Goal: Task Accomplishment & Management: Manage account settings

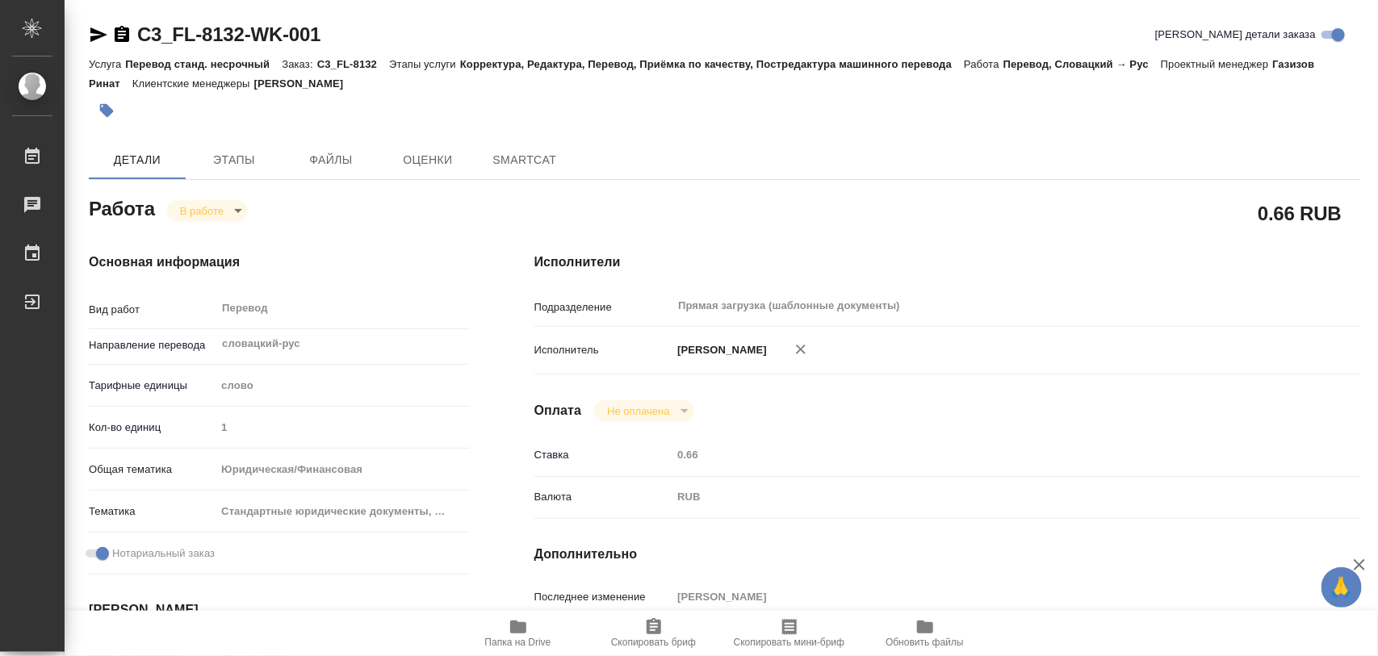
type textarea "x"
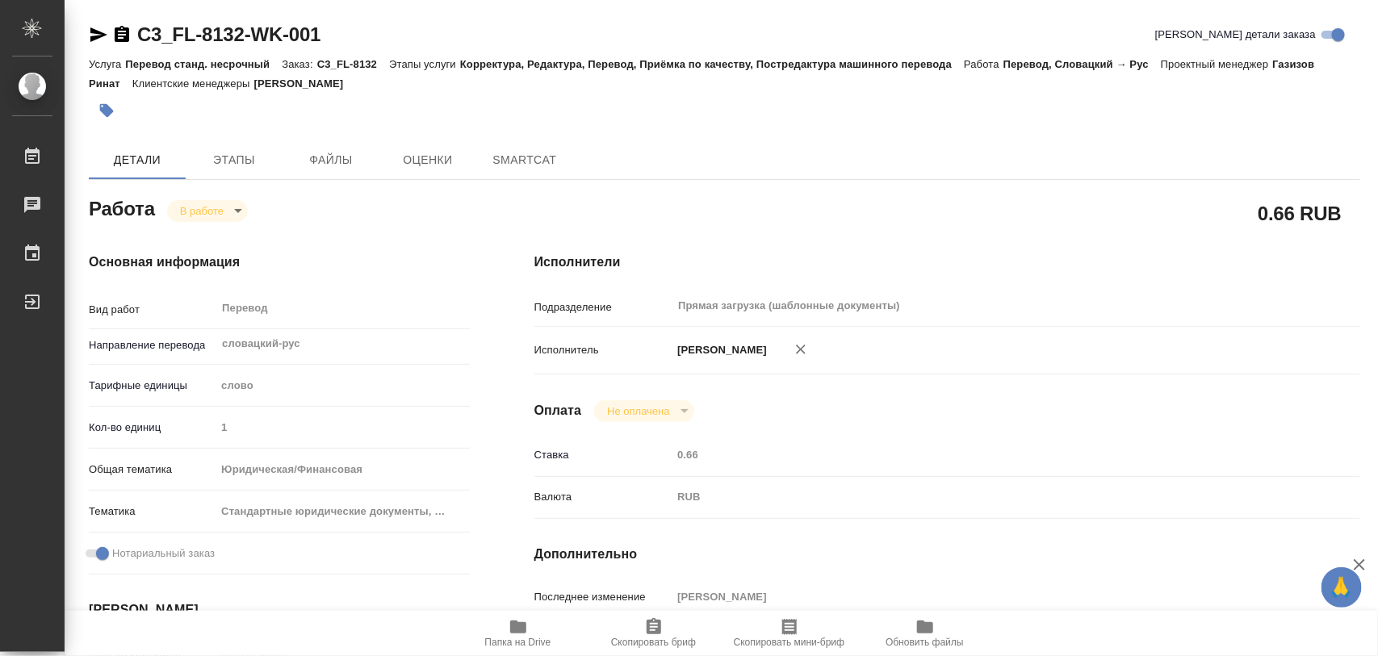
type textarea "x"
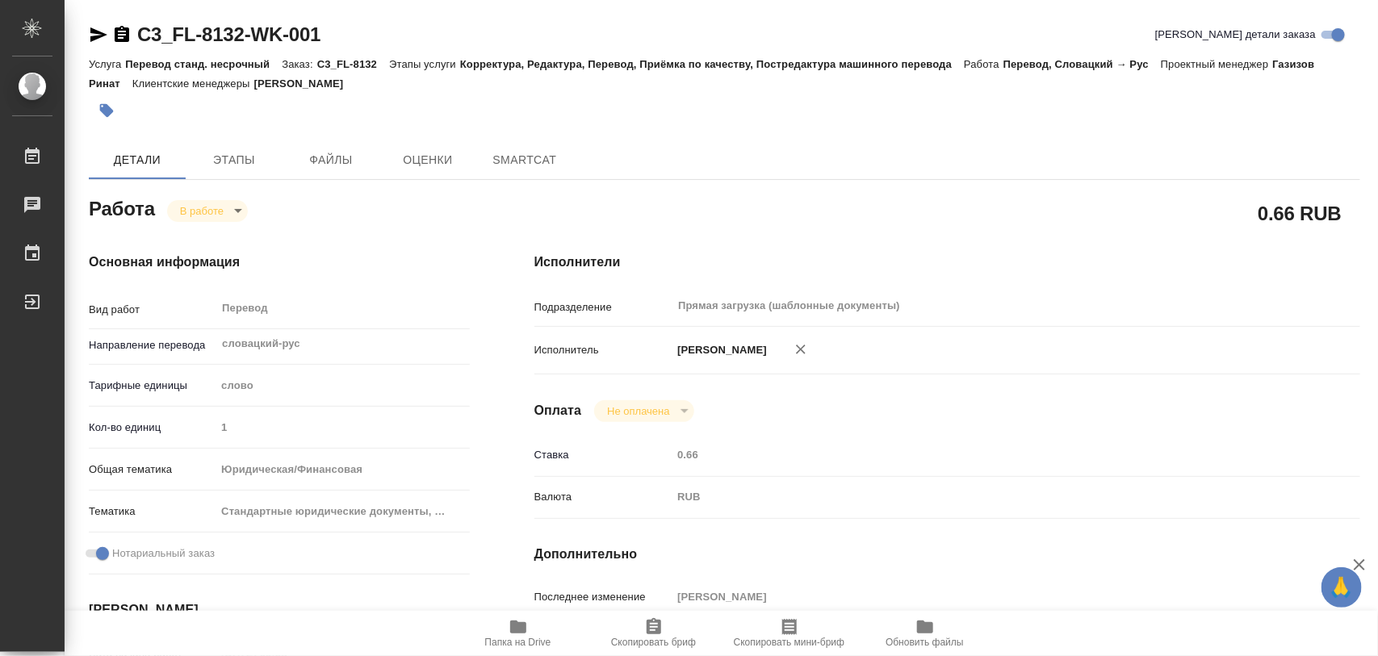
type textarea "x"
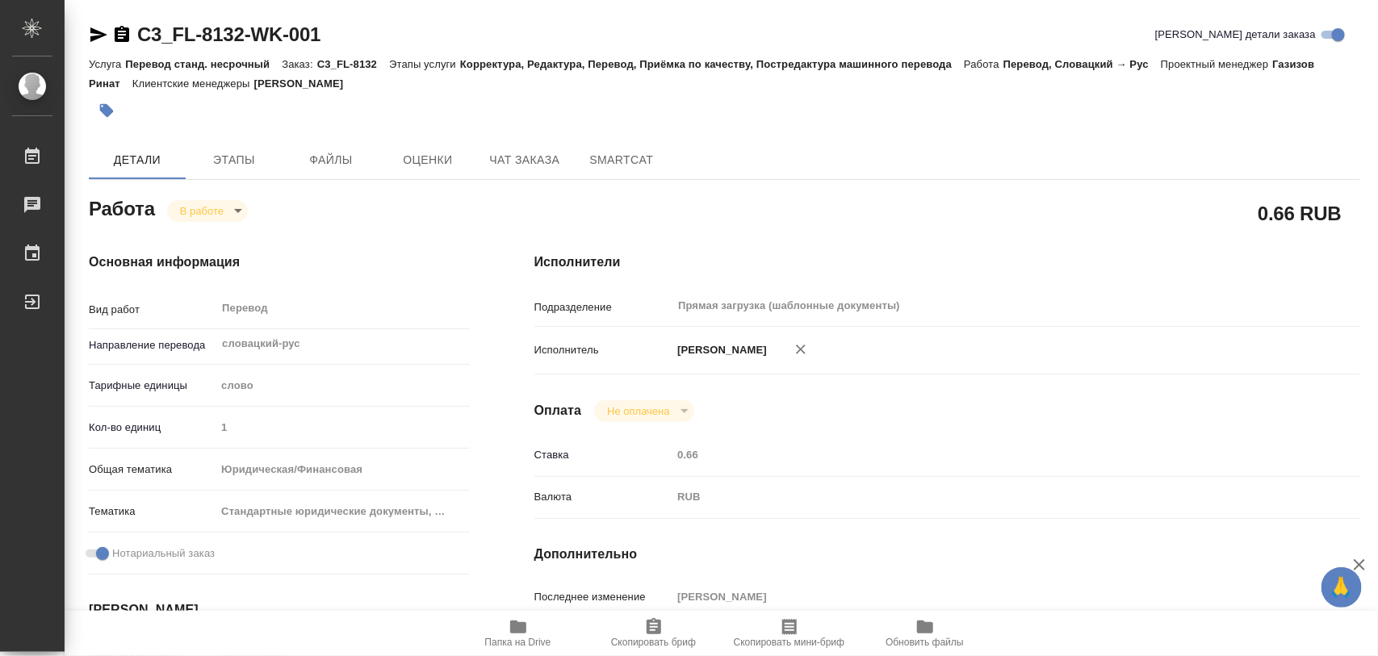
click at [529, 634] on span "Папка на Drive" at bounding box center [518, 633] width 116 height 31
type textarea "x"
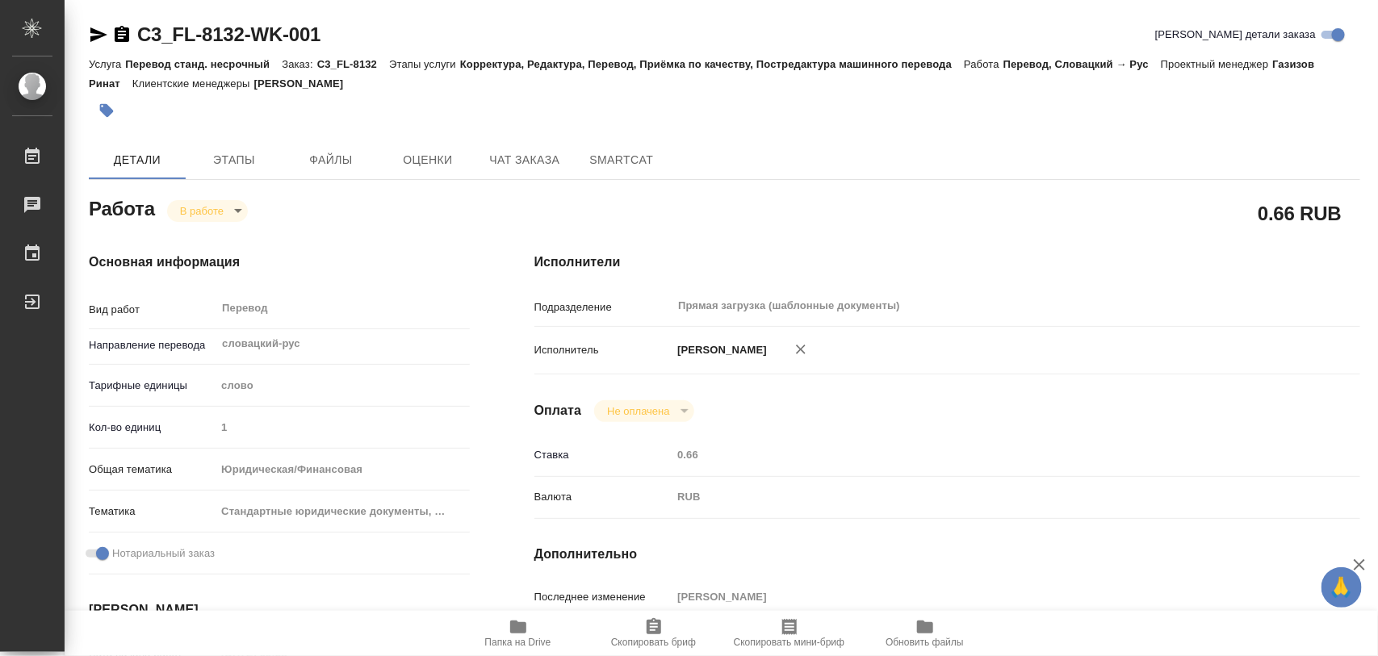
type textarea "x"
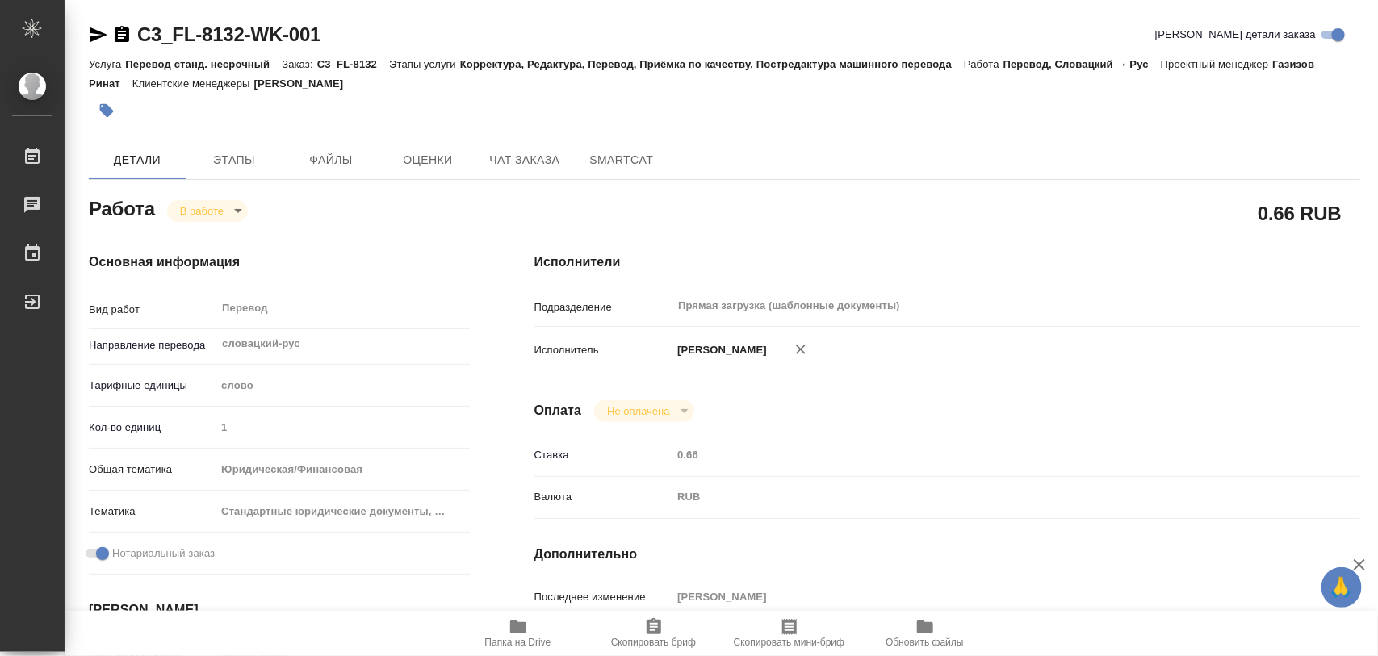
type textarea "x"
click at [246, 164] on span "Этапы" at bounding box center [233, 160] width 77 height 20
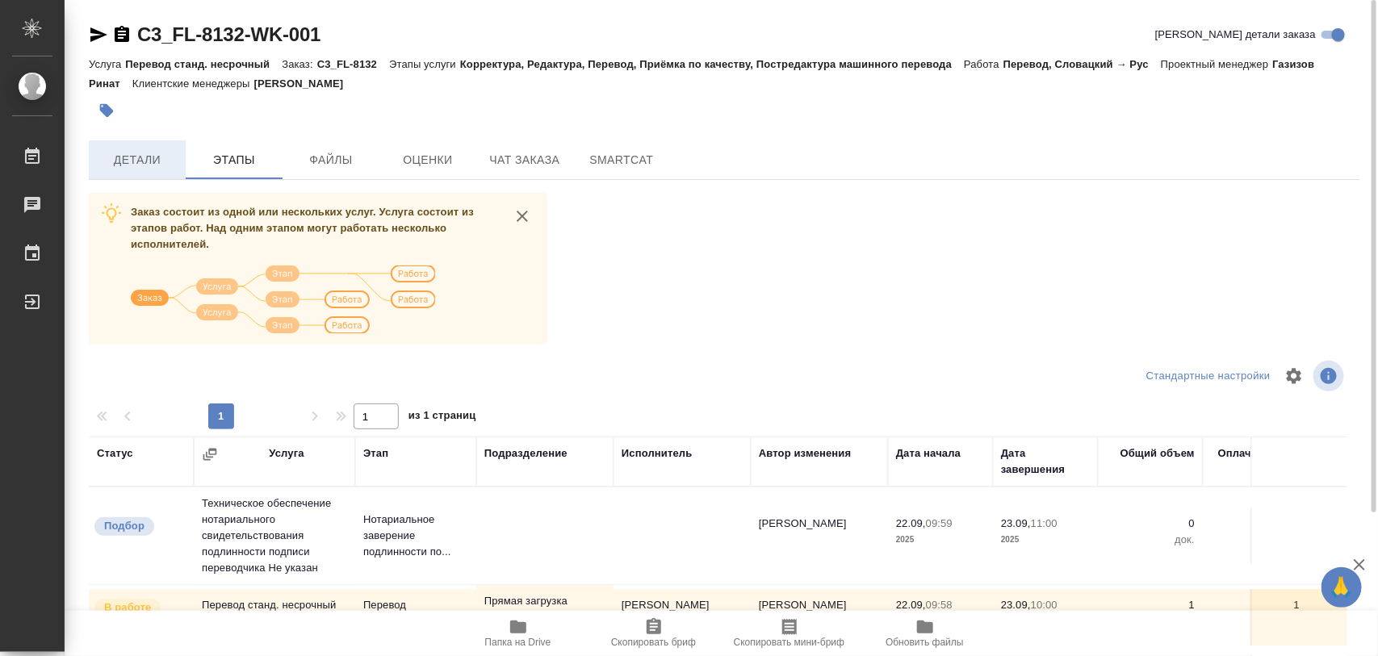
click at [148, 159] on span "Детали" at bounding box center [136, 160] width 77 height 20
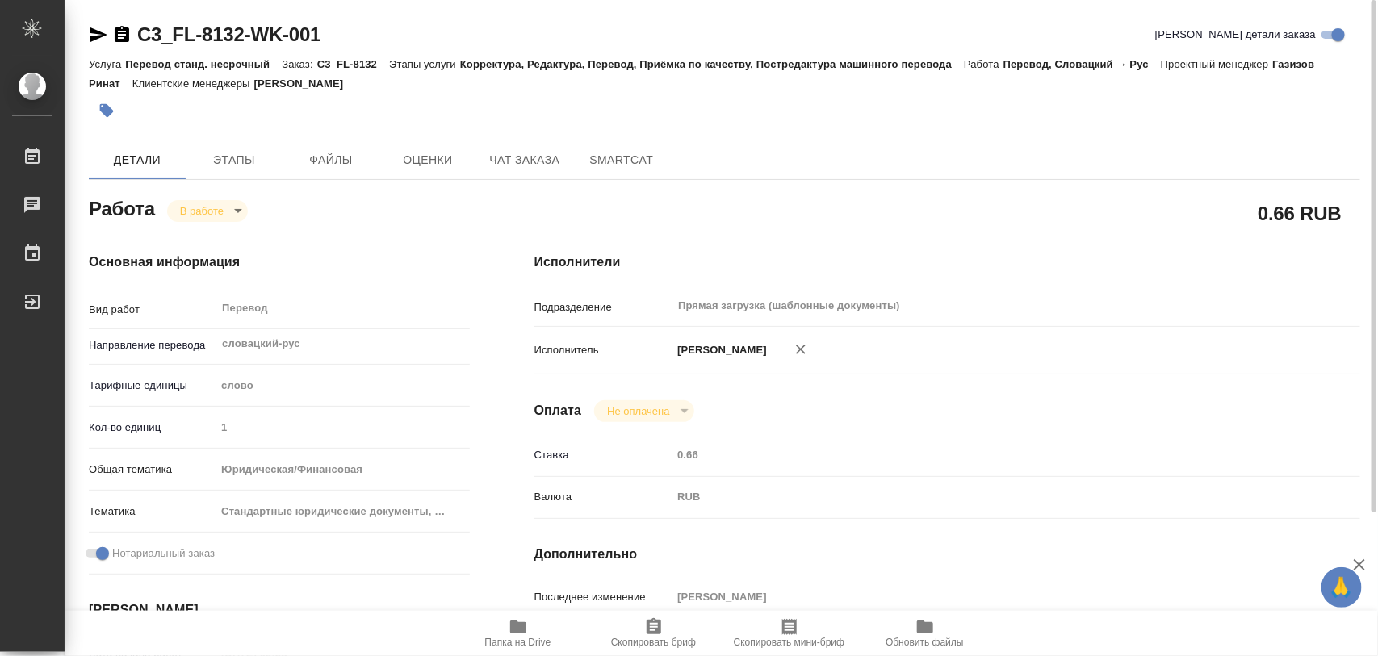
type textarea "x"
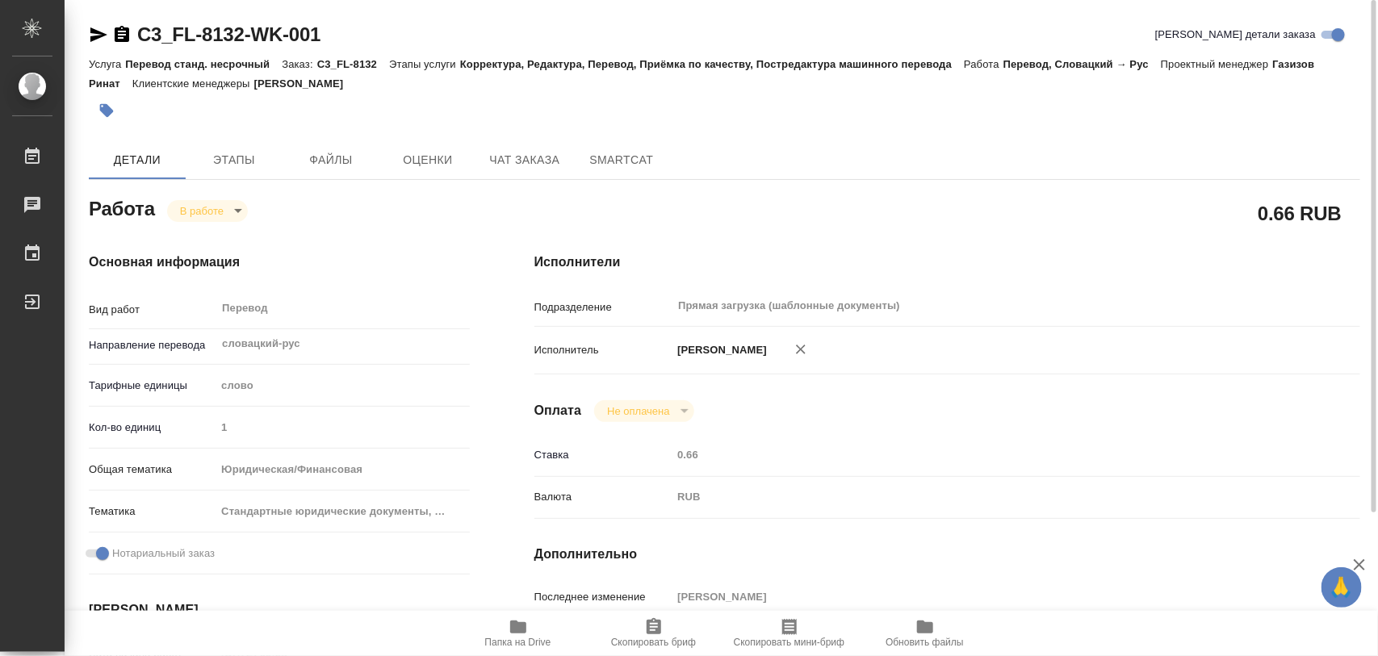
type textarea "x"
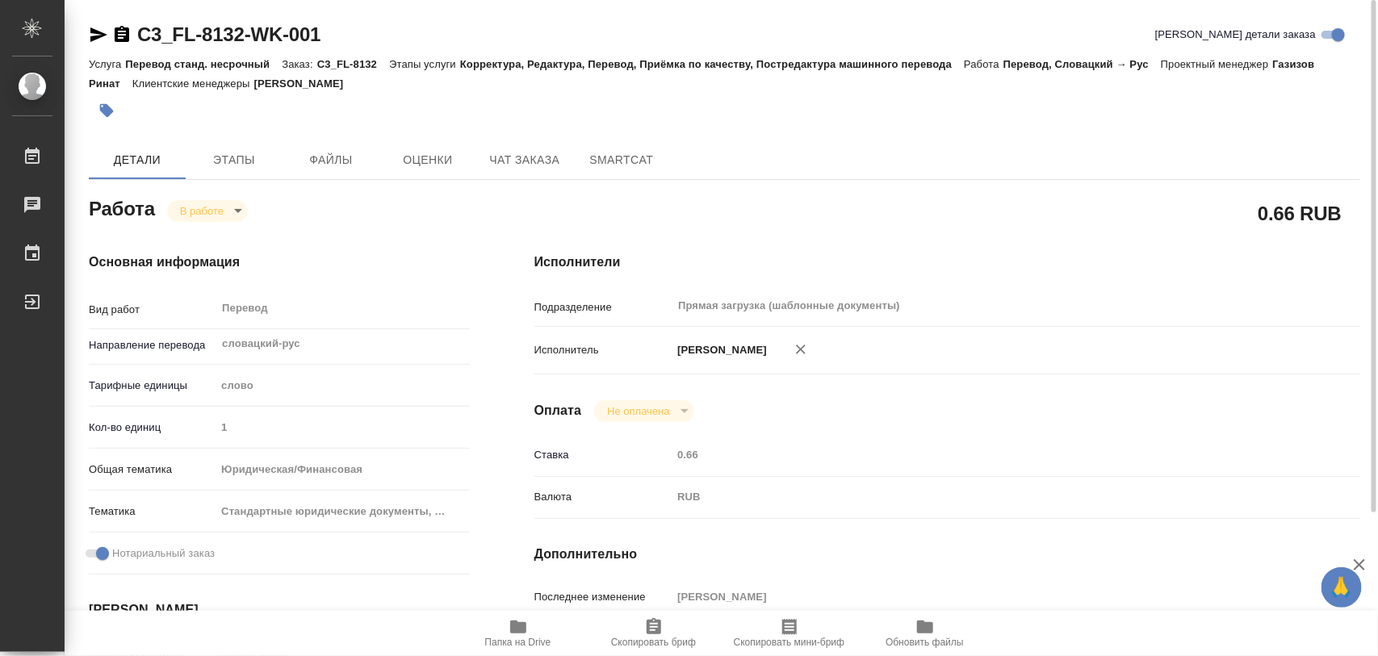
type textarea "x"
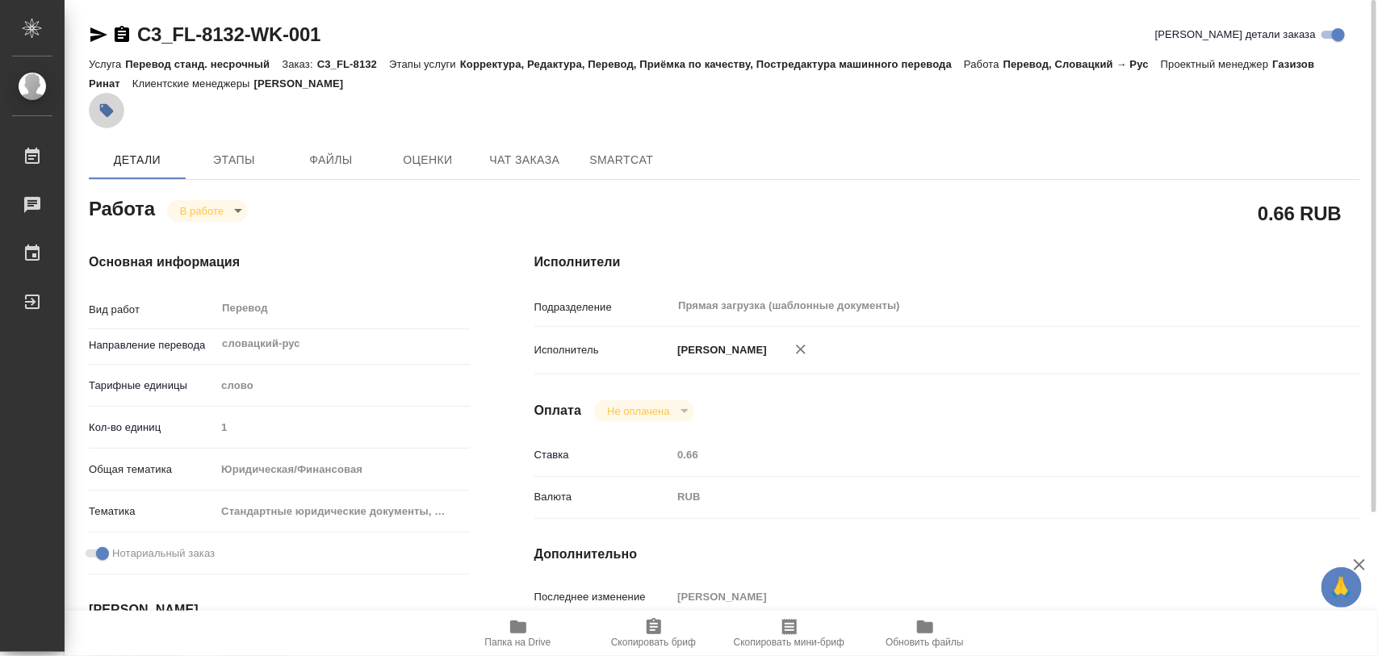
click at [107, 111] on icon "button" at bounding box center [107, 111] width 14 height 14
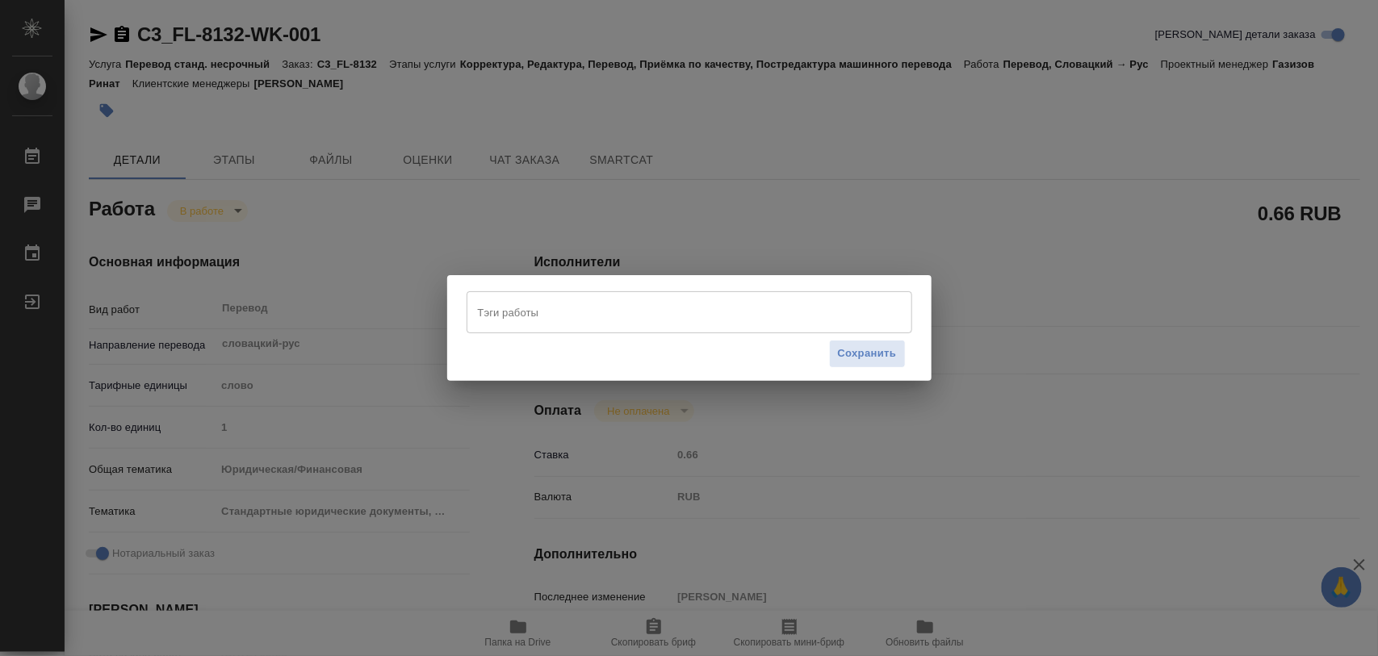
click at [583, 316] on input "Тэги работы" at bounding box center [674, 312] width 400 height 27
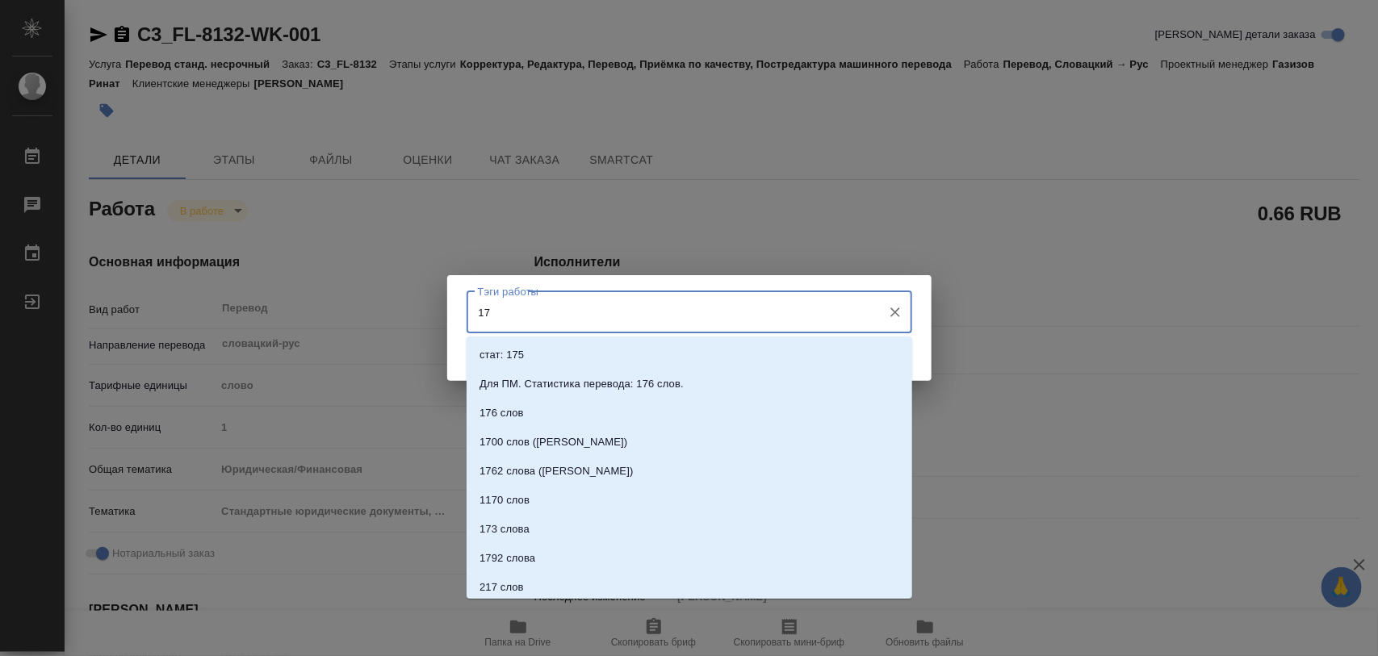
type input "174"
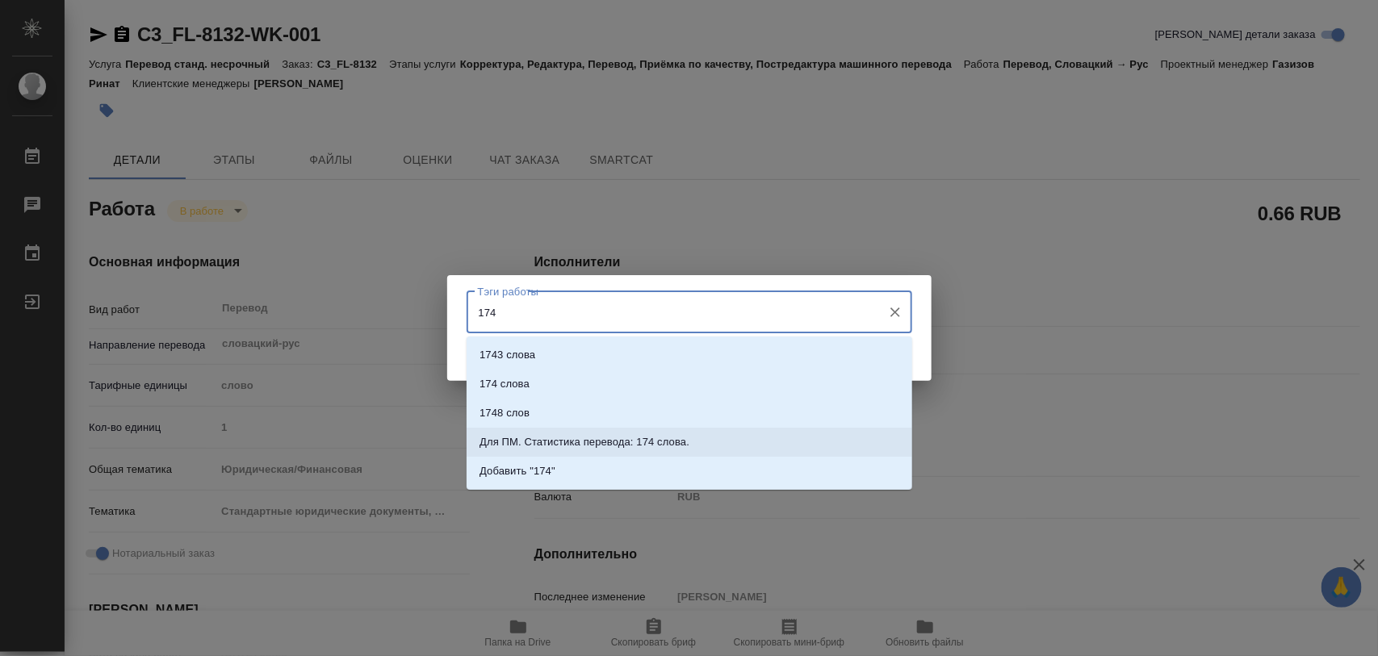
click at [606, 444] on p "Для ПМ. Статистика перевода: 174 слова." at bounding box center [584, 442] width 210 height 16
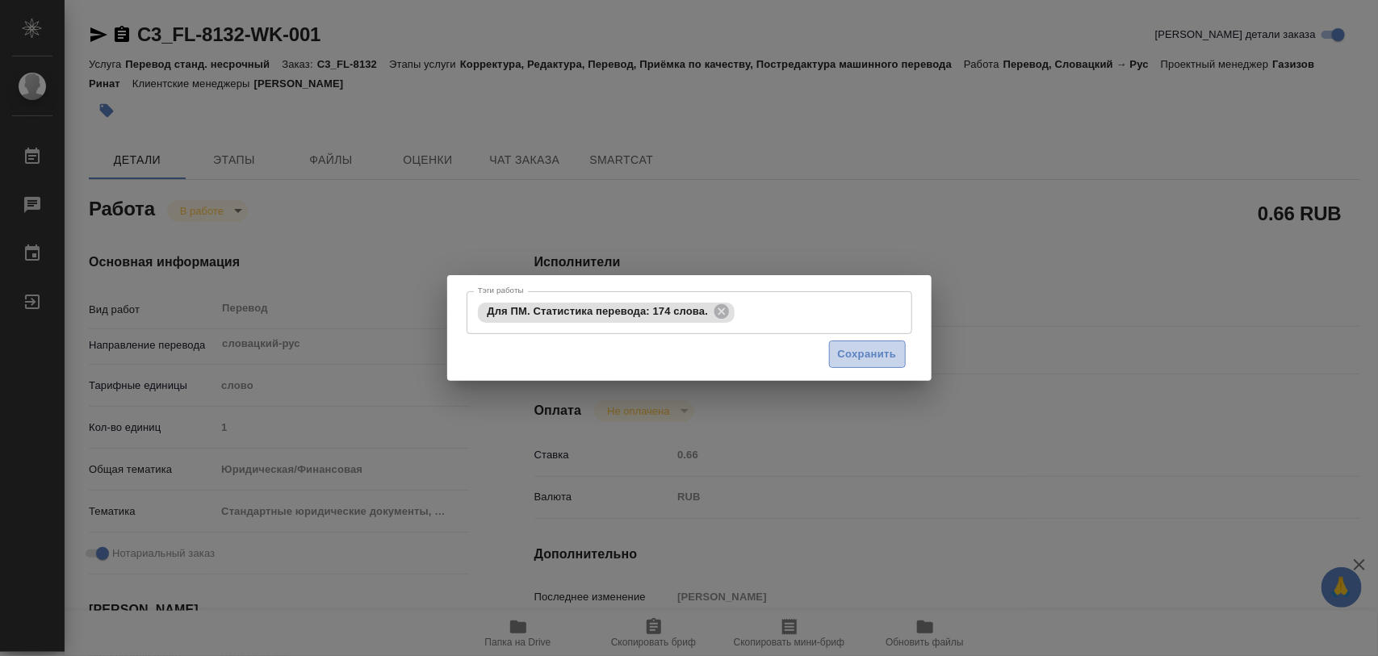
click at [873, 356] on span "Сохранить" at bounding box center [867, 354] width 59 height 19
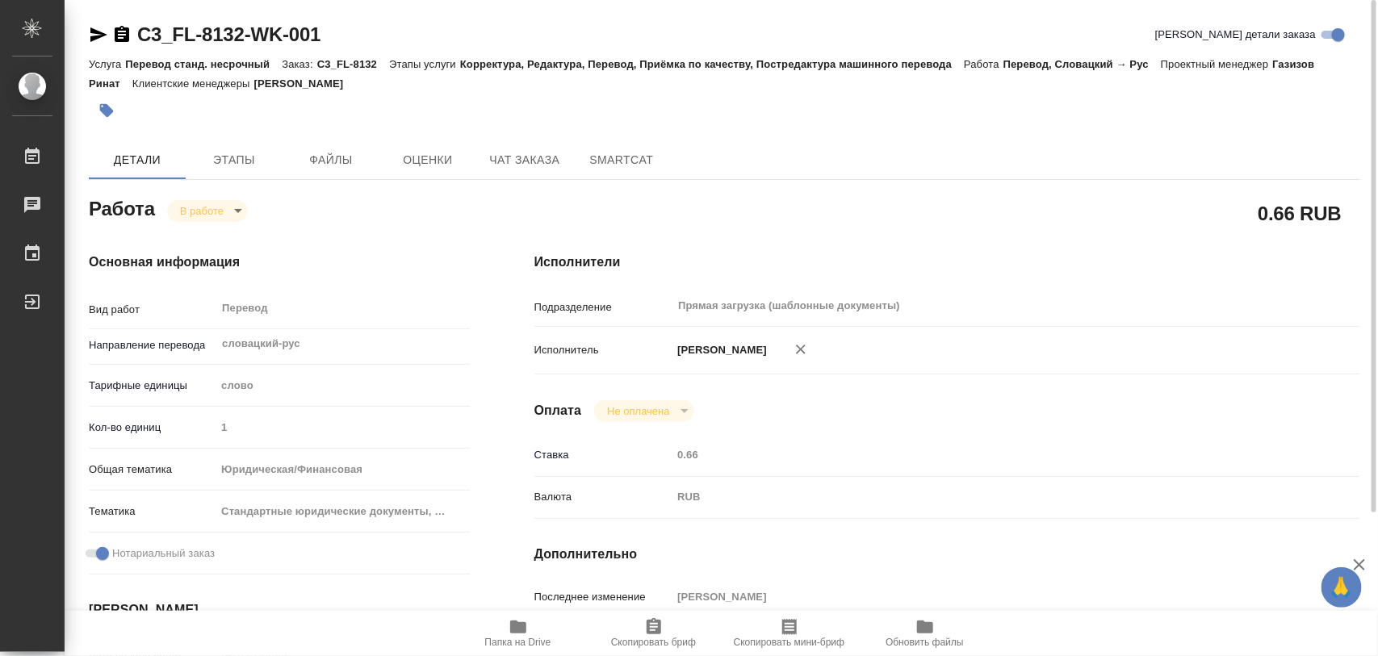
type input "inProgress"
type textarea "Перевод"
type textarea "x"
type input "словацкий-рус"
type input "5a8b1489cc6b4906c91bfd90"
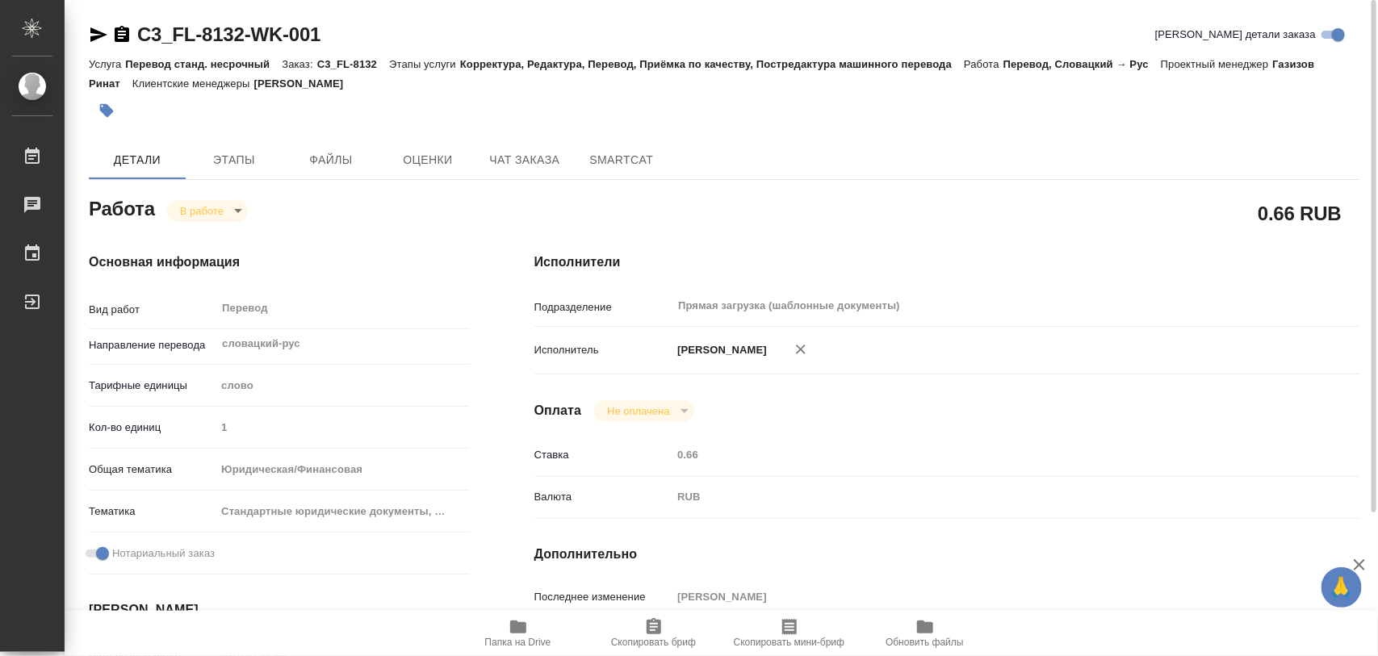
type input "1"
type input "yr-fn"
type input "5f647205b73bc97568ca66bf"
checkbox input "true"
type input "22.09.2025 09:58"
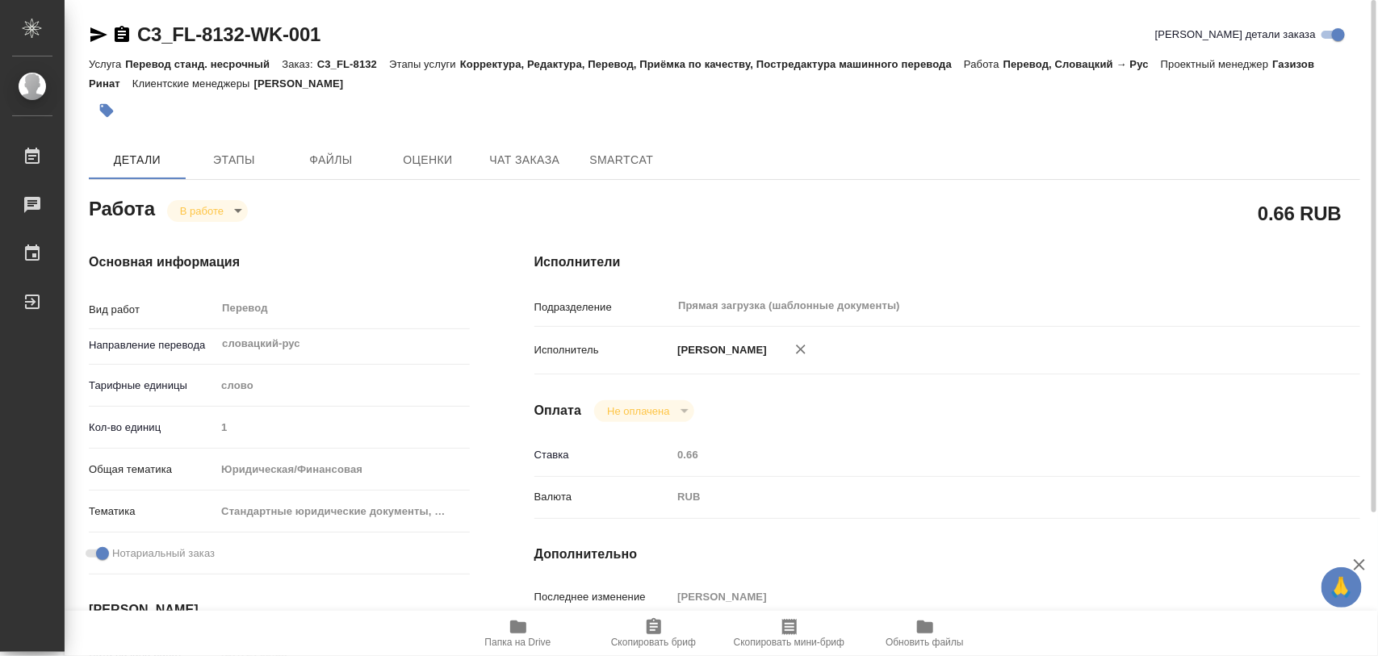
type input "22.09.2025 11:26"
type input "23.09.2025 10:00"
type input "23.09.2025 11:00"
type input "Прямая загрузка (шаблонные документы)"
type input "notPayed"
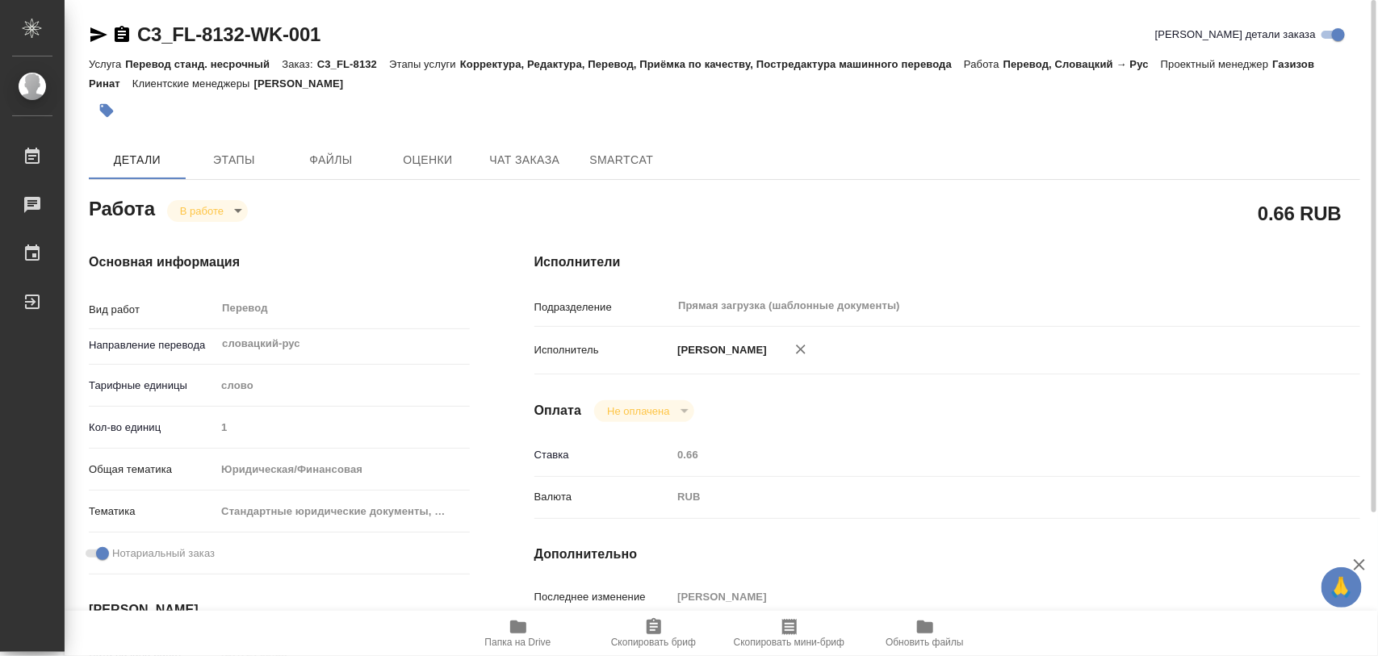
type input "0.66"
type input "RUB"
type input "[PERSON_NAME]"
type textarea "x"
type textarea "/Clients/FL_C3/Orders/C3_FL-8132/Translated/C3_FL-8132-WK-001"
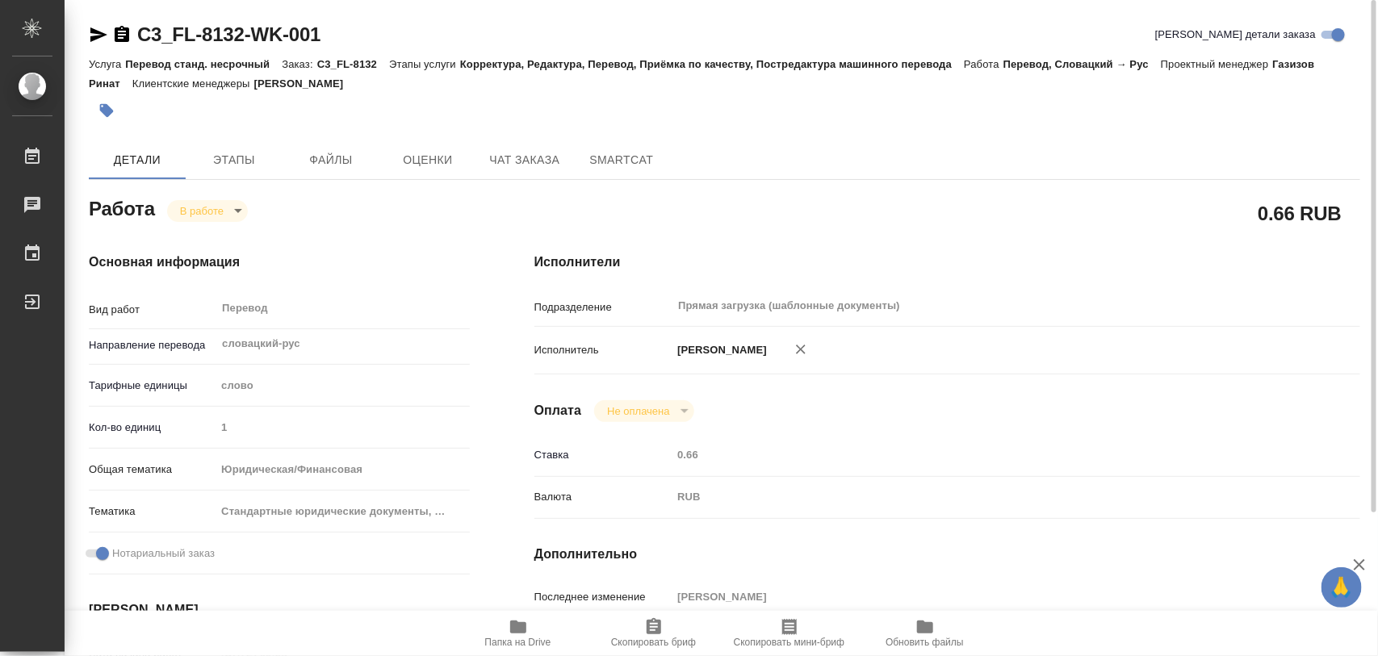
type textarea "x"
type input "C3_FL-8132"
type input "Перевод станд. несрочный"
type input "Корректура, Редактура, Перевод, Приёмка по качеству, Постредактура машинного пе…"
type input "Никитина Татьяна"
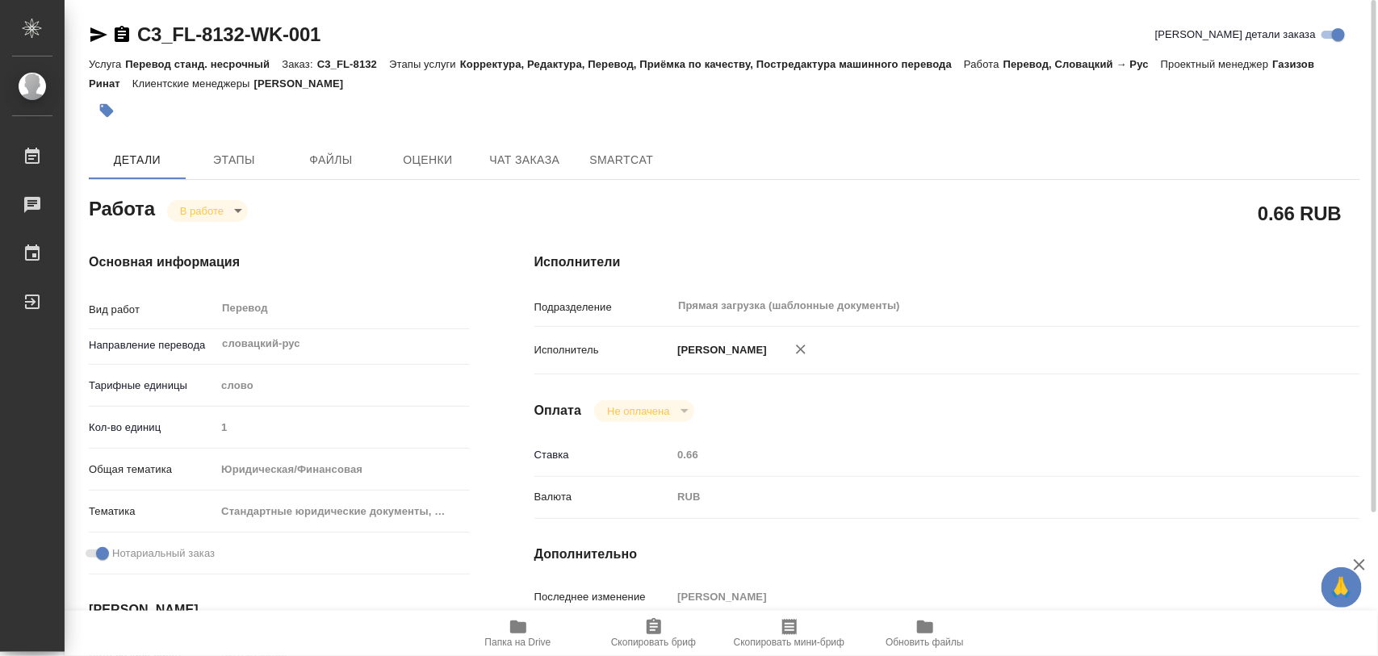
type input "/Clients/FL_C3/Orders/C3_FL-8132"
type textarea "x"
type textarea "верстку не считала русский текст никак не восстанавливаем только допереводим то…"
type textarea "x"
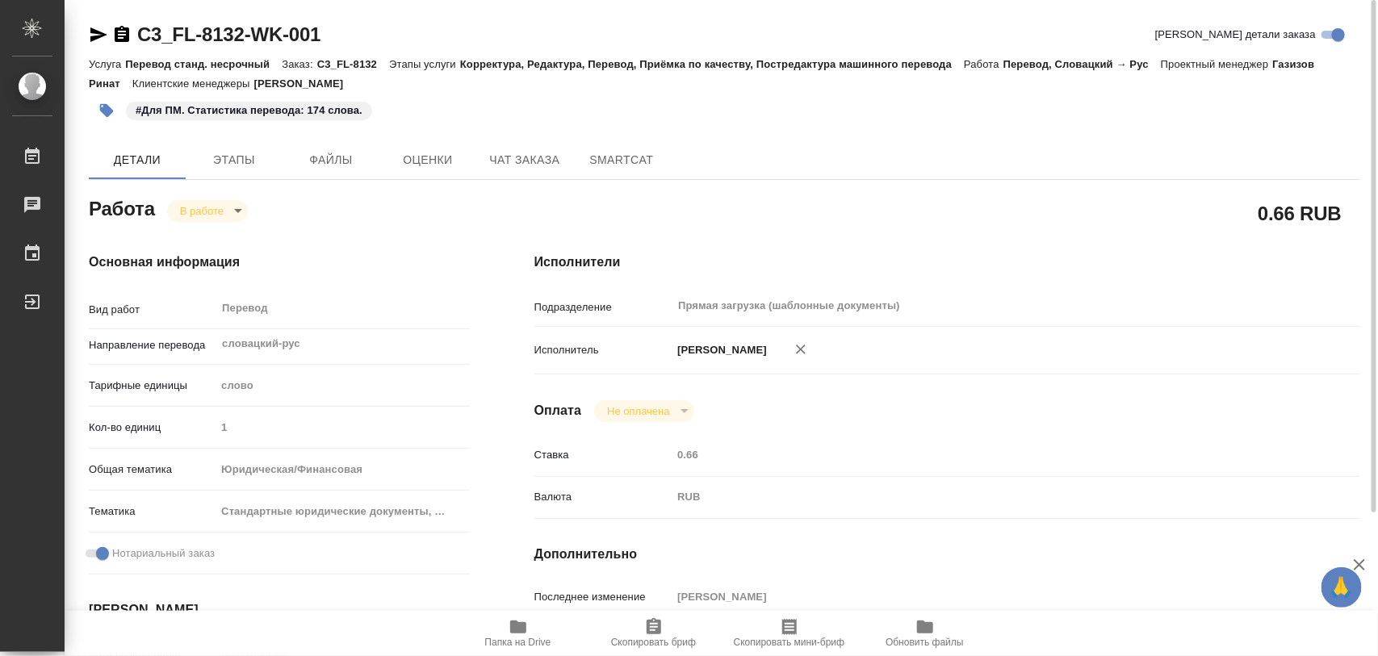
type textarea "x"
click at [242, 214] on body "🙏 .cls-1 fill:#fff; AWATERA Iglakov Maksim Работы 0 Чаты График Выйти C3_FL-813…" at bounding box center [689, 328] width 1378 height 656
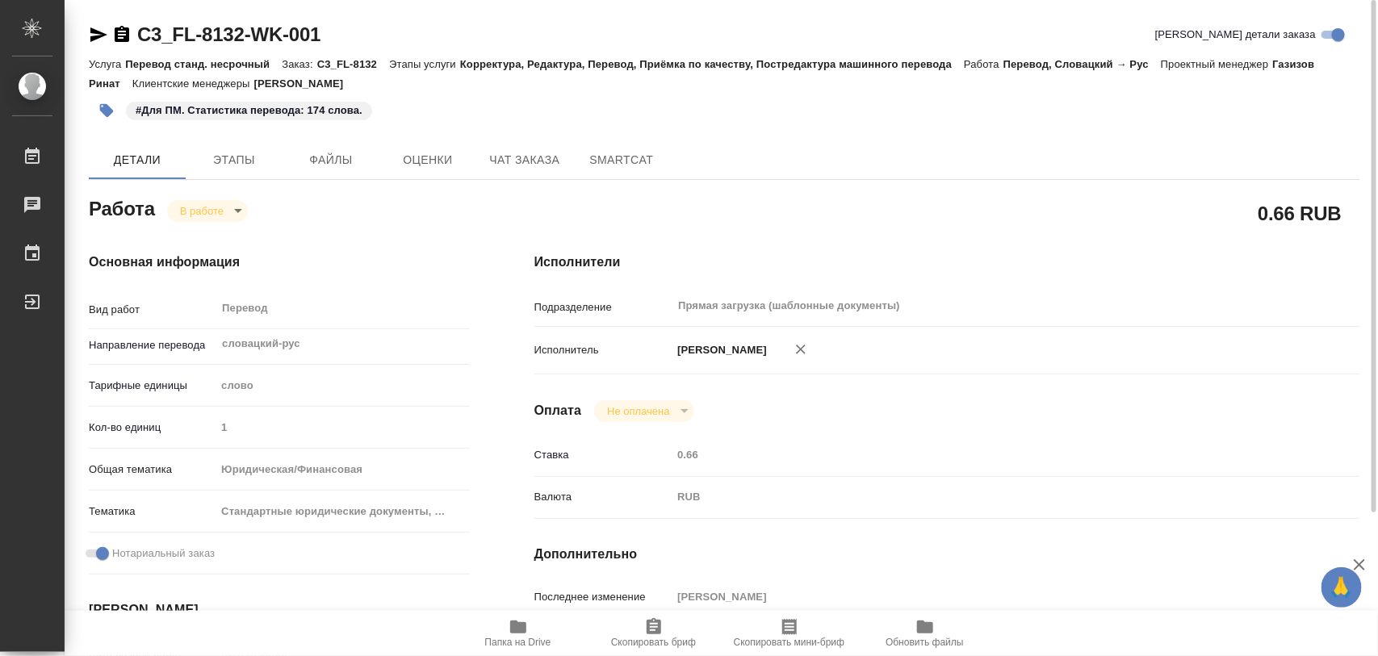
type textarea "x"
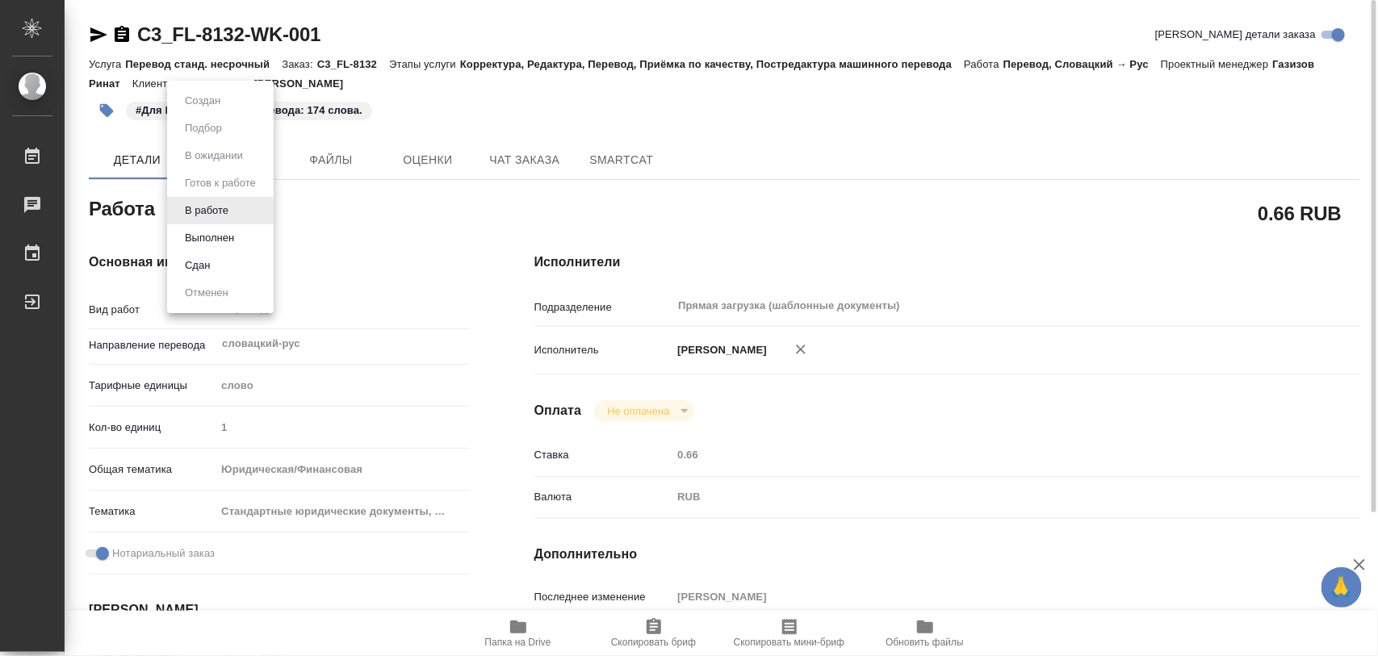
type textarea "x"
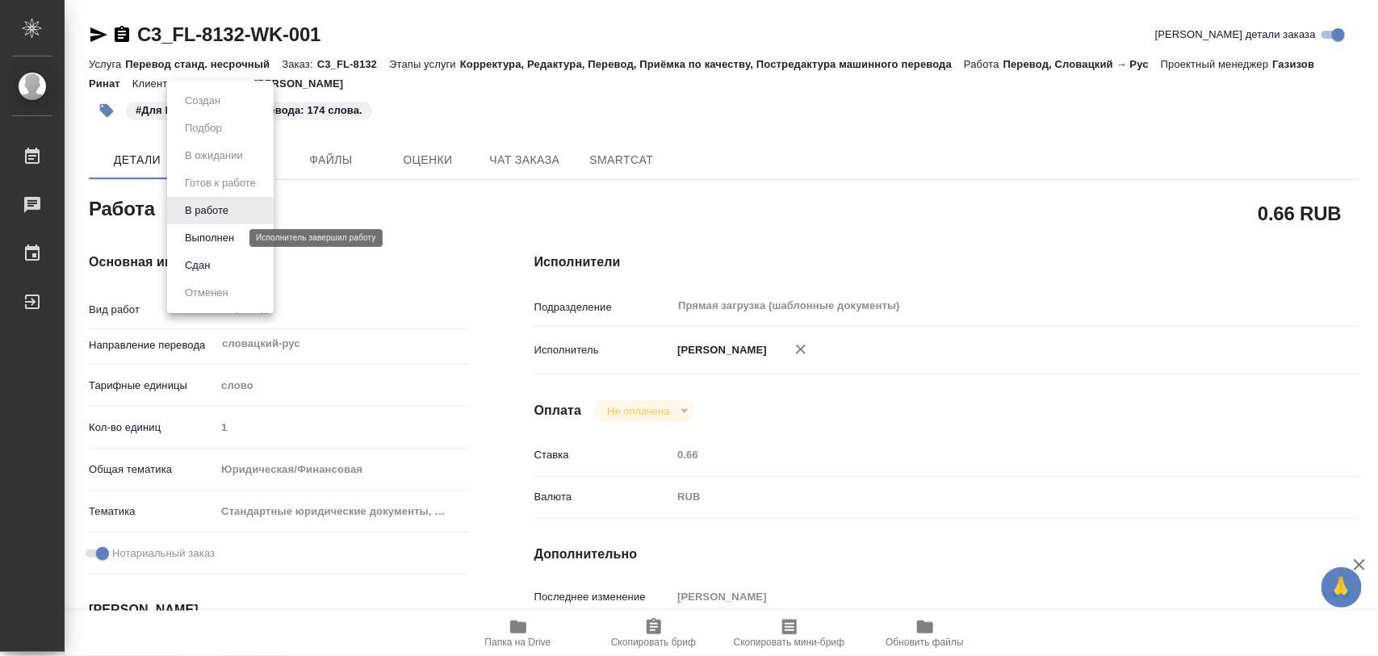
click at [223, 238] on button "Выполнен" at bounding box center [209, 238] width 59 height 18
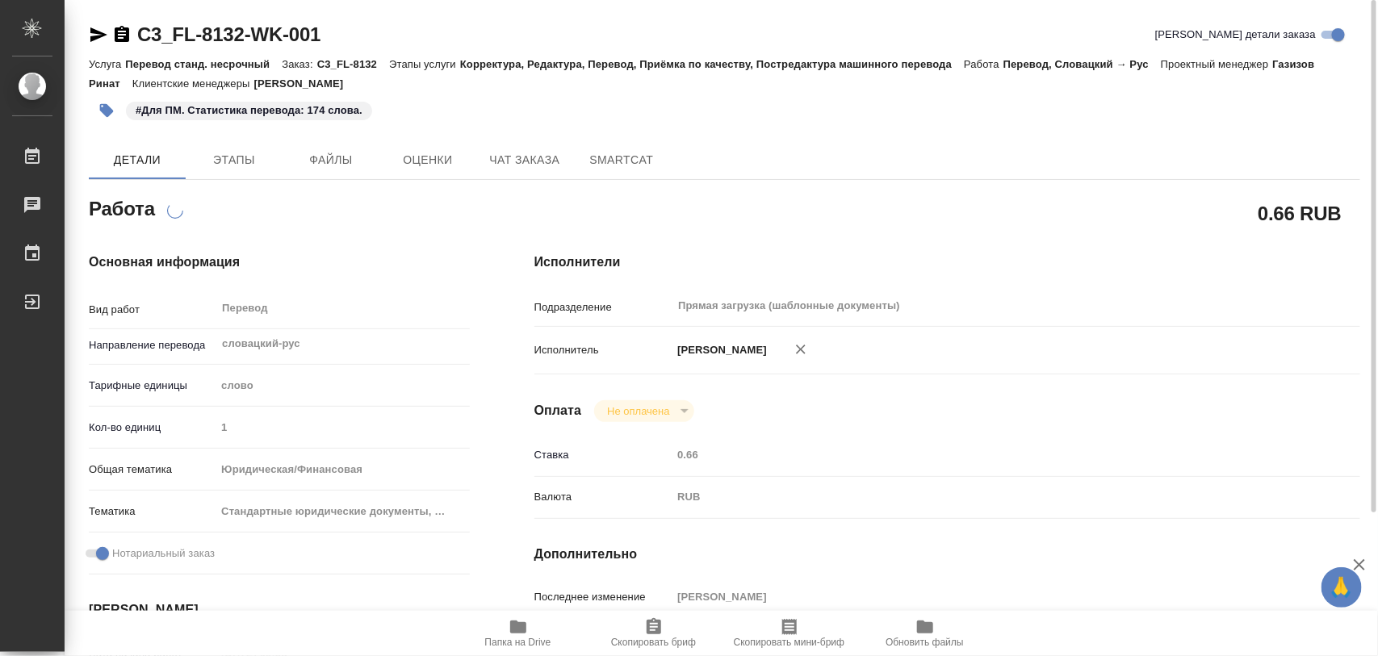
type textarea "x"
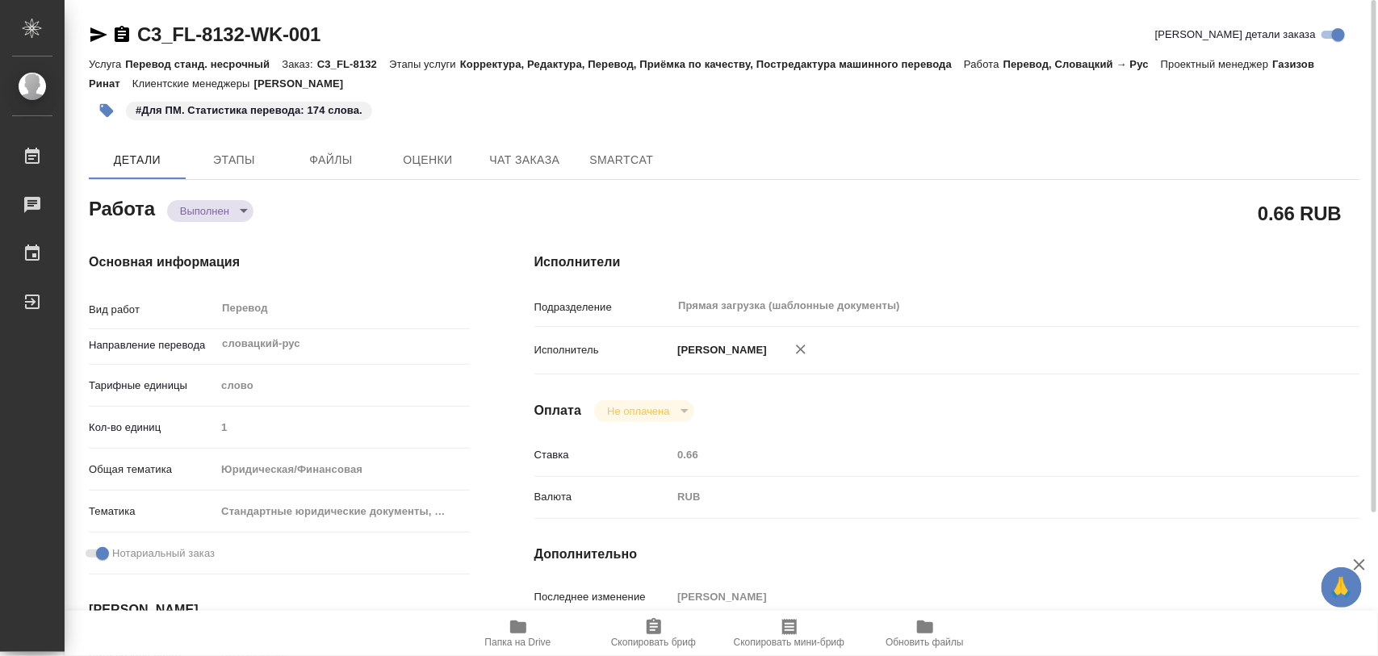
type textarea "x"
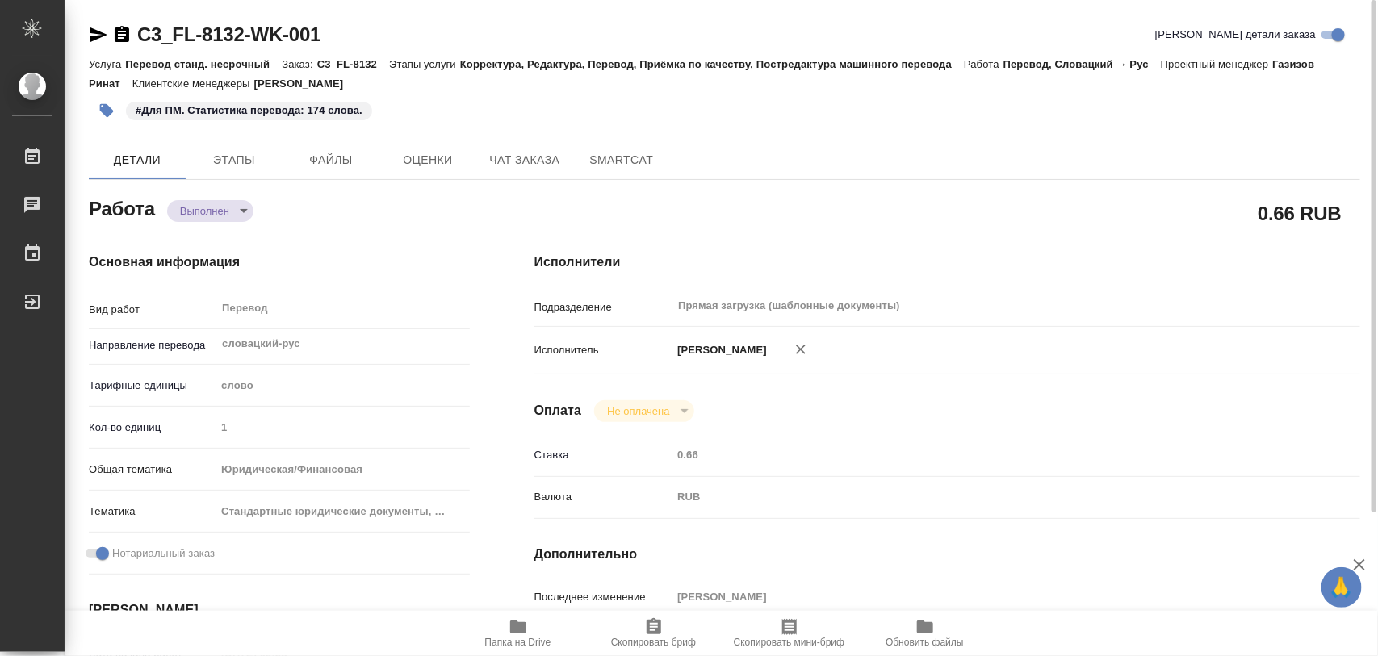
type textarea "x"
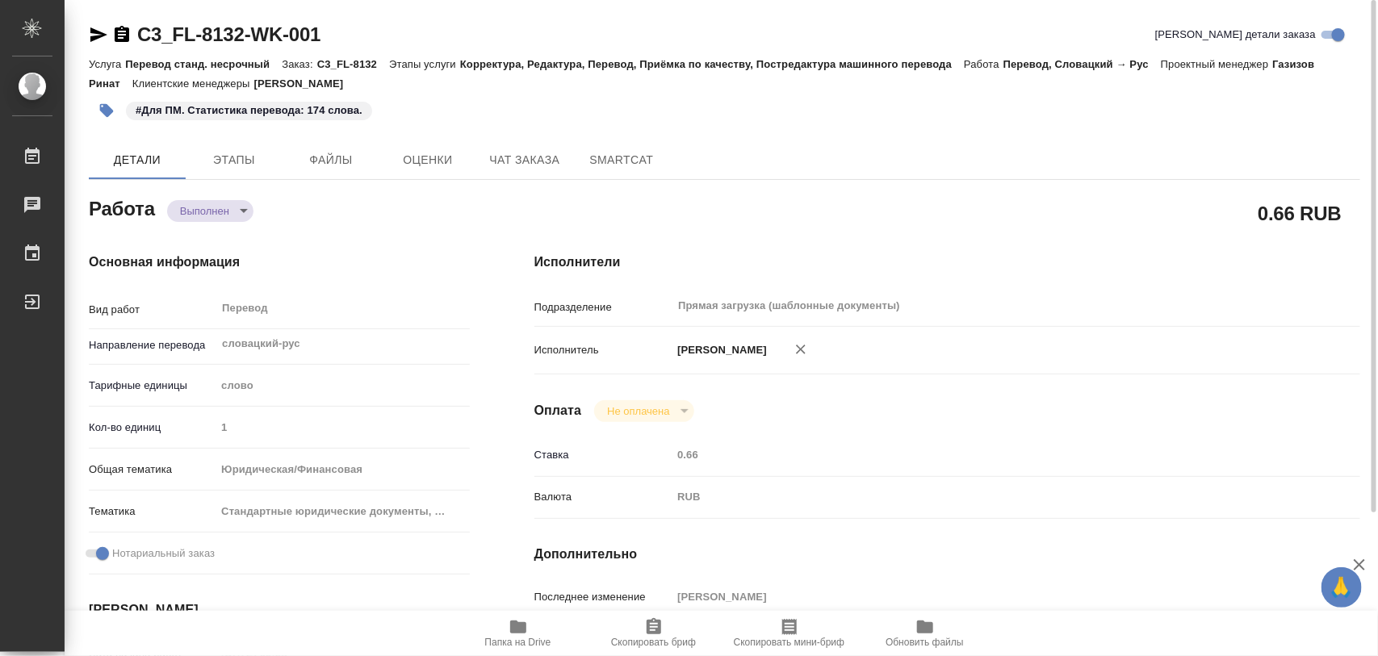
type textarea "x"
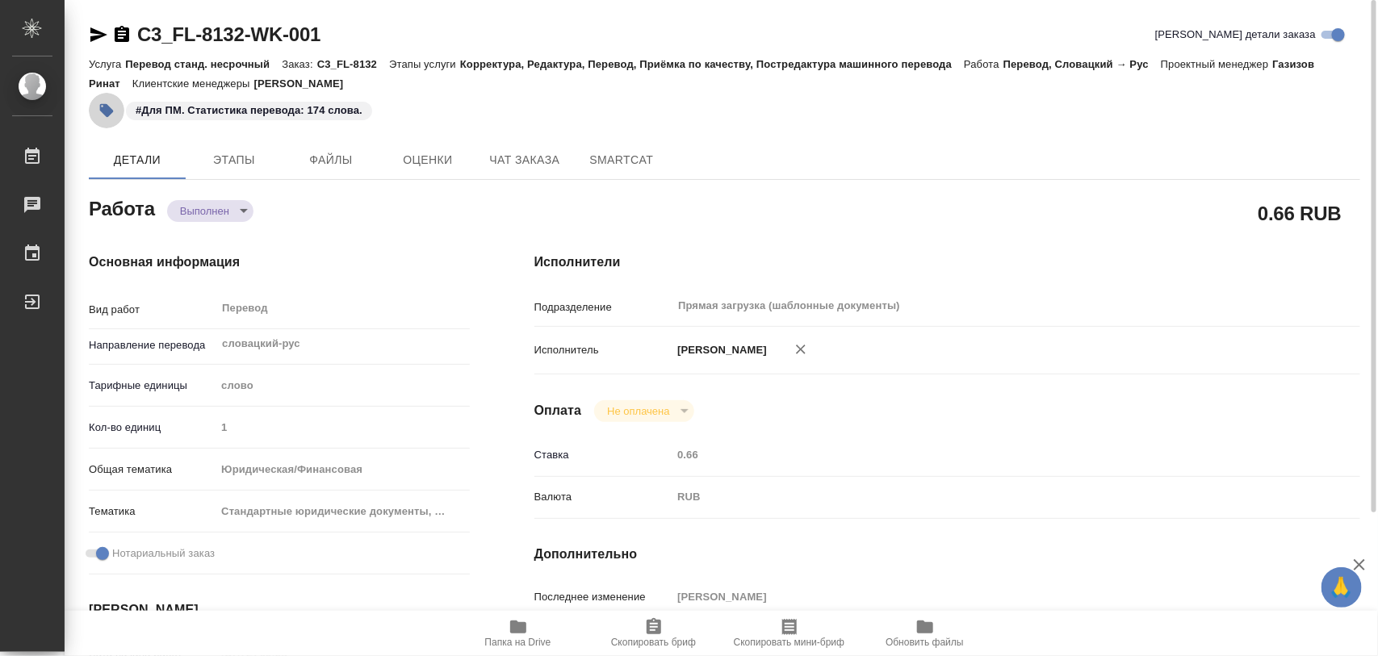
click at [99, 115] on icon "button" at bounding box center [106, 111] width 16 height 16
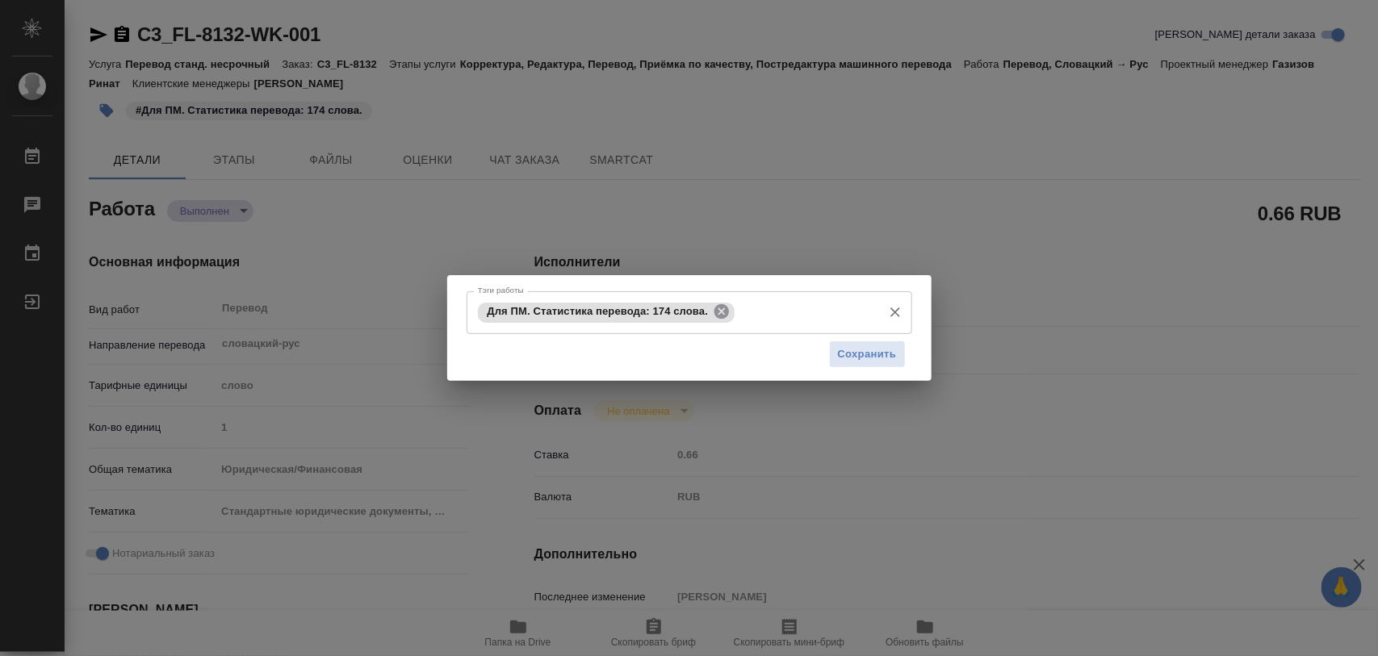
click at [726, 315] on icon at bounding box center [721, 311] width 15 height 15
click at [726, 312] on input "Тэги работы" at bounding box center [674, 312] width 400 height 27
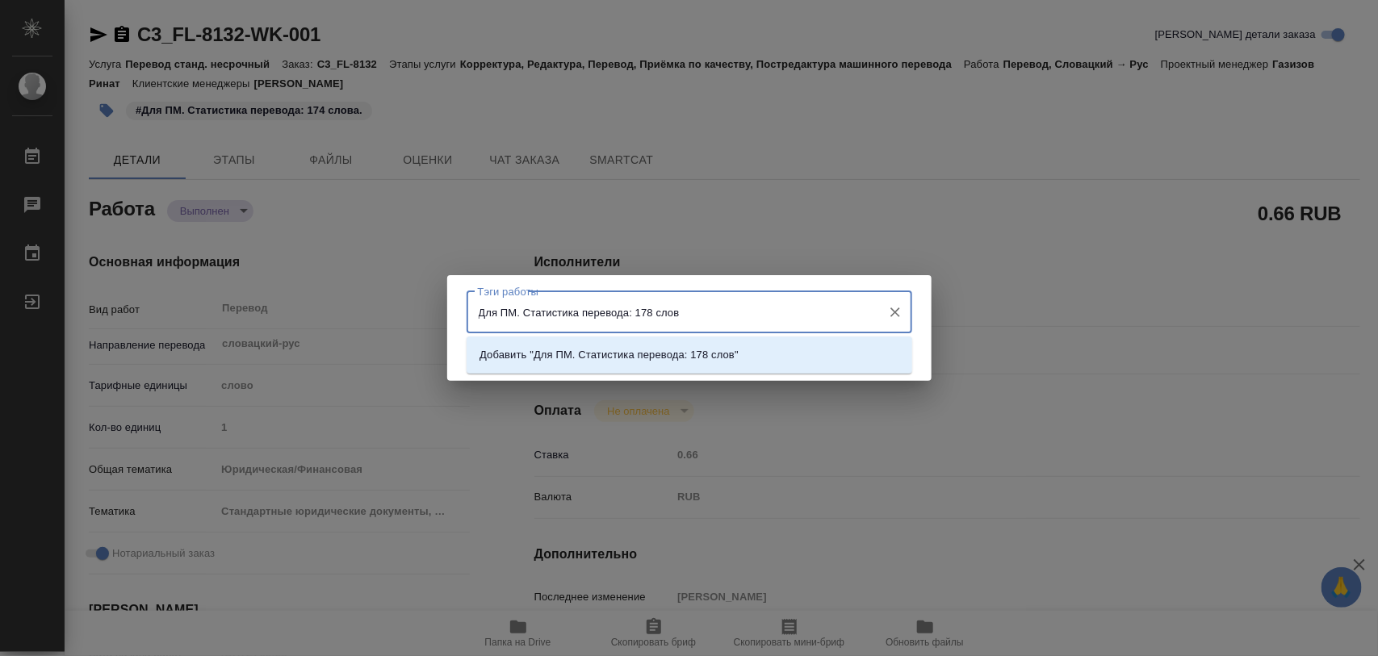
type input "Для ПМ. Статистика перевода: 178 слов."
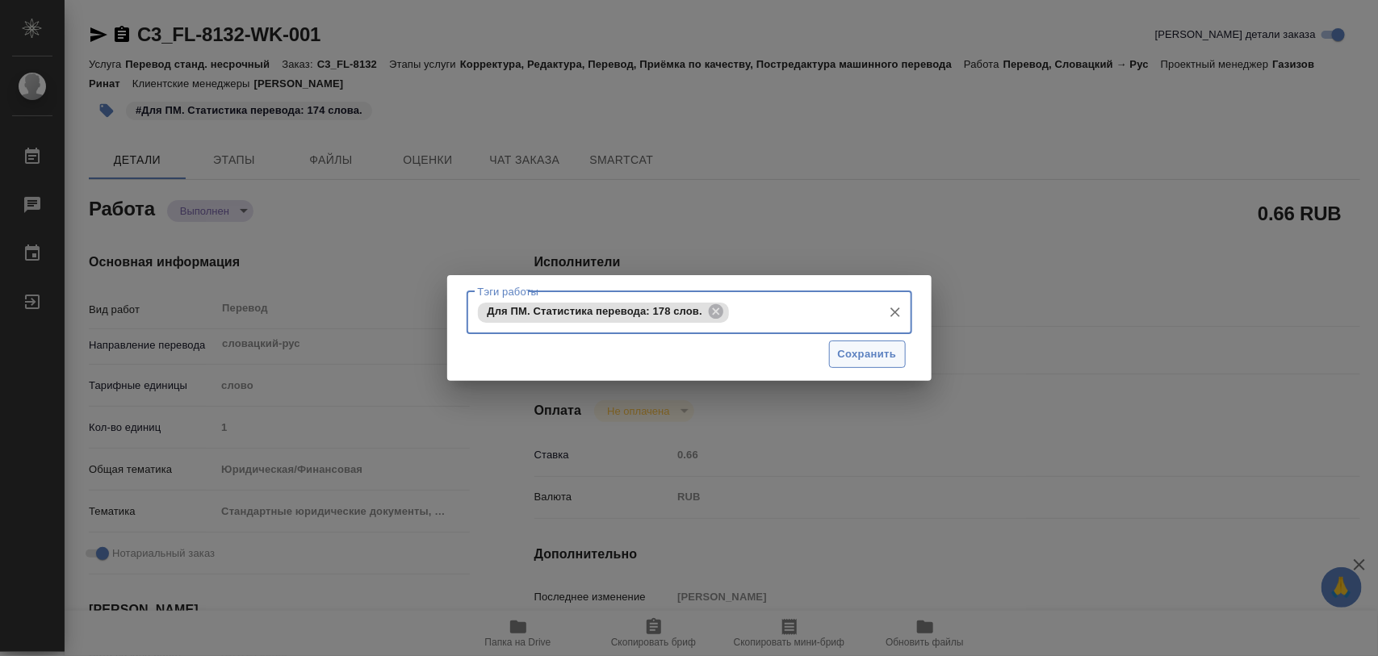
click at [842, 349] on span "Сохранить" at bounding box center [867, 354] width 59 height 19
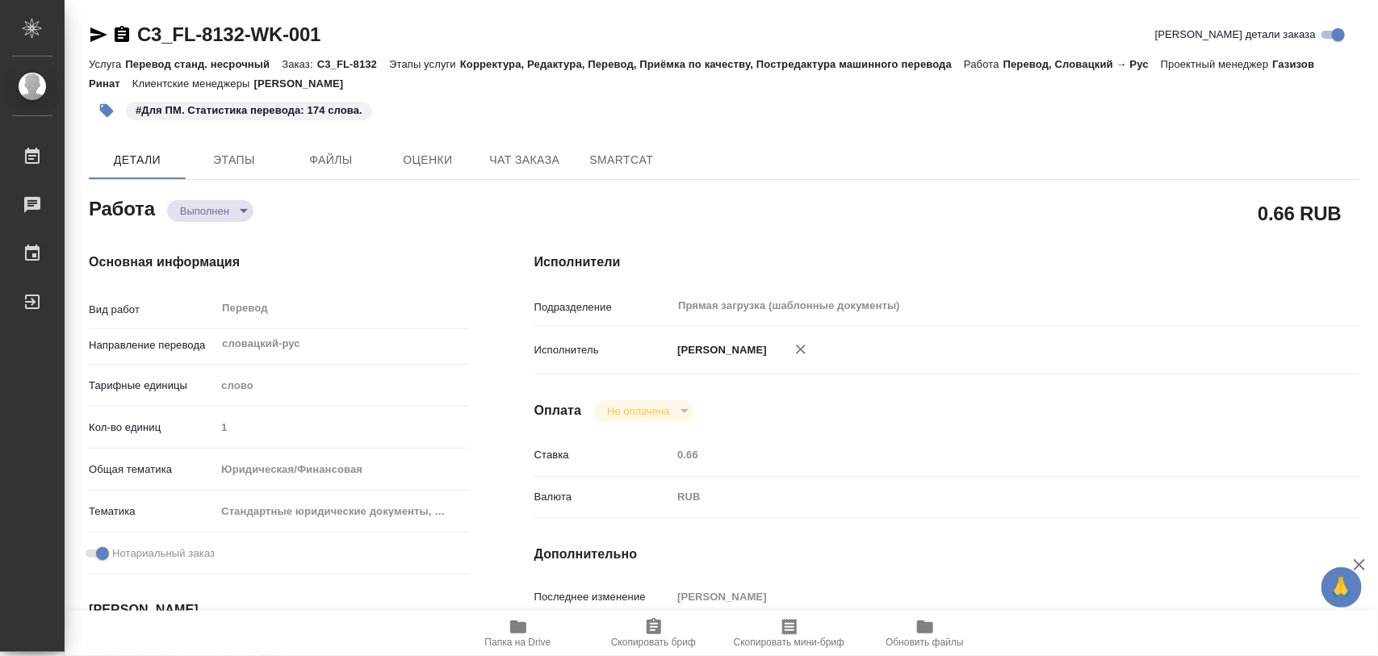
type input "completed"
type textarea "Перевод"
type textarea "x"
type input "словацкий-рус"
type input "5a8b1489cc6b4906c91bfd90"
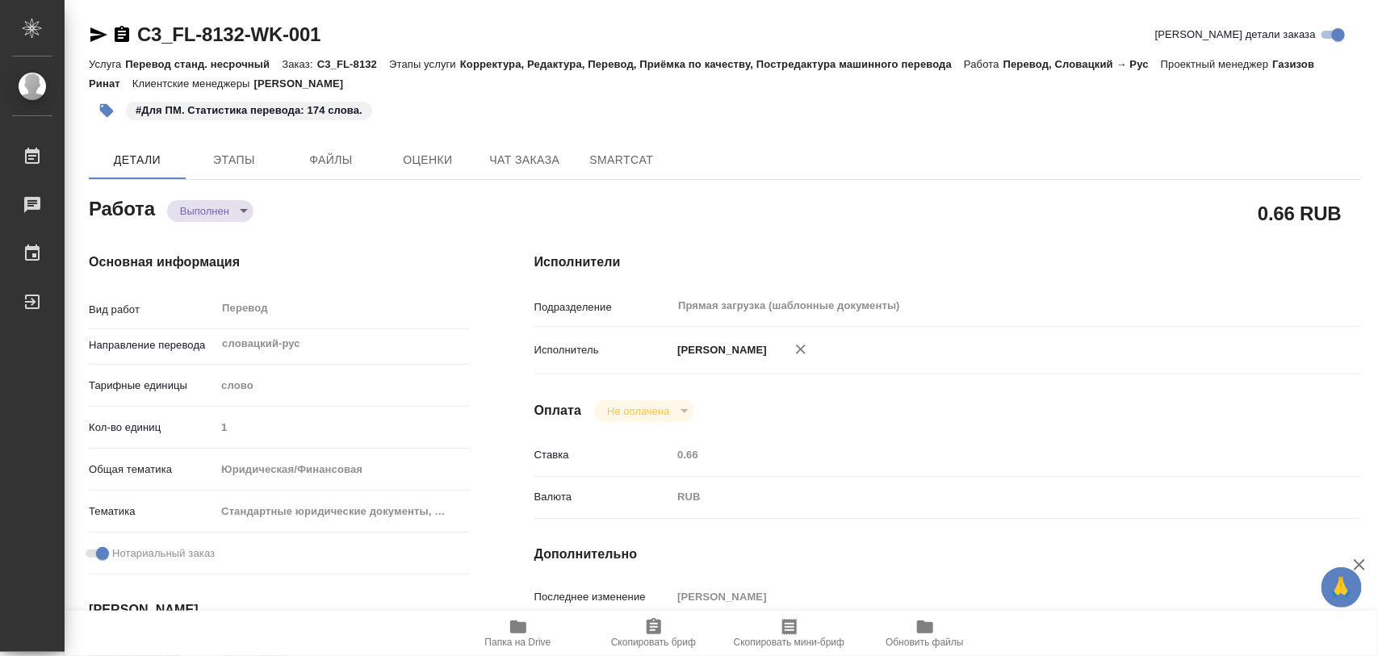
type input "1"
type input "yr-fn"
type input "5f647205b73bc97568ca66bf"
checkbox input "true"
type input "22.09.2025 09:58"
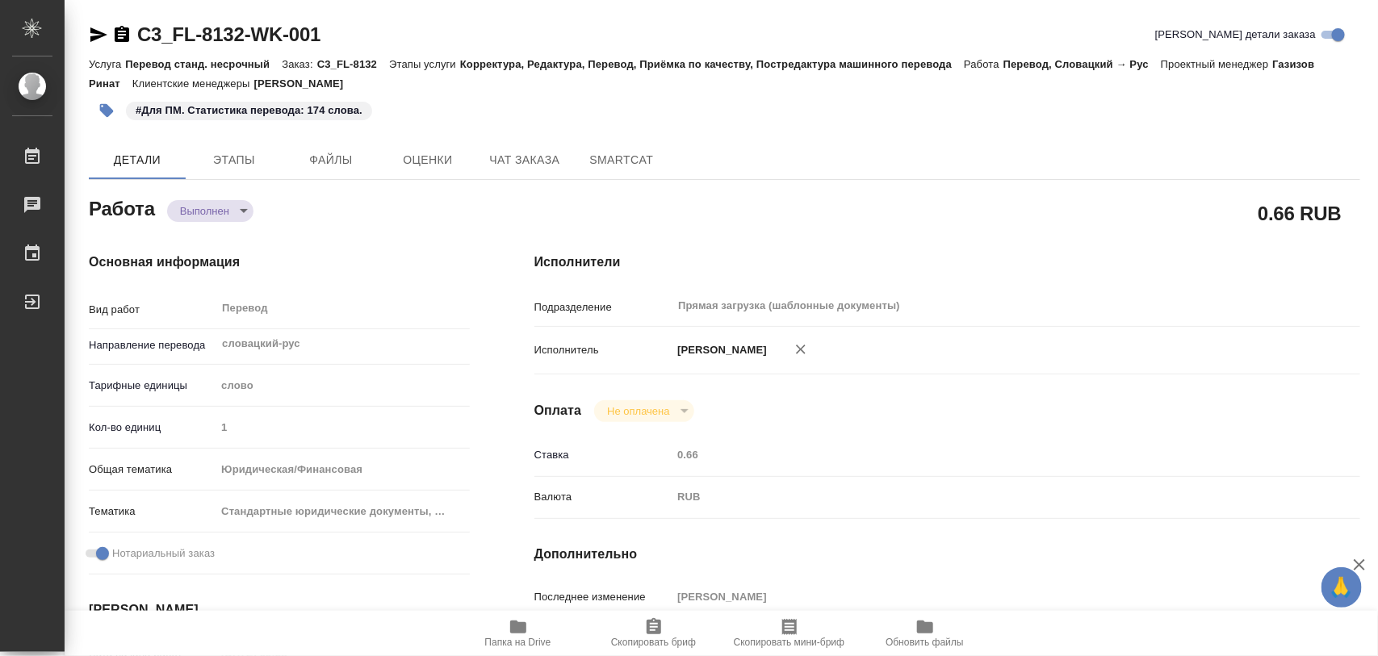
type input "22.09.2025 11:26"
type input "23.09.2025 10:00"
type input "23.09.2025 09:52"
type input "23.09.2025 11:00"
type input "Прямая загрузка (шаблонные документы)"
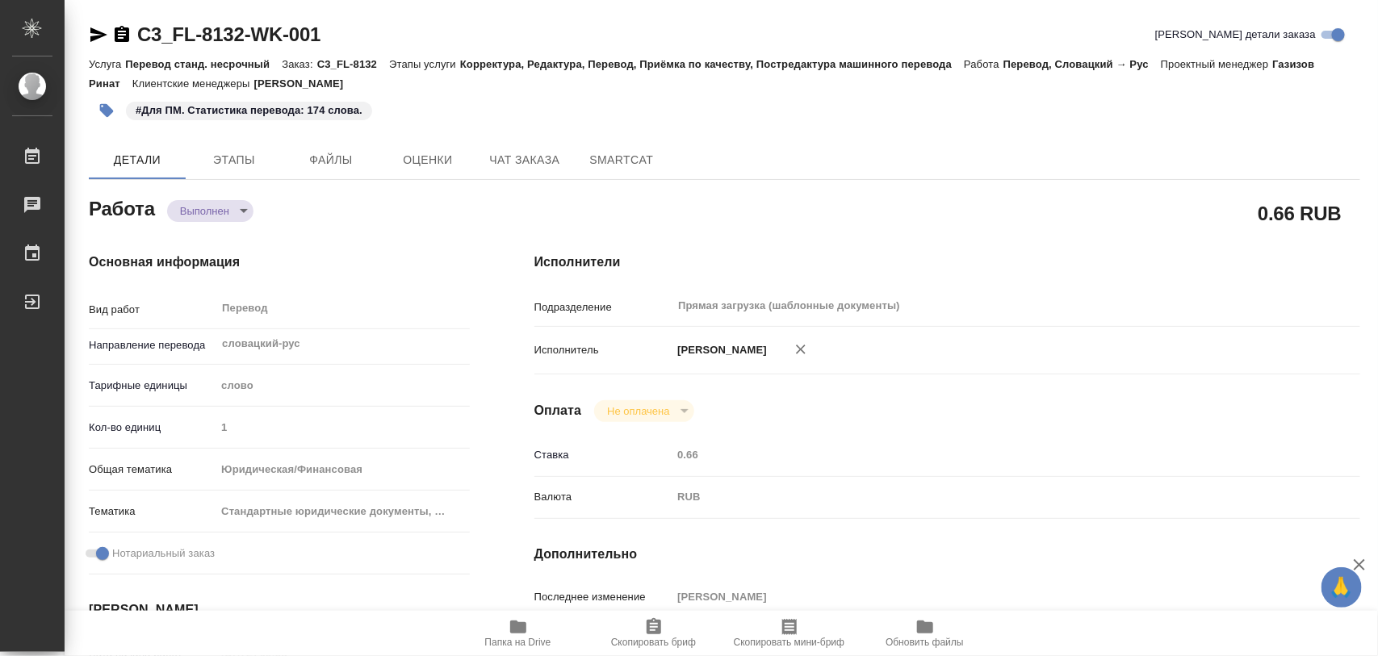
type input "notPayed"
type input "0.66"
type input "RUB"
type input "[PERSON_NAME]"
type textarea "x"
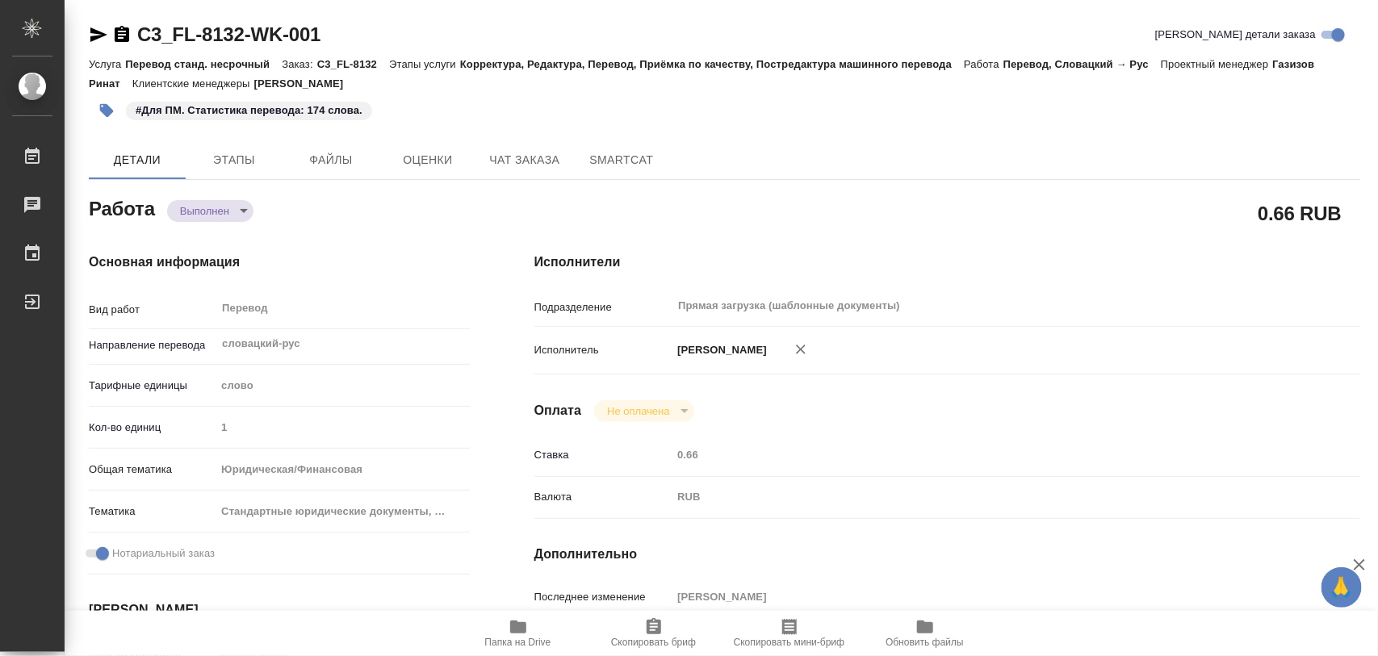
type textarea "/Clients/FL_C3/Orders/C3_FL-8132/Translated/C3_FL-8132-WK-001"
type textarea "x"
type input "C3_FL-8132"
type input "Перевод станд. несрочный"
type input "Корректура, Редактура, Перевод, Приёмка по качеству, Постредактура машинного пе…"
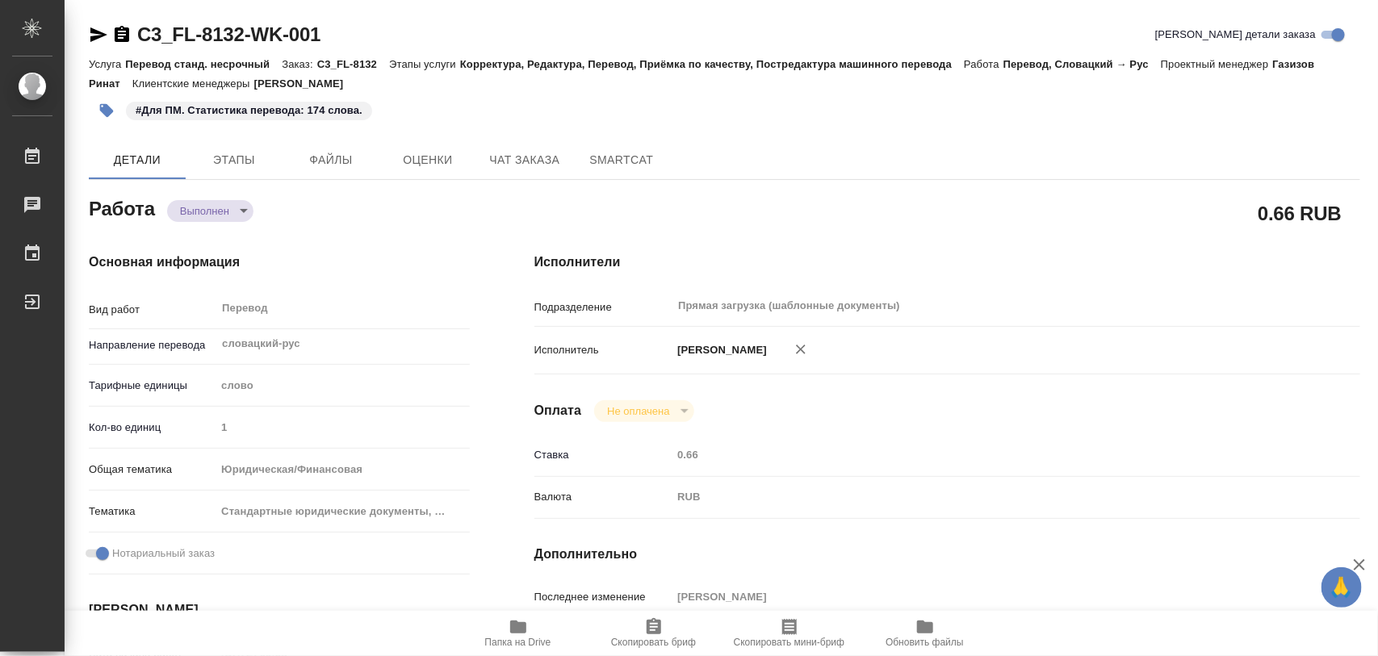
type input "[PERSON_NAME]"
type input "/Clients/FL_C3/Orders/C3_FL-8132"
type textarea "x"
type textarea "верстку не считала русский текст никак не восстанавливаем только допереводим то…"
type textarea "x"
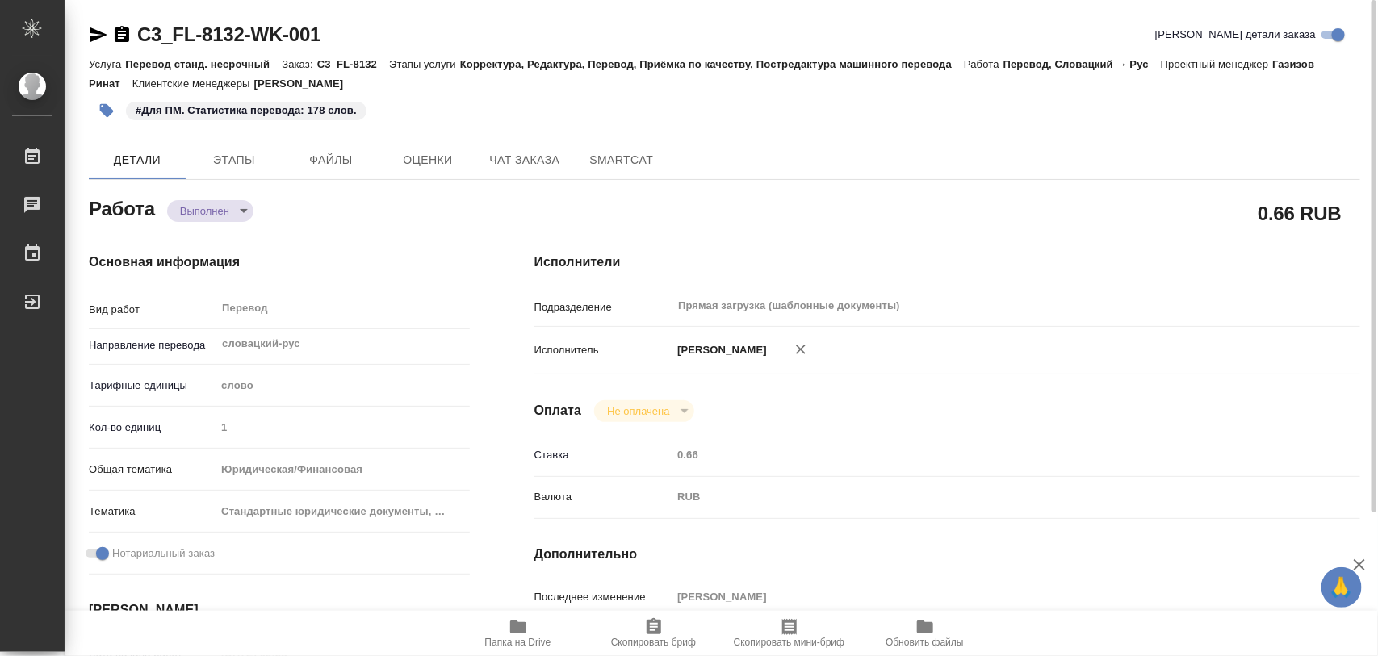
type textarea "x"
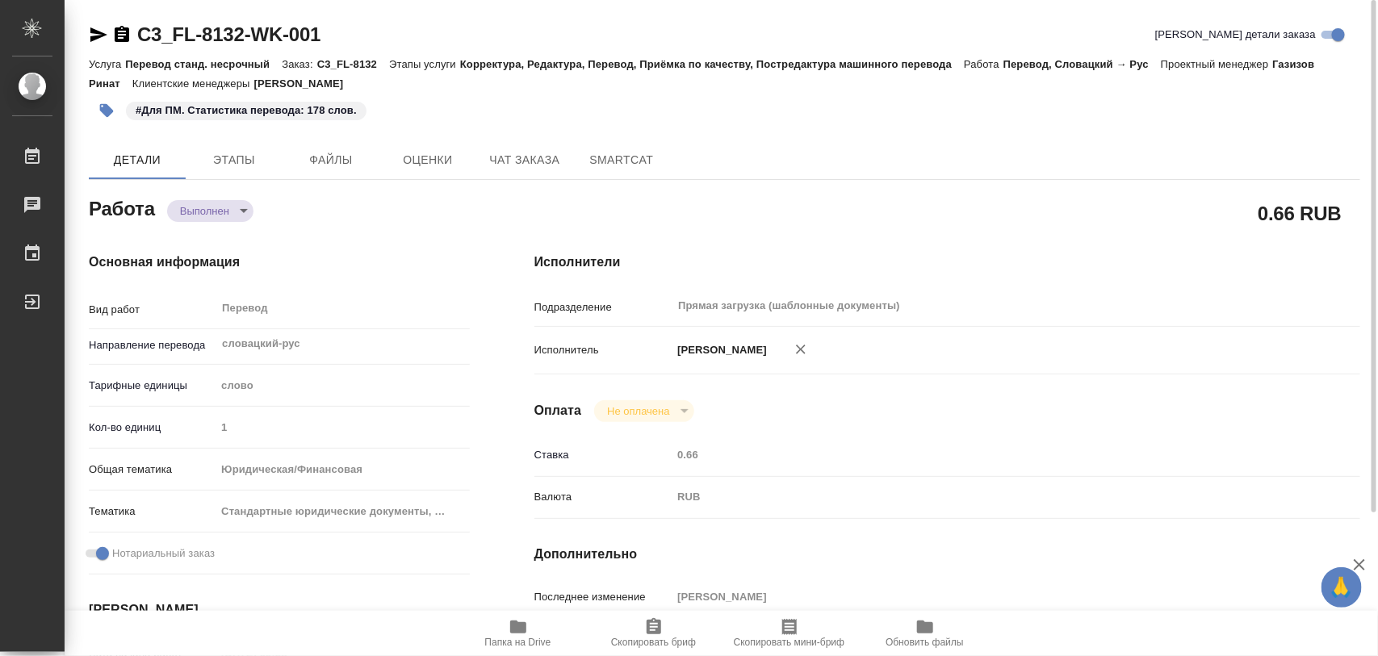
type textarea "x"
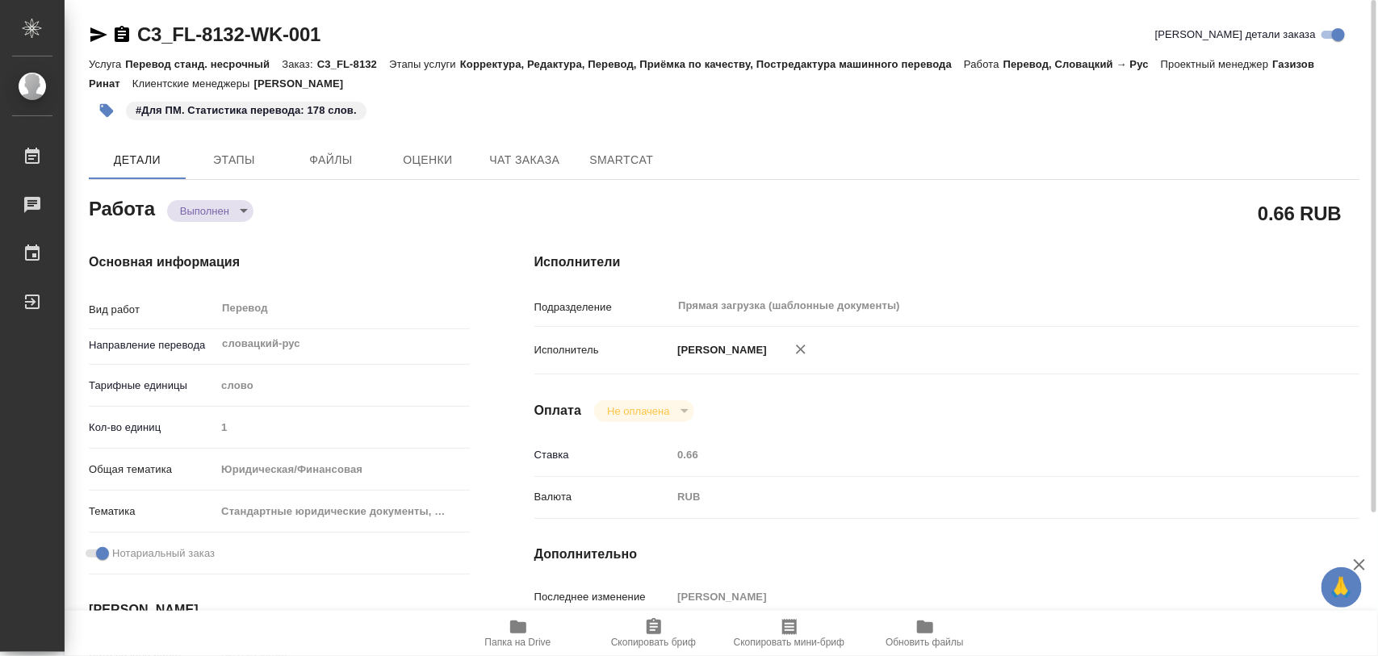
type textarea "x"
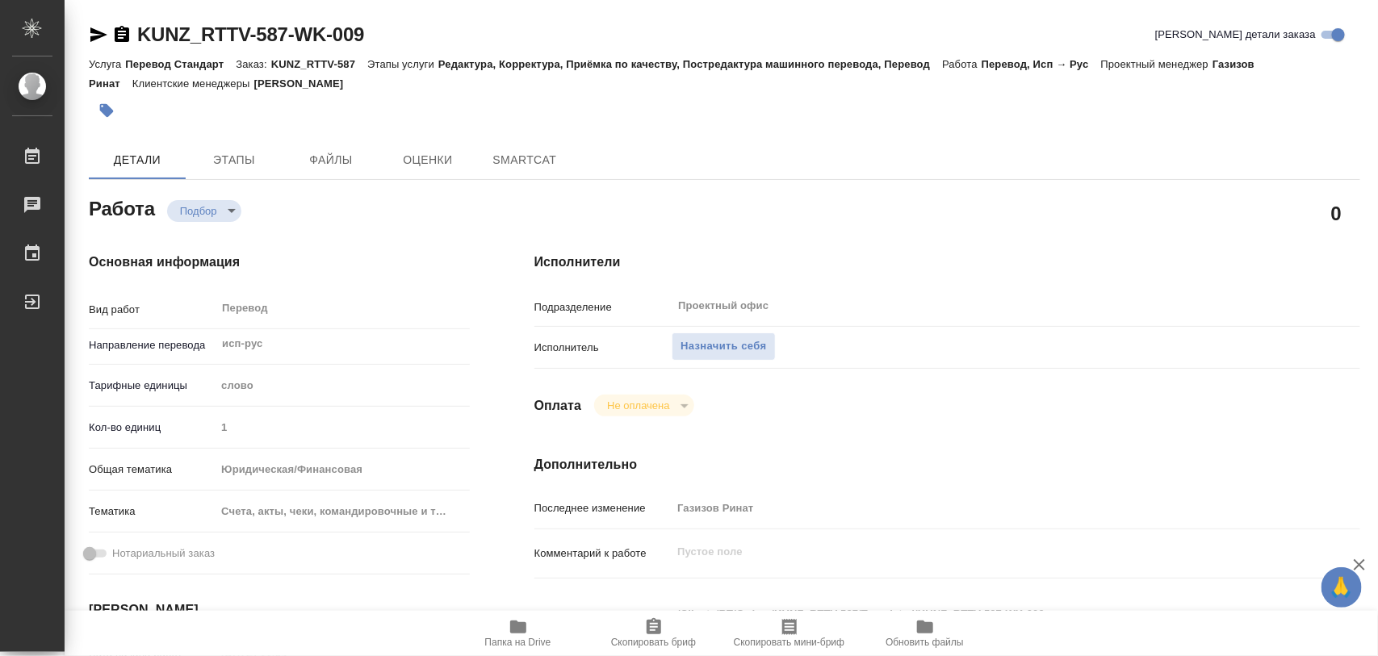
type textarea "x"
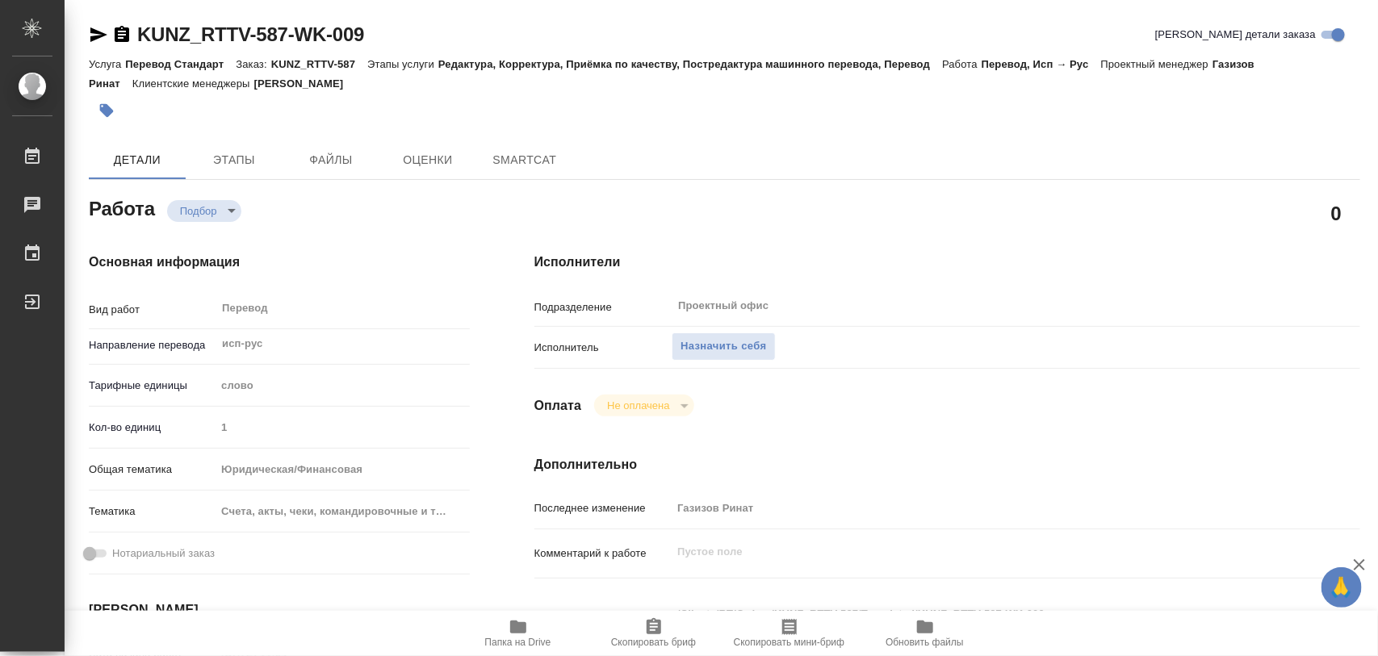
type textarea "x"
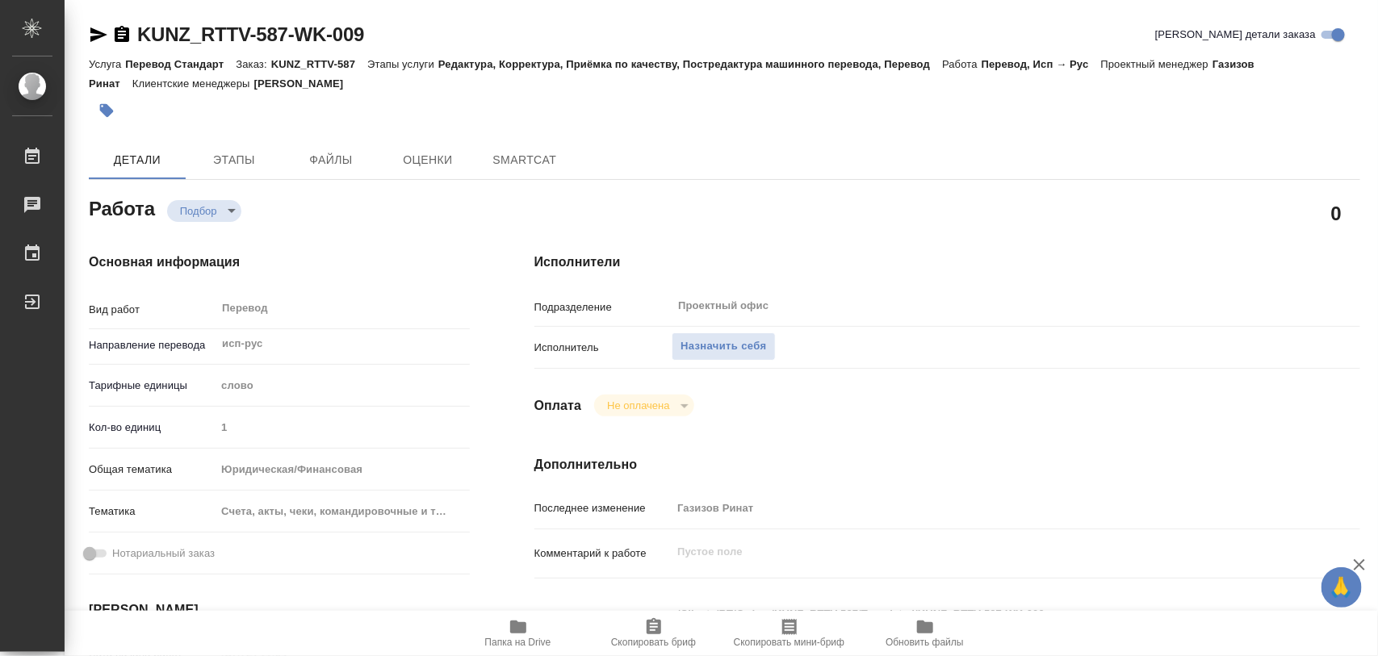
type textarea "x"
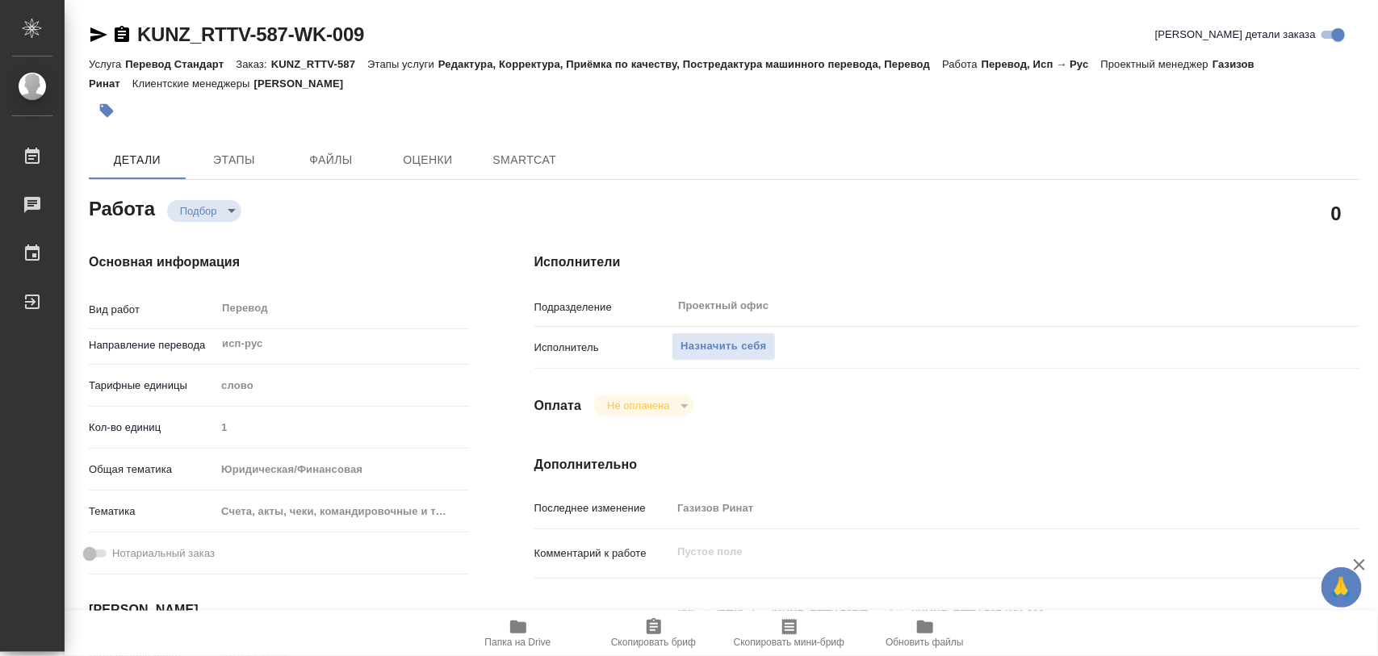
type textarea "x"
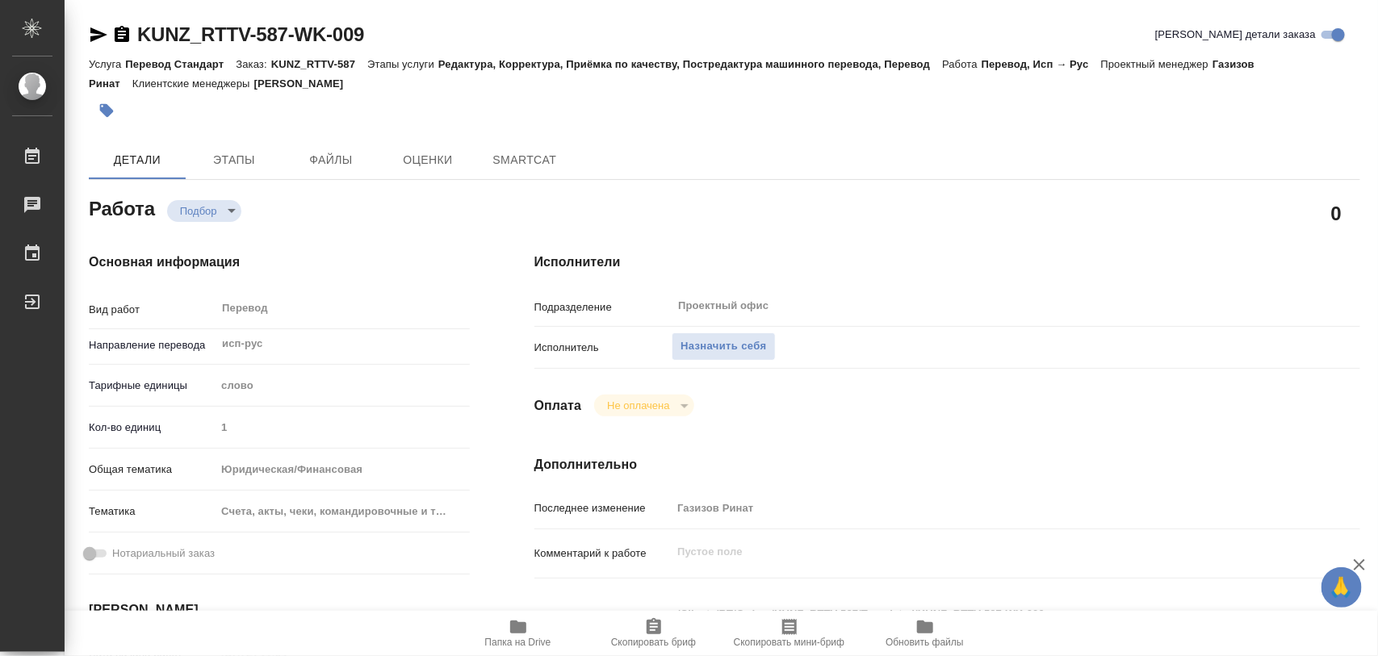
type textarea "x"
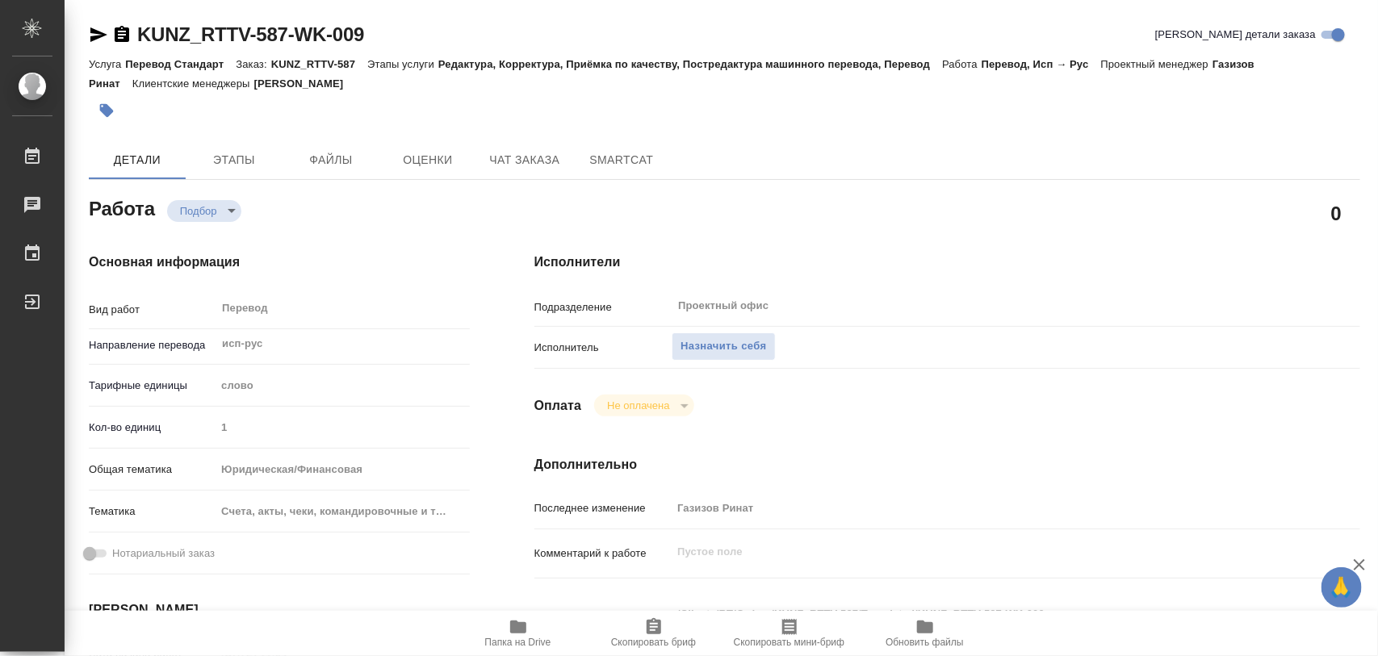
type textarea "x"
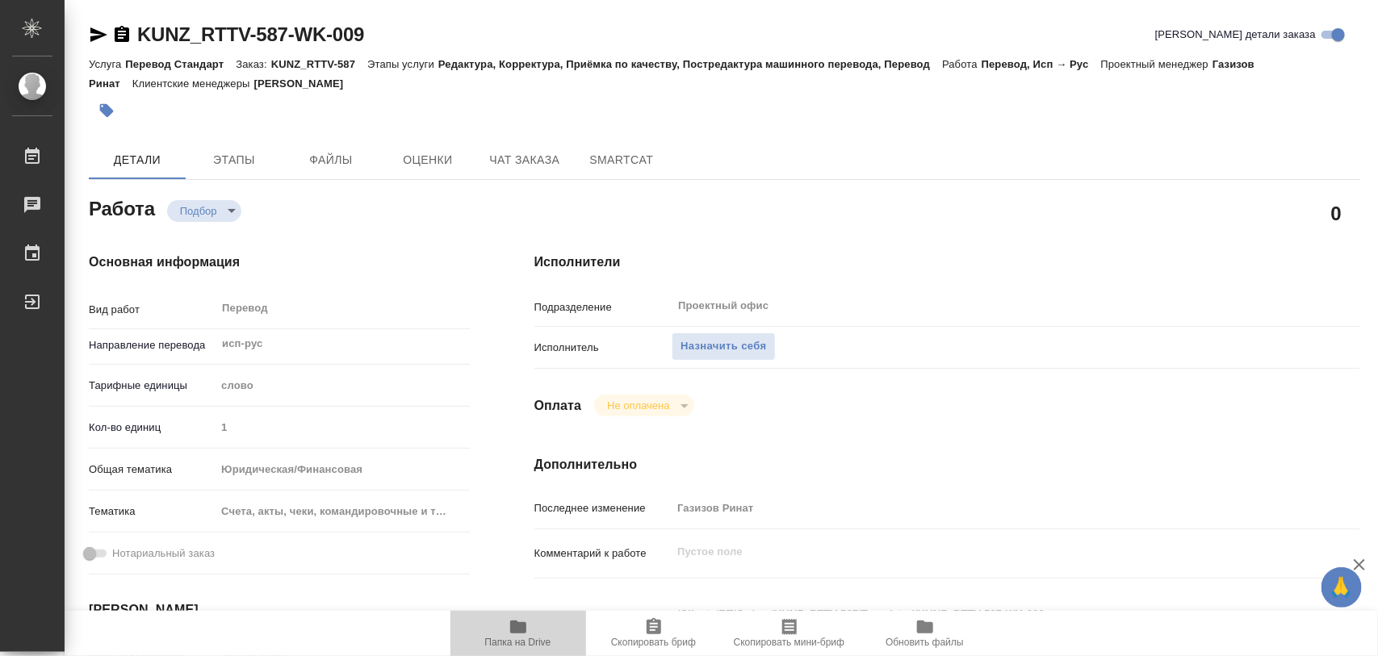
click at [523, 632] on icon "button" at bounding box center [518, 627] width 16 height 13
type textarea "x"
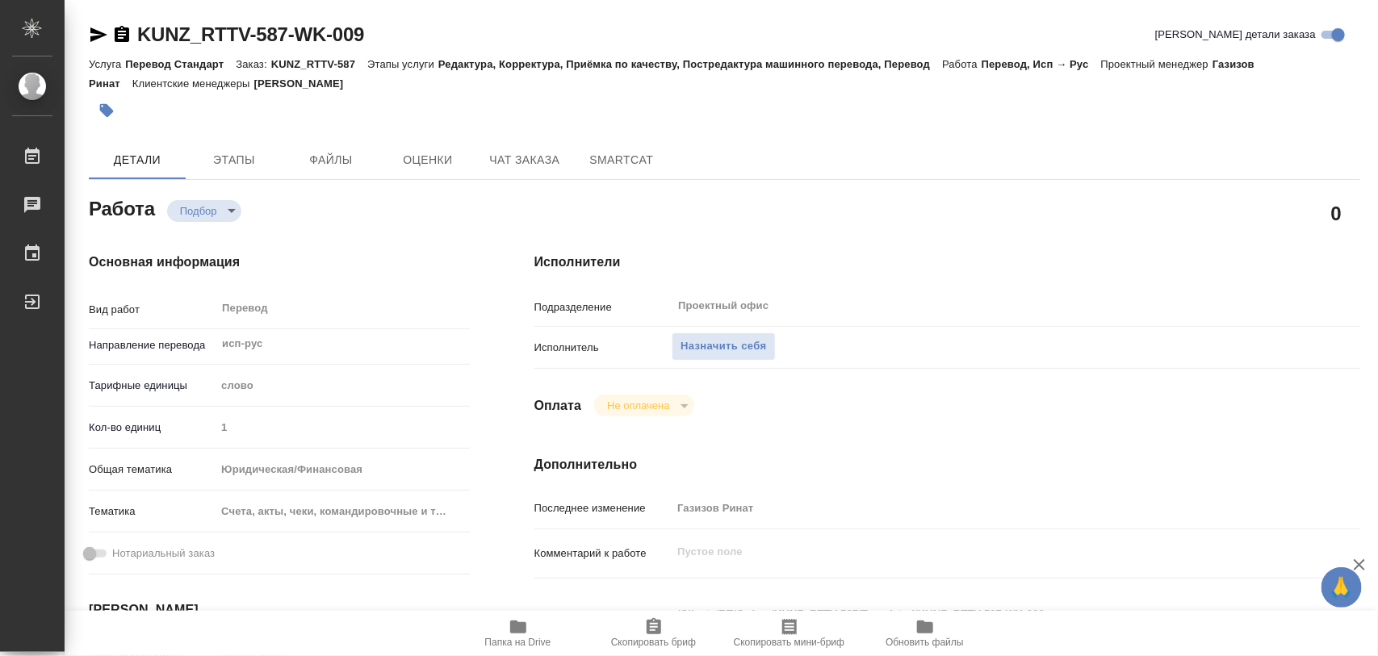
type textarea "x"
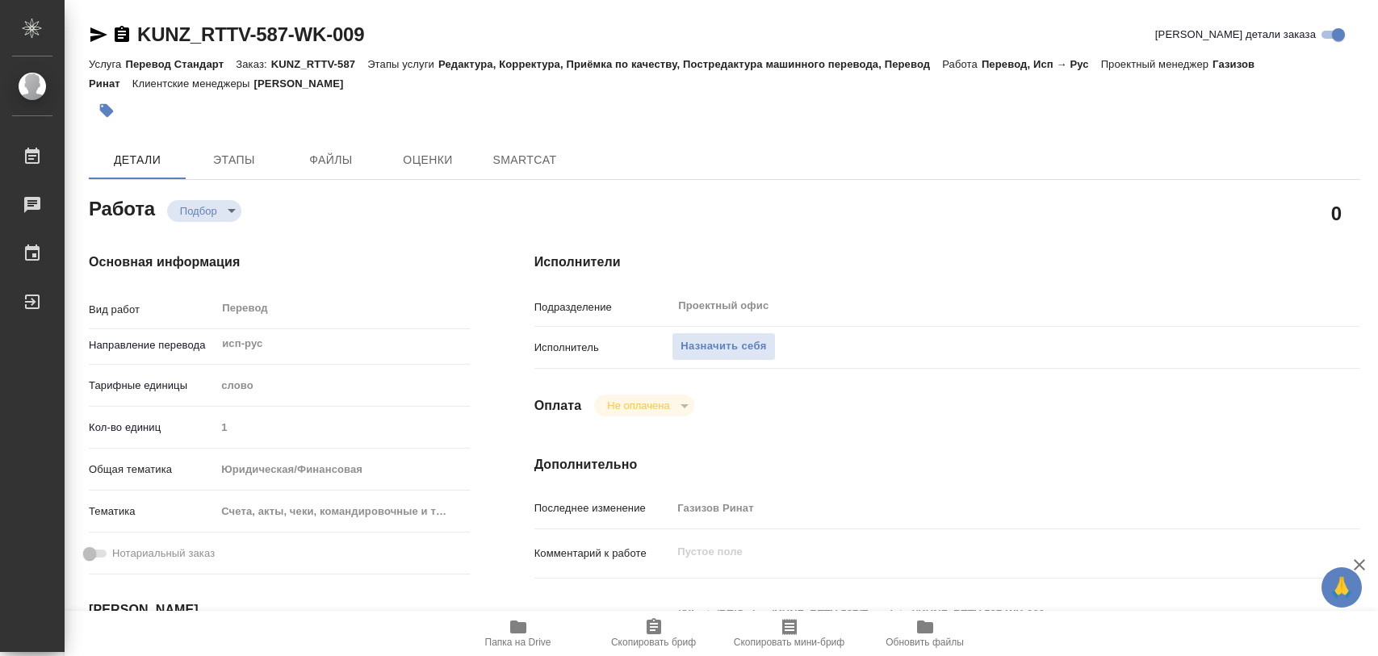
type textarea "x"
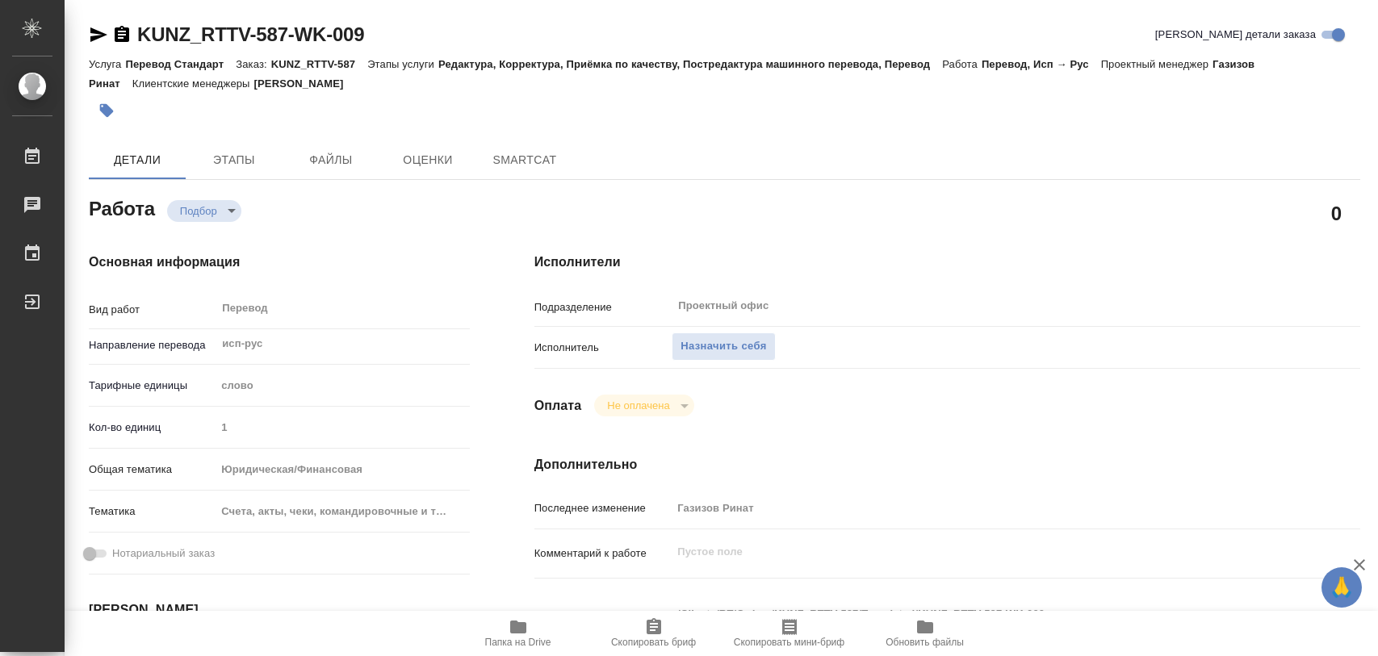
type textarea "x"
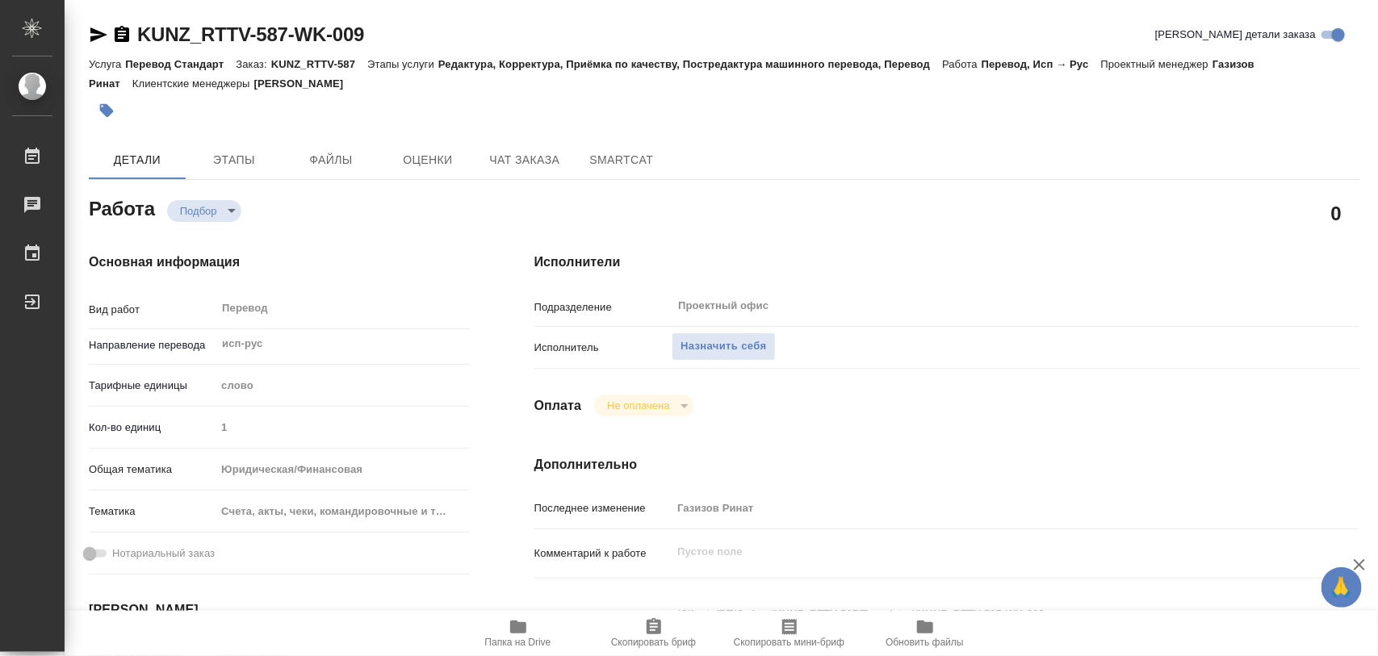
type textarea "x"
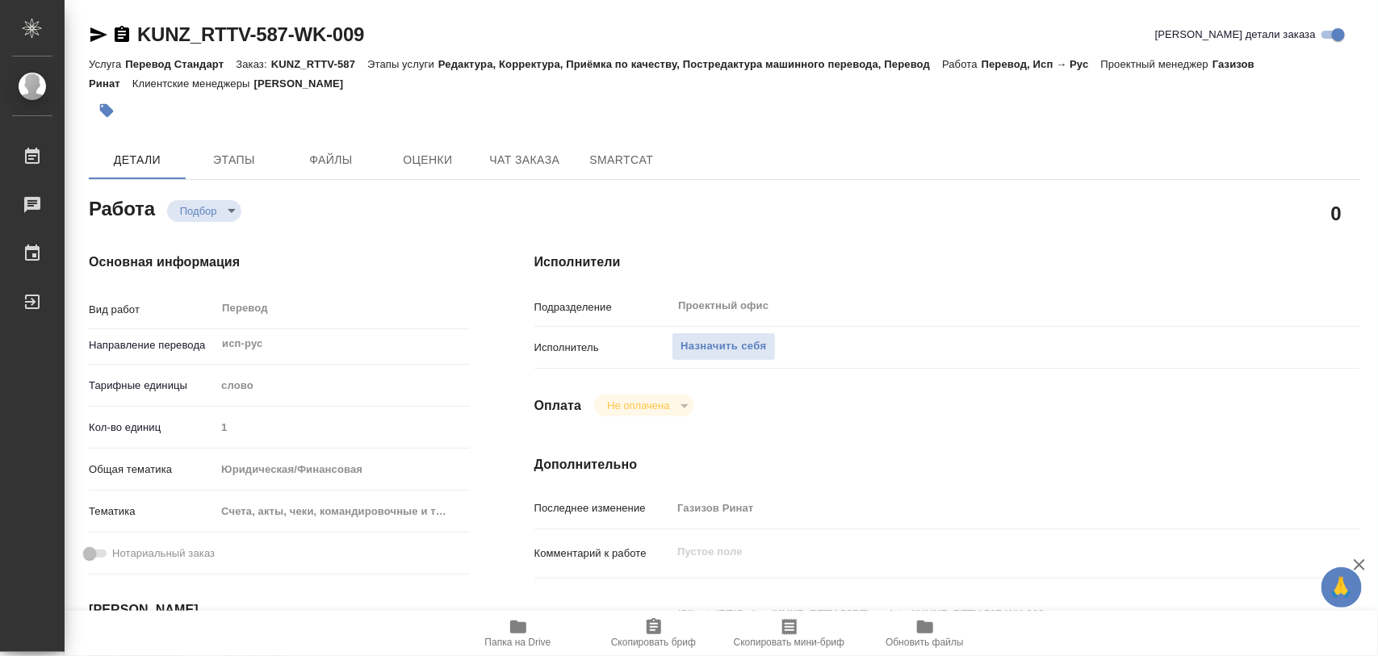
type textarea "x"
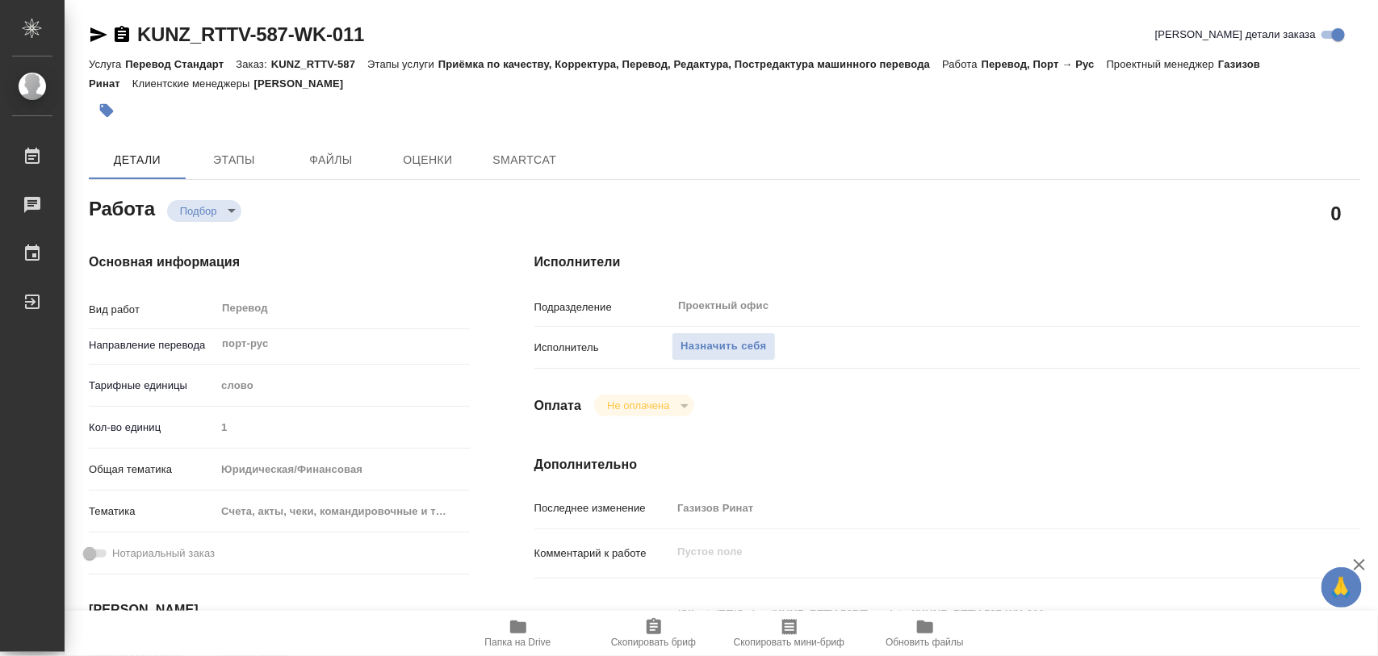
type textarea "x"
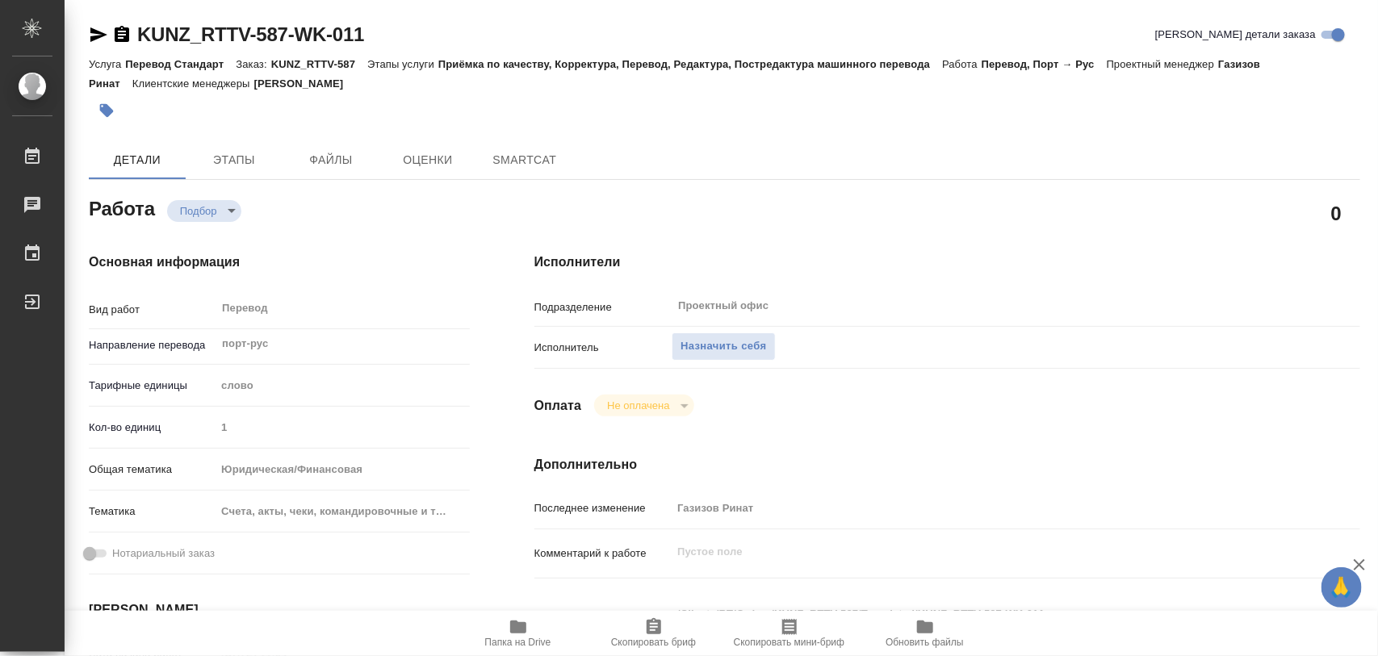
type textarea "x"
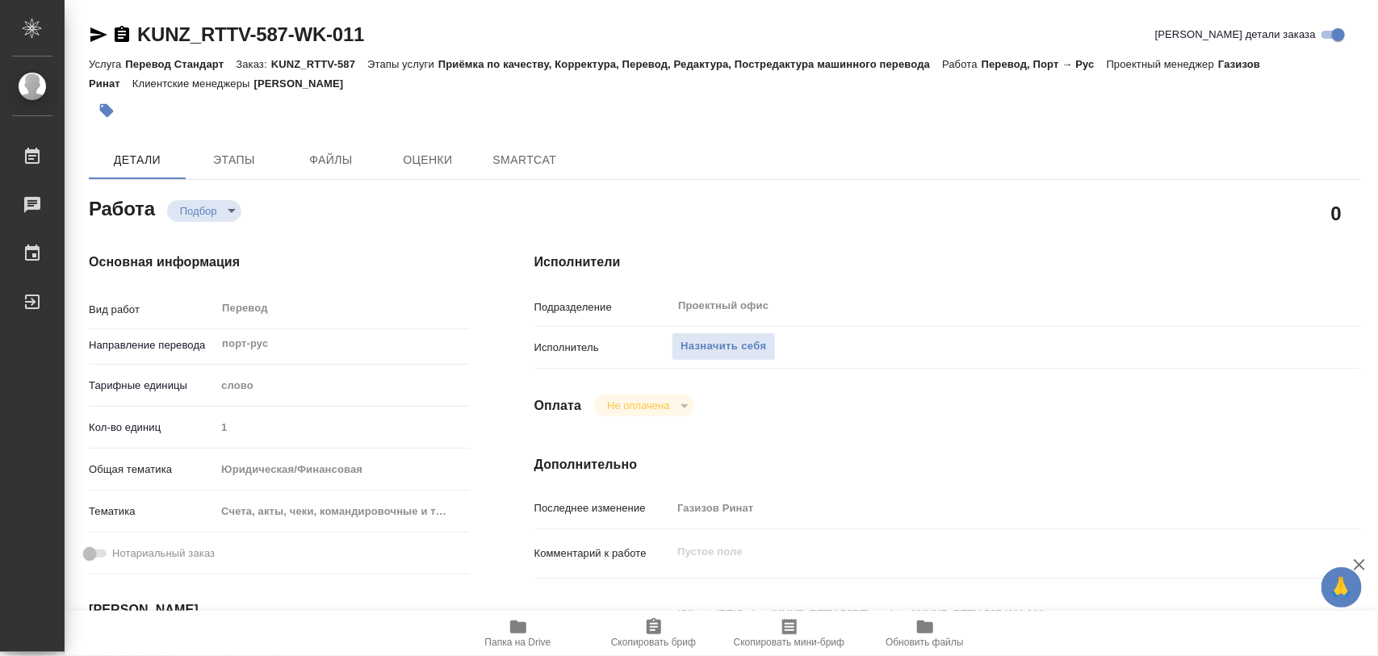
type textarea "x"
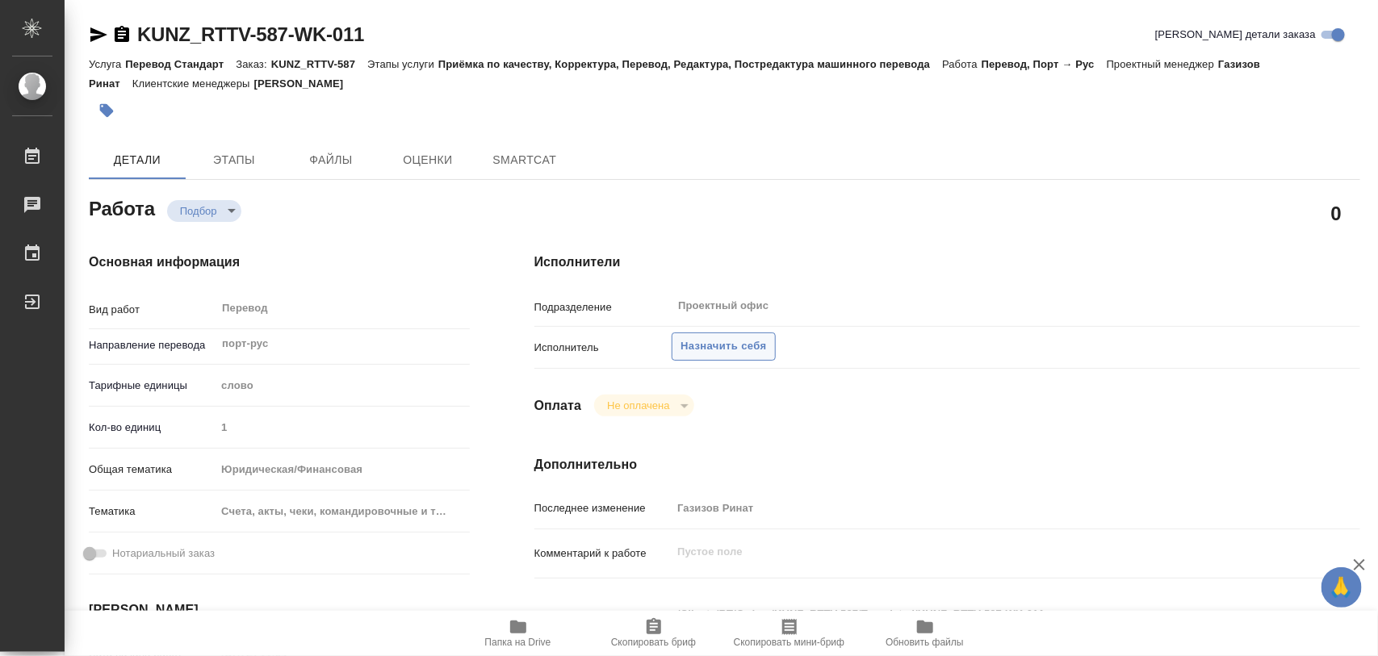
type textarea "x"
click at [748, 345] on span "Назначить себя" at bounding box center [723, 346] width 86 height 19
type textarea "x"
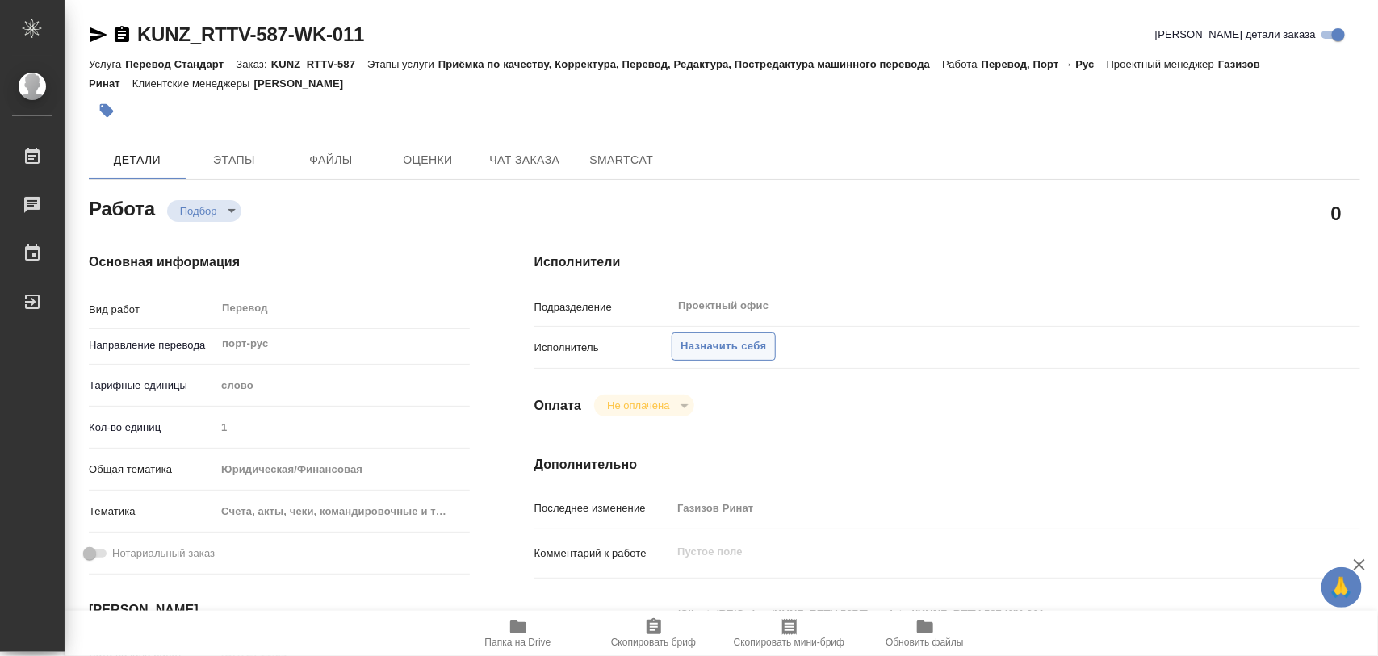
type textarea "x"
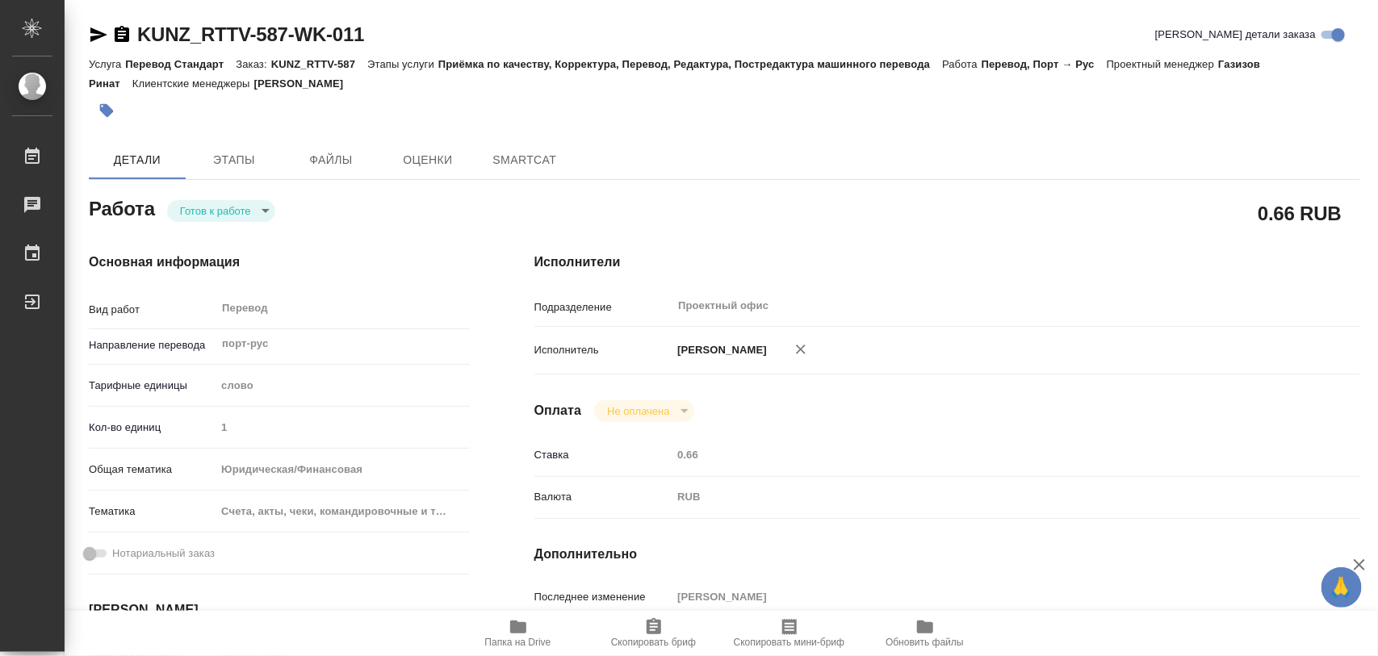
type textarea "x"
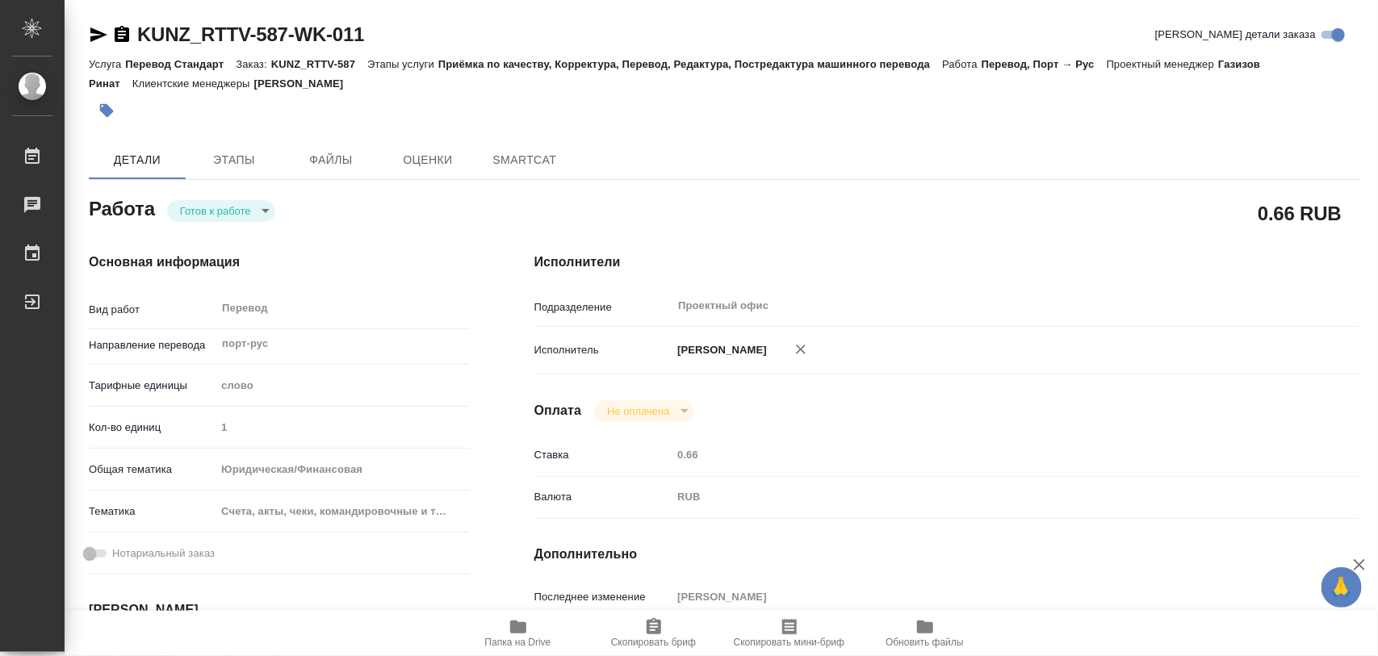
type textarea "x"
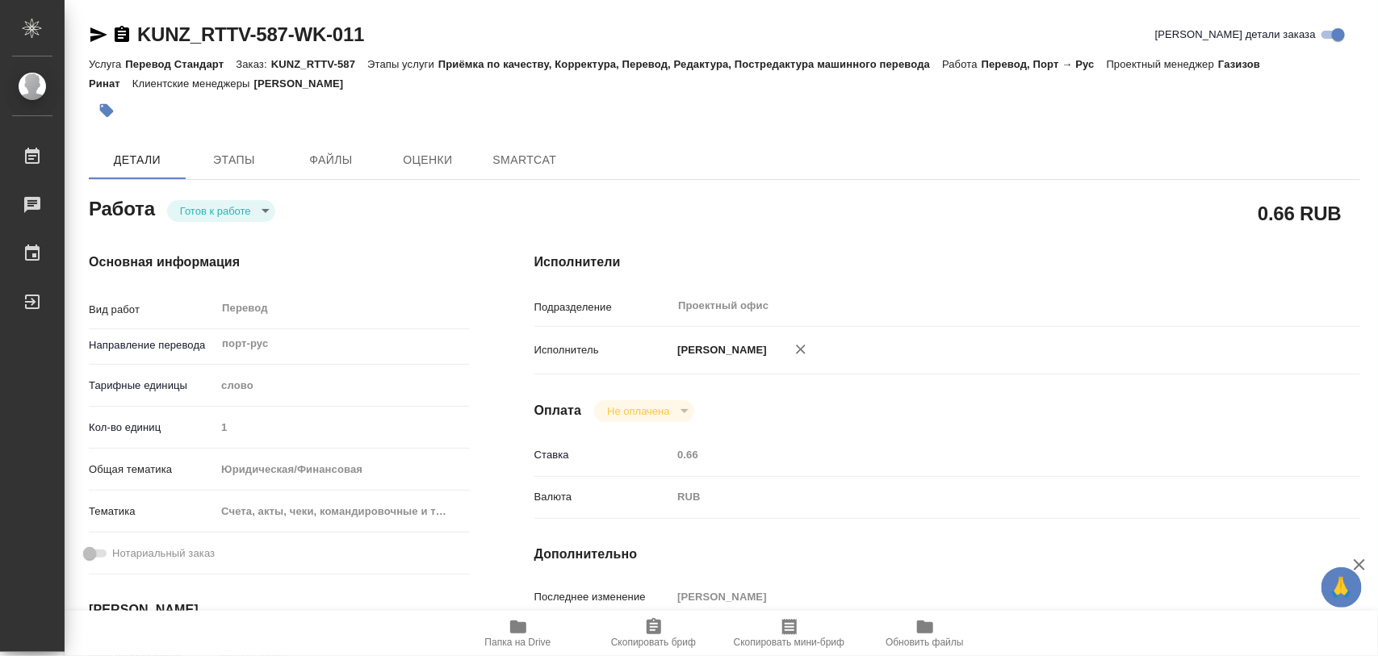
type textarea "x"
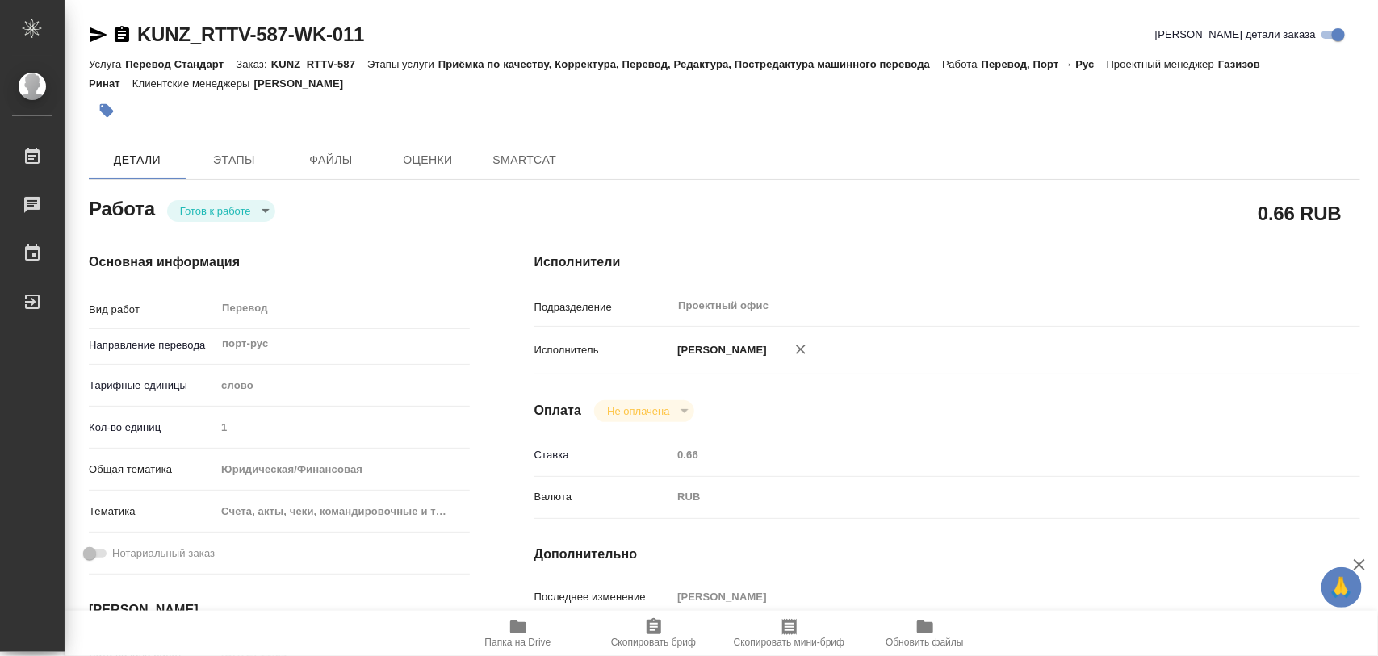
type textarea "x"
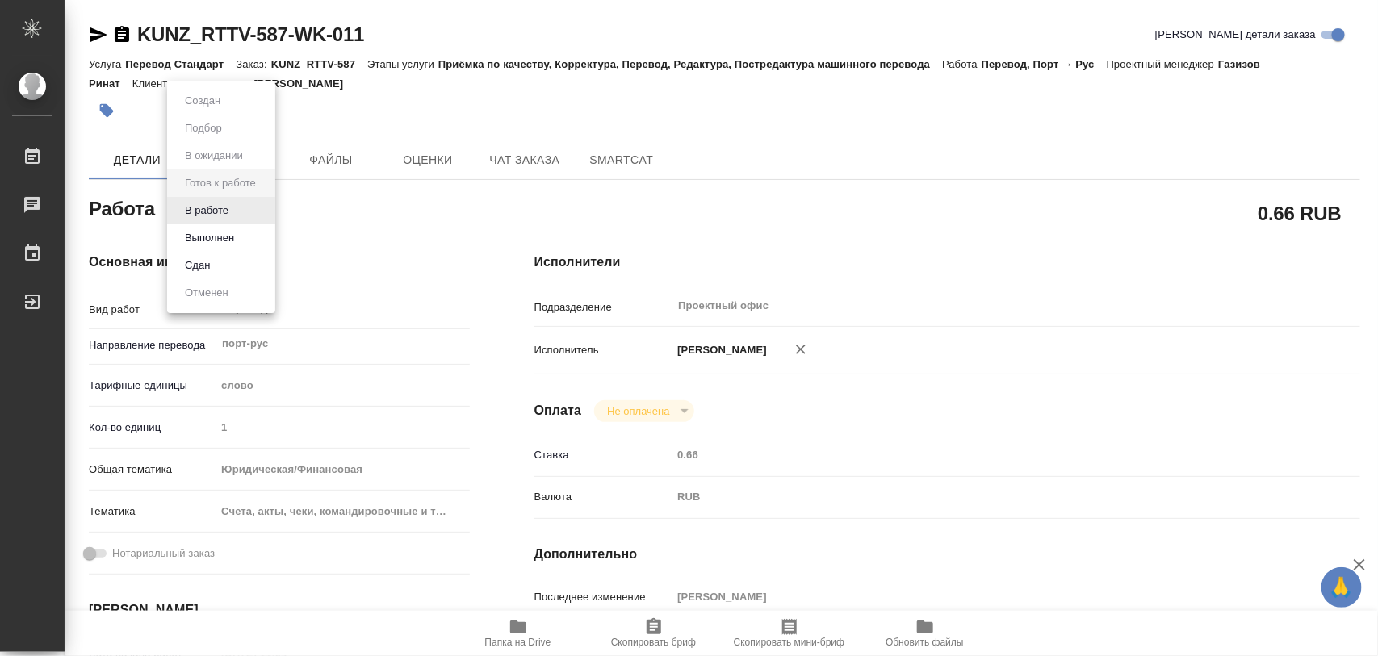
click at [267, 207] on body "🙏 .cls-1 fill:#fff; AWATERA Iglakov Maksim Работы Чаты График Выйти KUNZ_RTTV-5…" at bounding box center [689, 328] width 1378 height 656
type textarea "x"
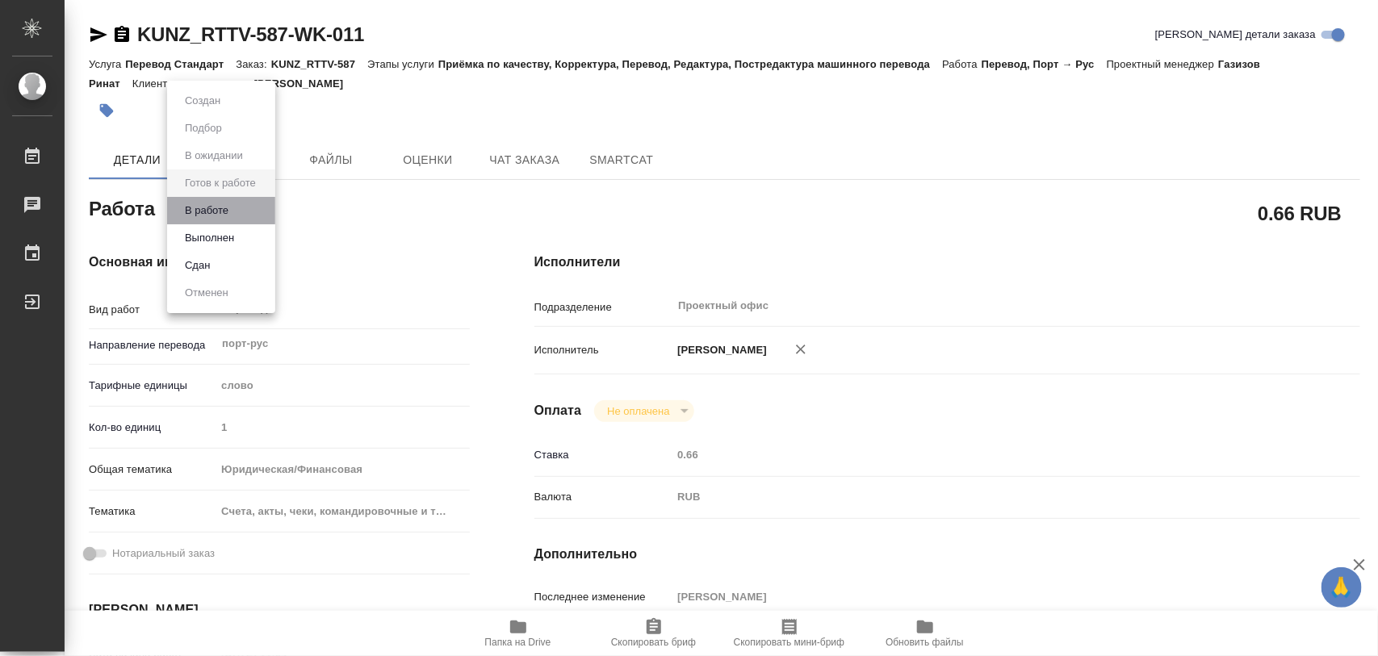
type textarea "x"
click at [237, 215] on li "В работе" at bounding box center [221, 210] width 108 height 27
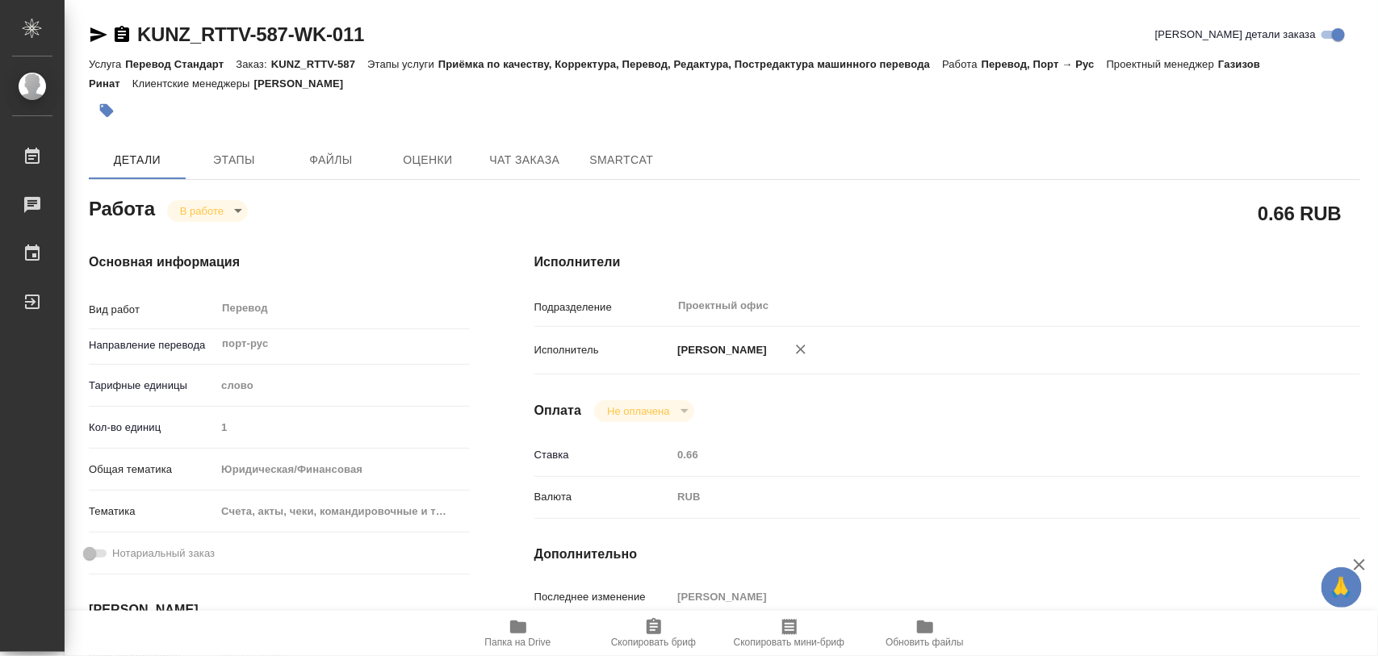
type textarea "x"
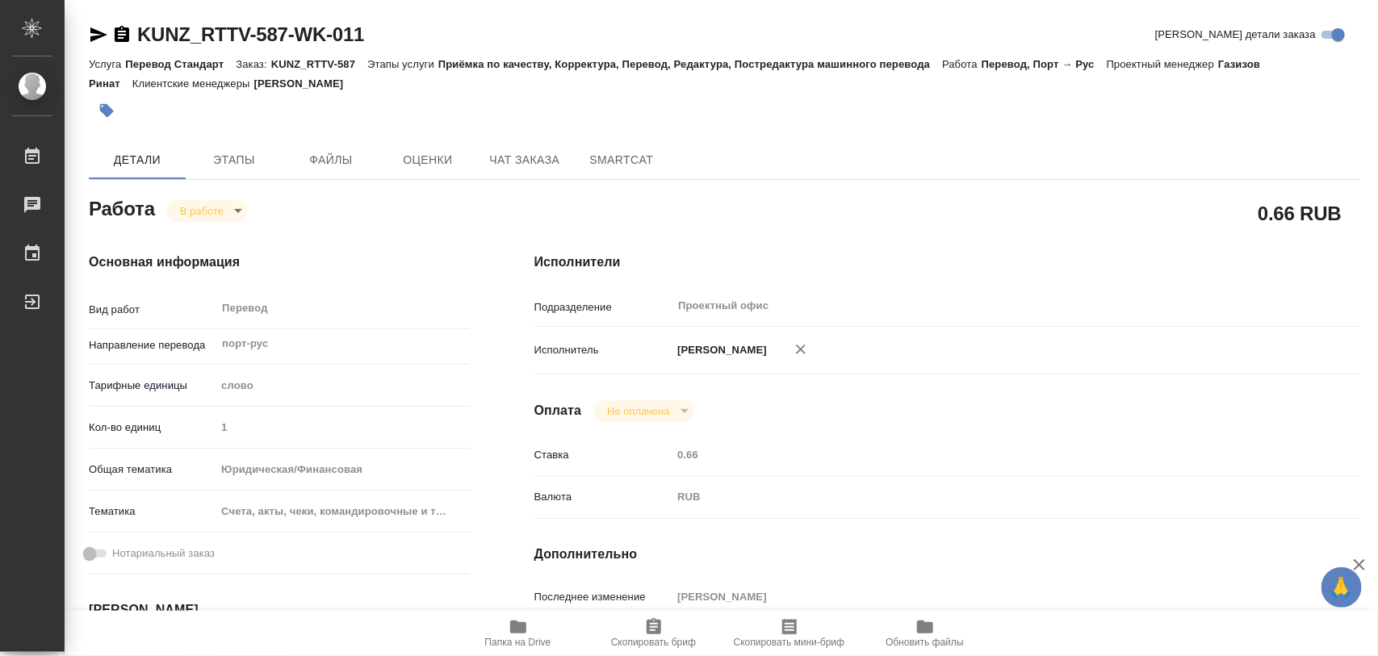
type textarea "x"
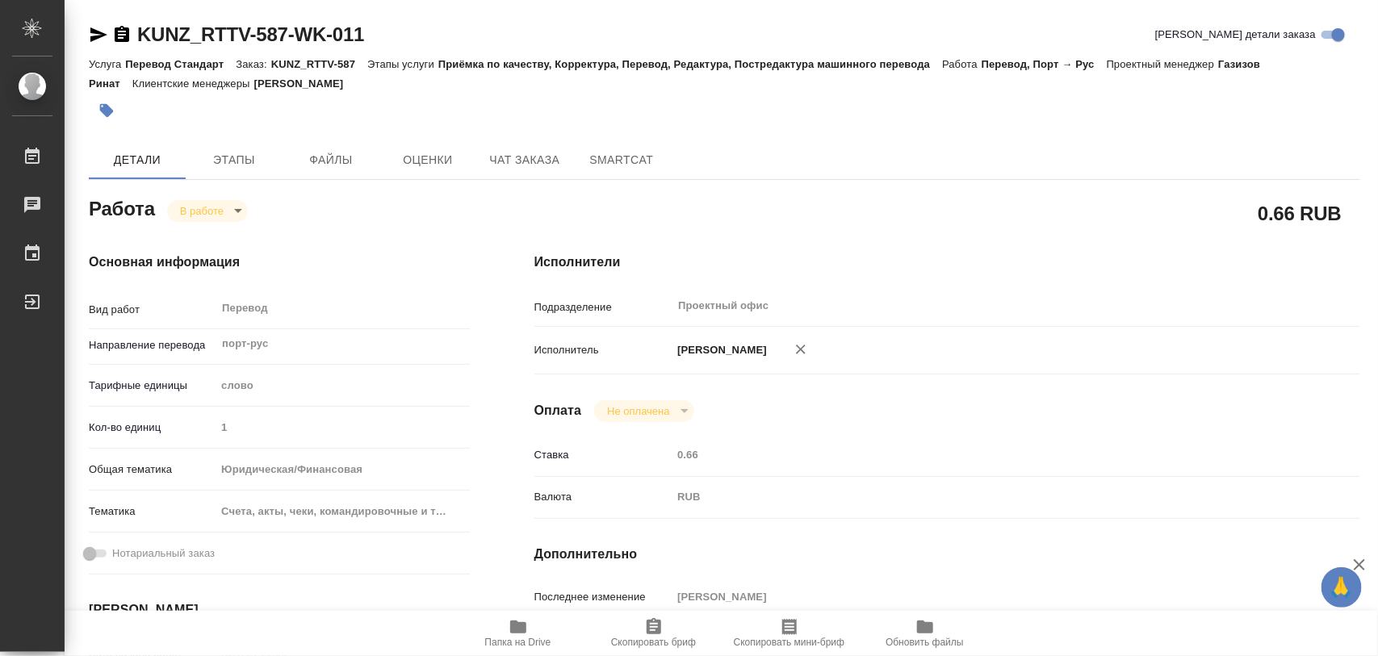
type textarea "x"
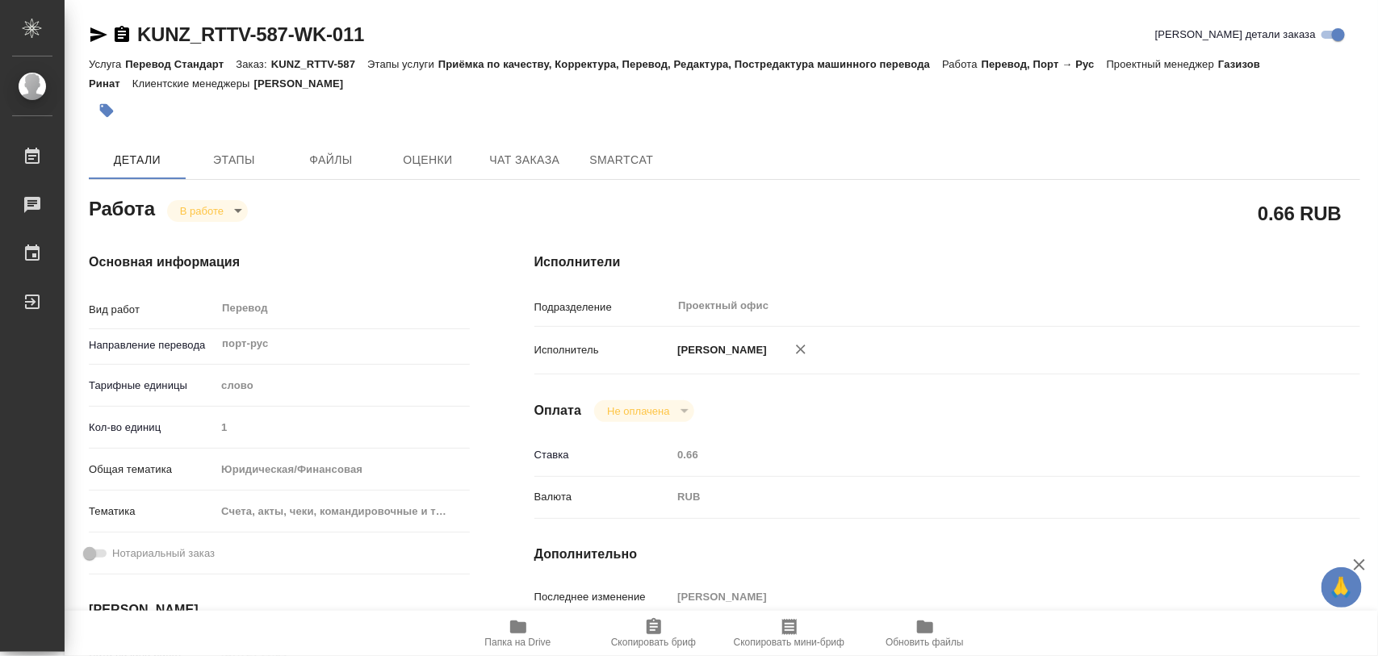
type textarea "x"
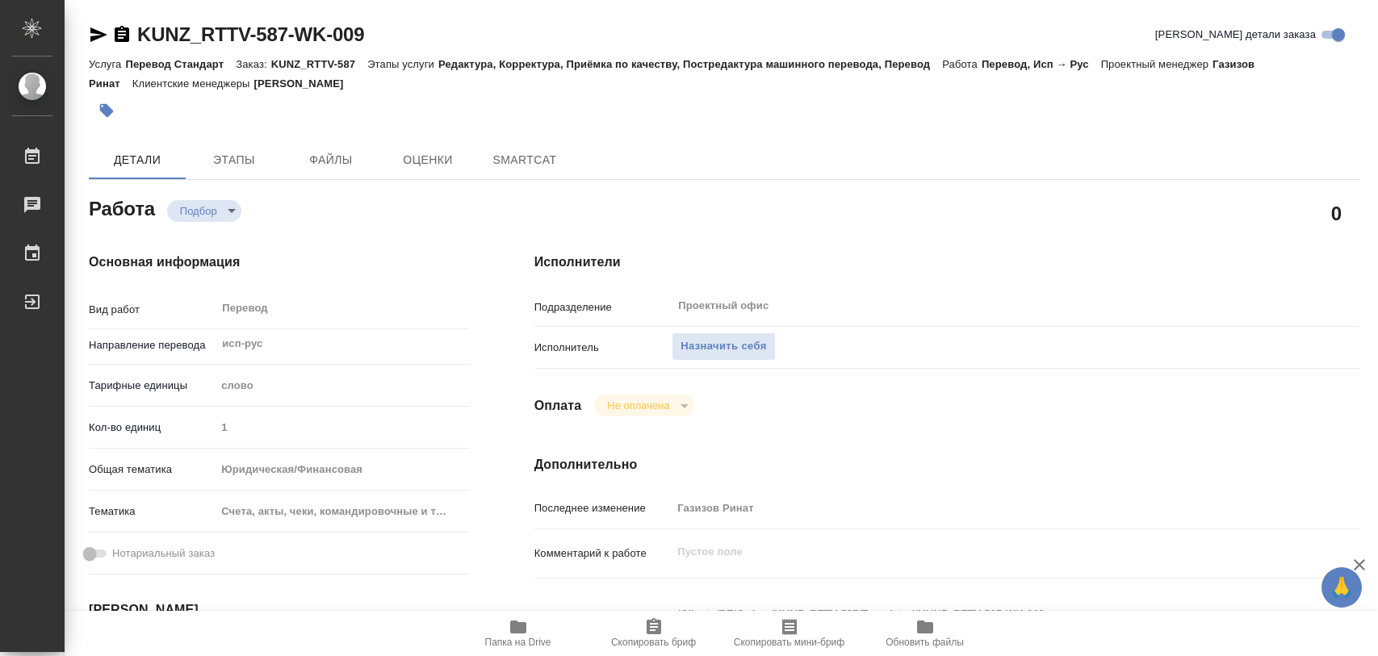
type textarea "x"
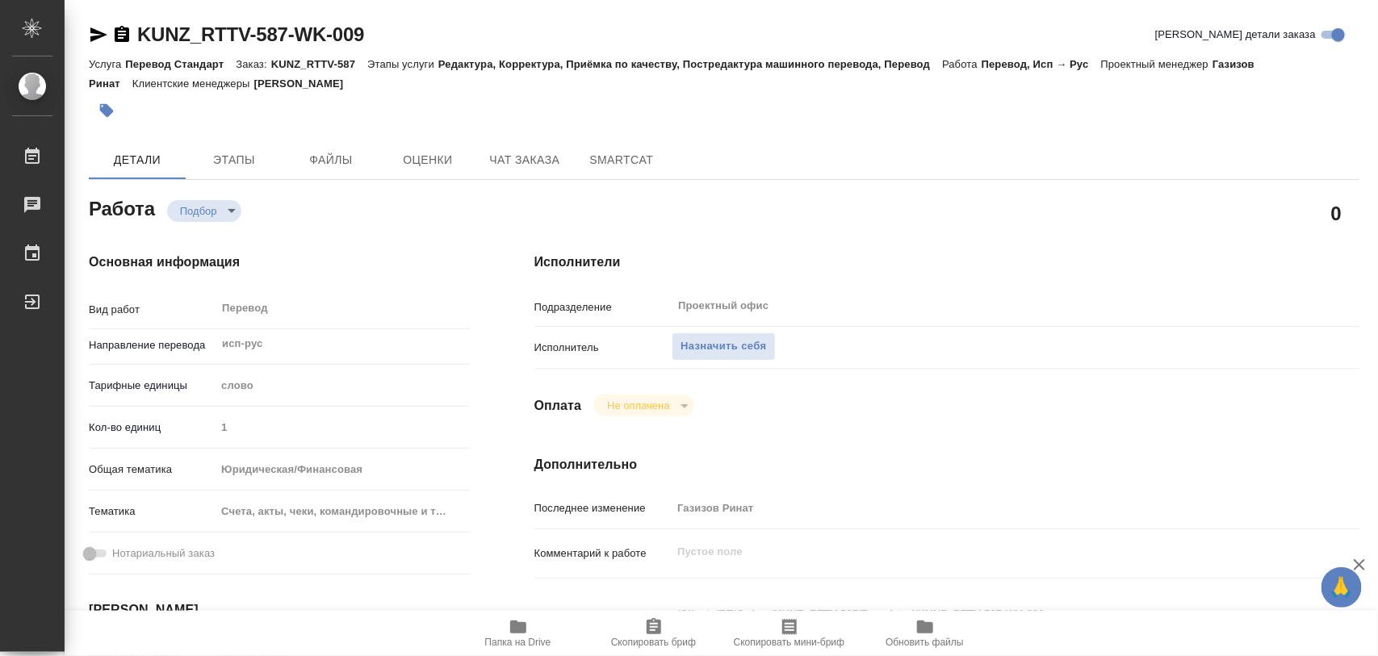
type textarea "x"
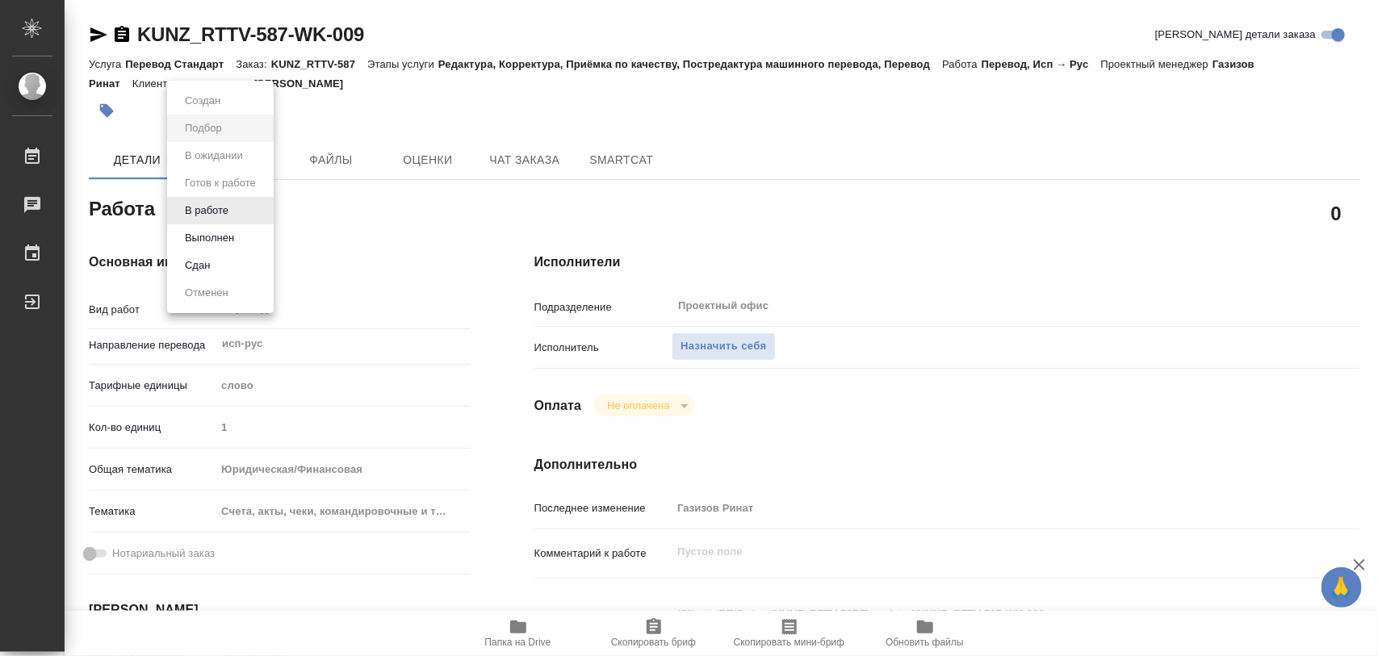
click at [227, 210] on body "🙏 .cls-1 fill:#fff; AWATERA Iglakov Maksim Работы Чаты График Выйти KUNZ_RTTV-5…" at bounding box center [689, 328] width 1378 height 656
type textarea "x"
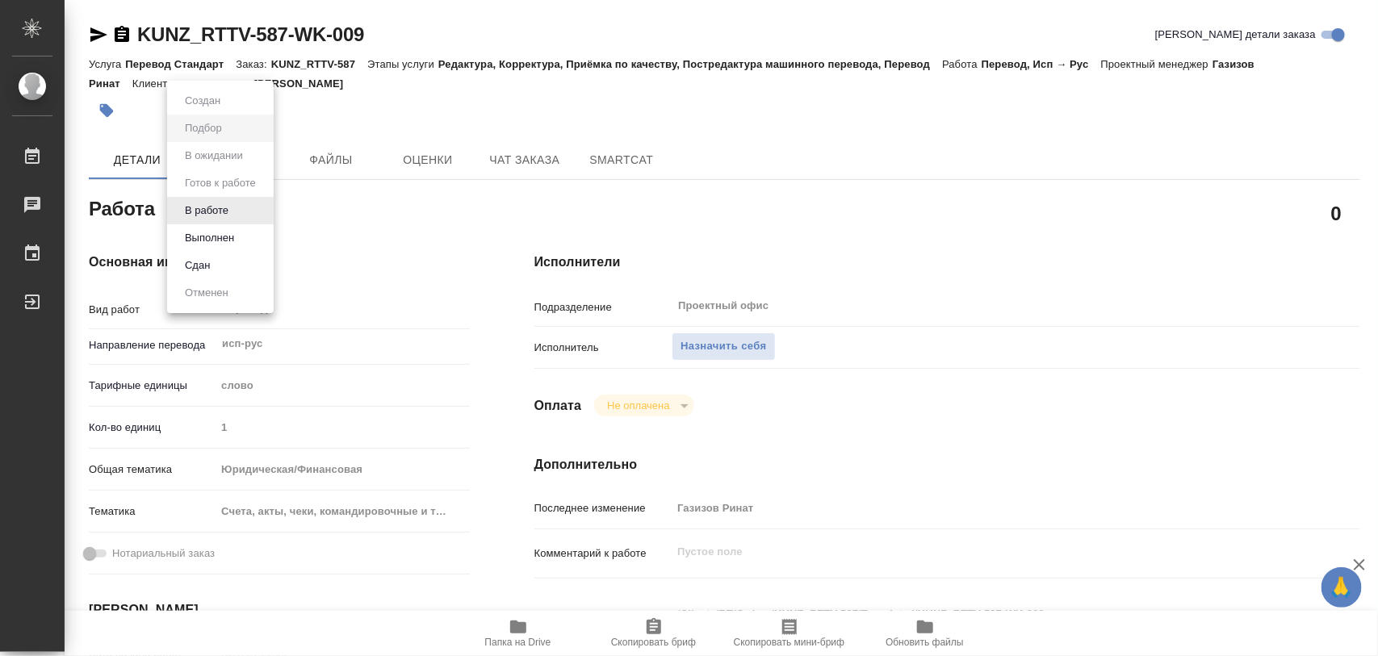
type textarea "x"
click at [216, 212] on button "В работе" at bounding box center [206, 211] width 53 height 18
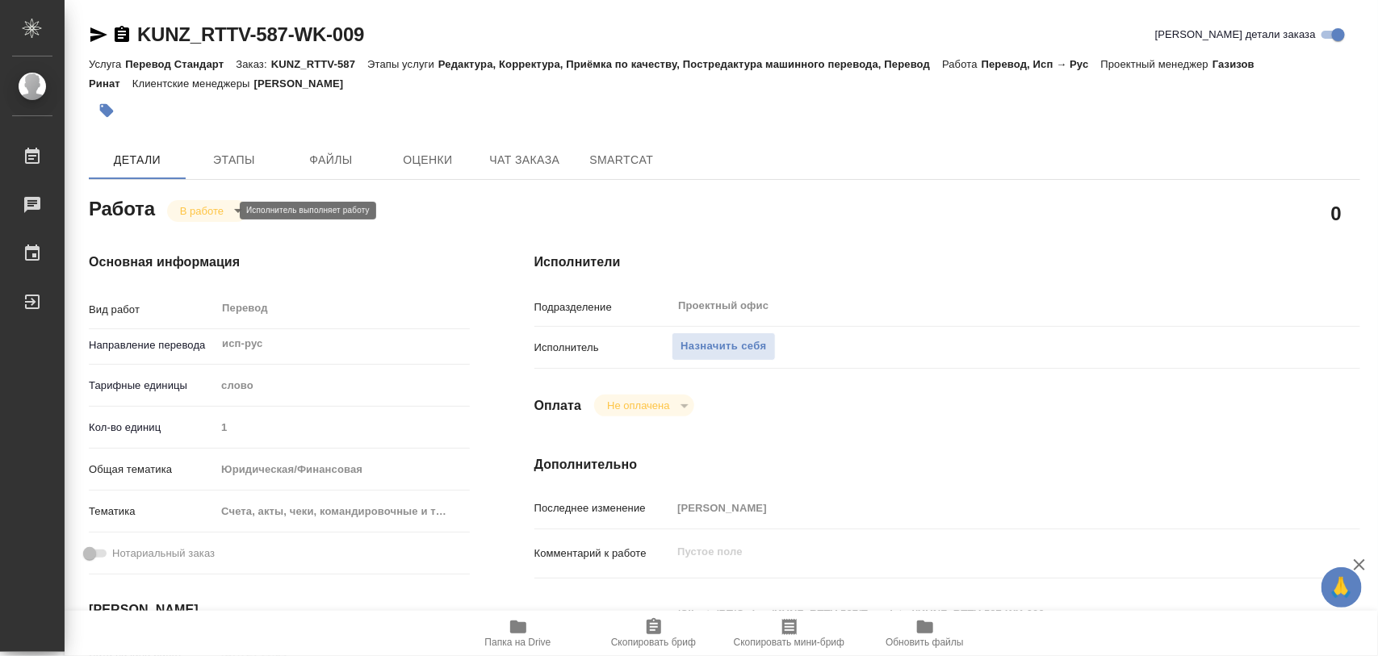
type textarea "x"
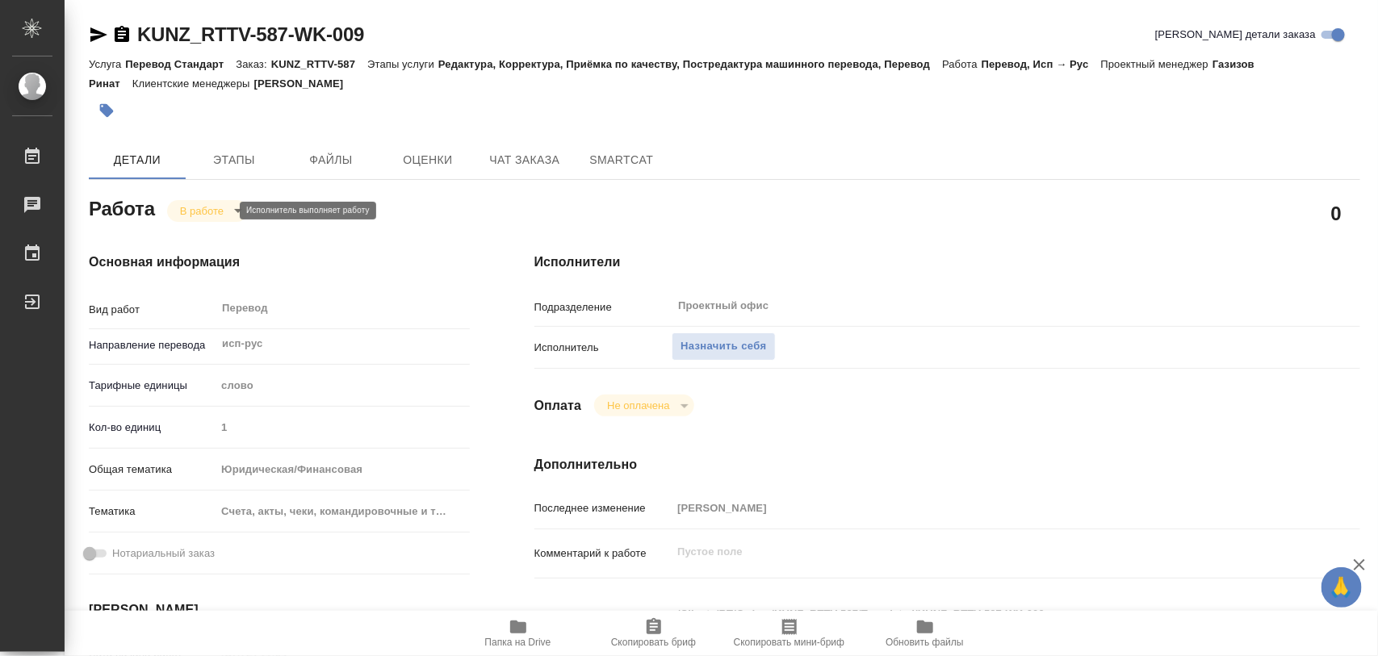
type textarea "x"
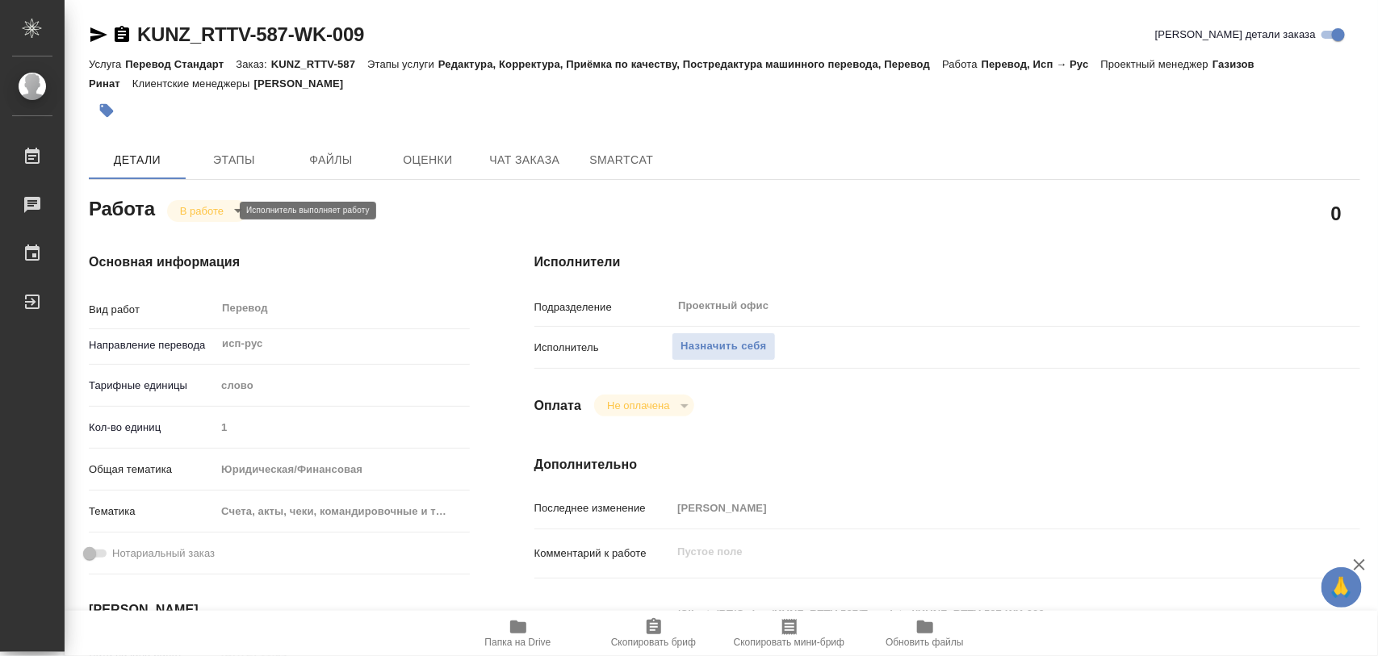
type textarea "x"
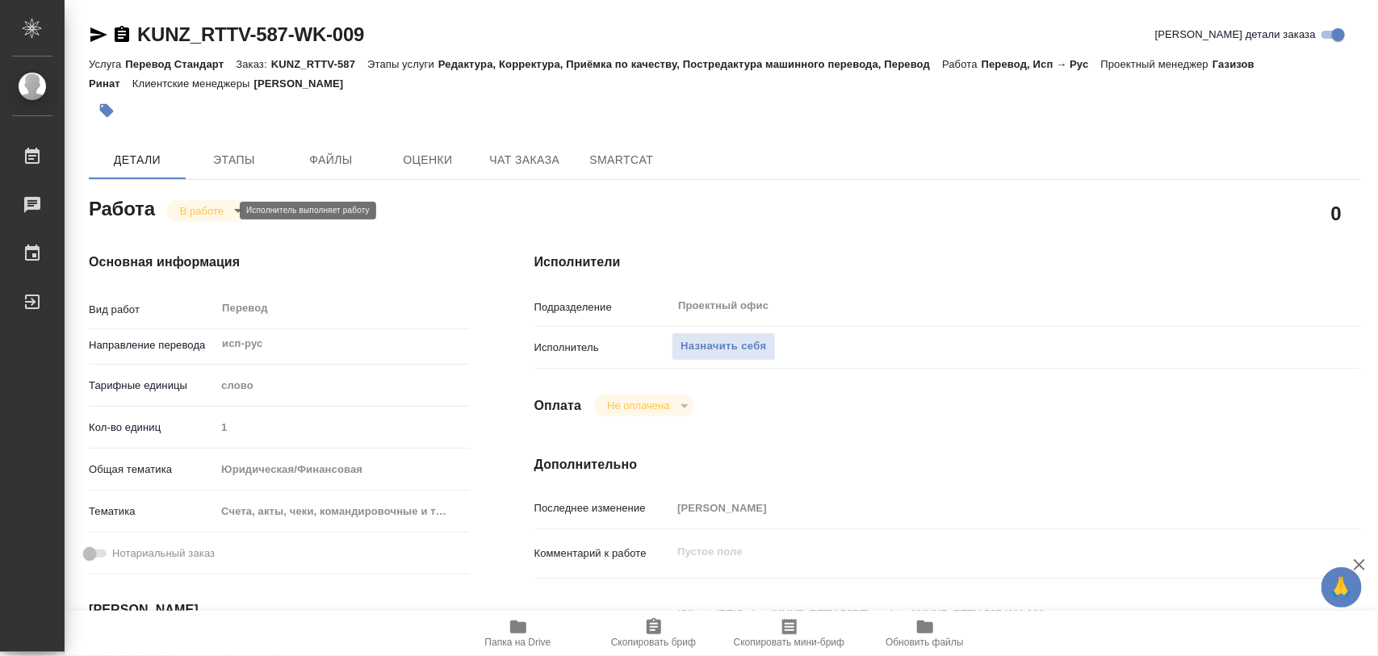
type textarea "x"
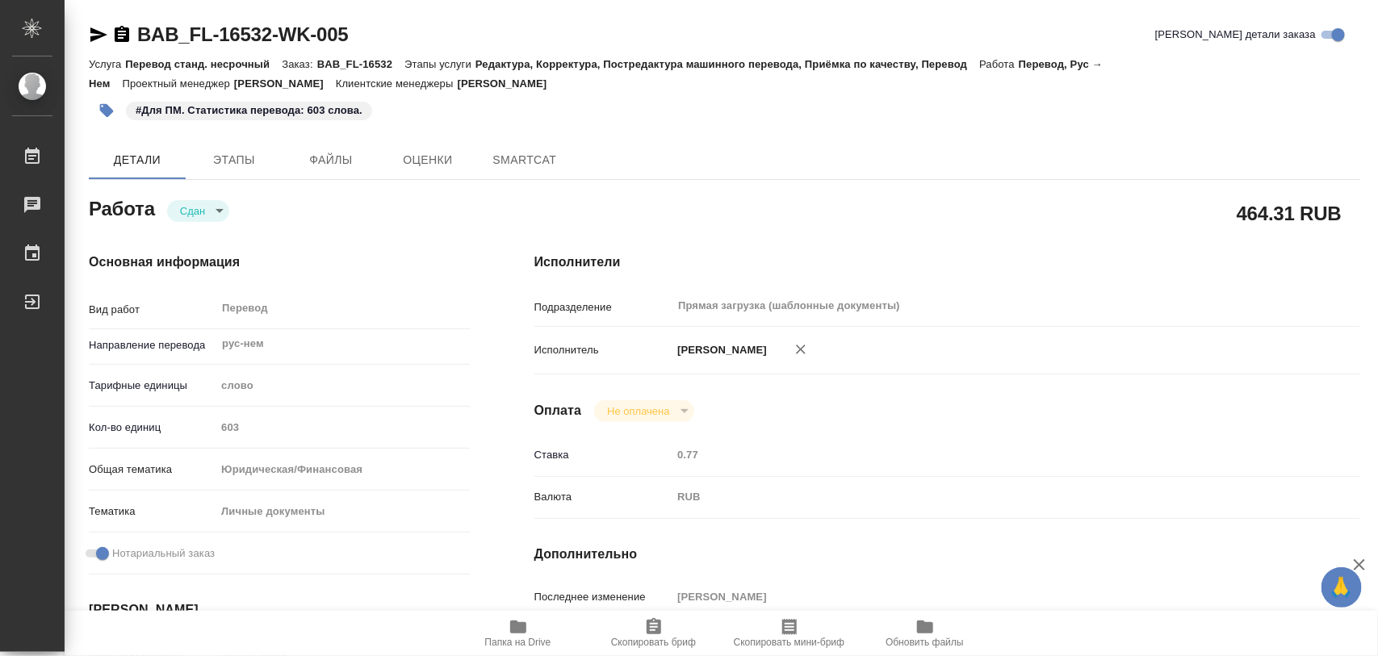
type textarea "x"
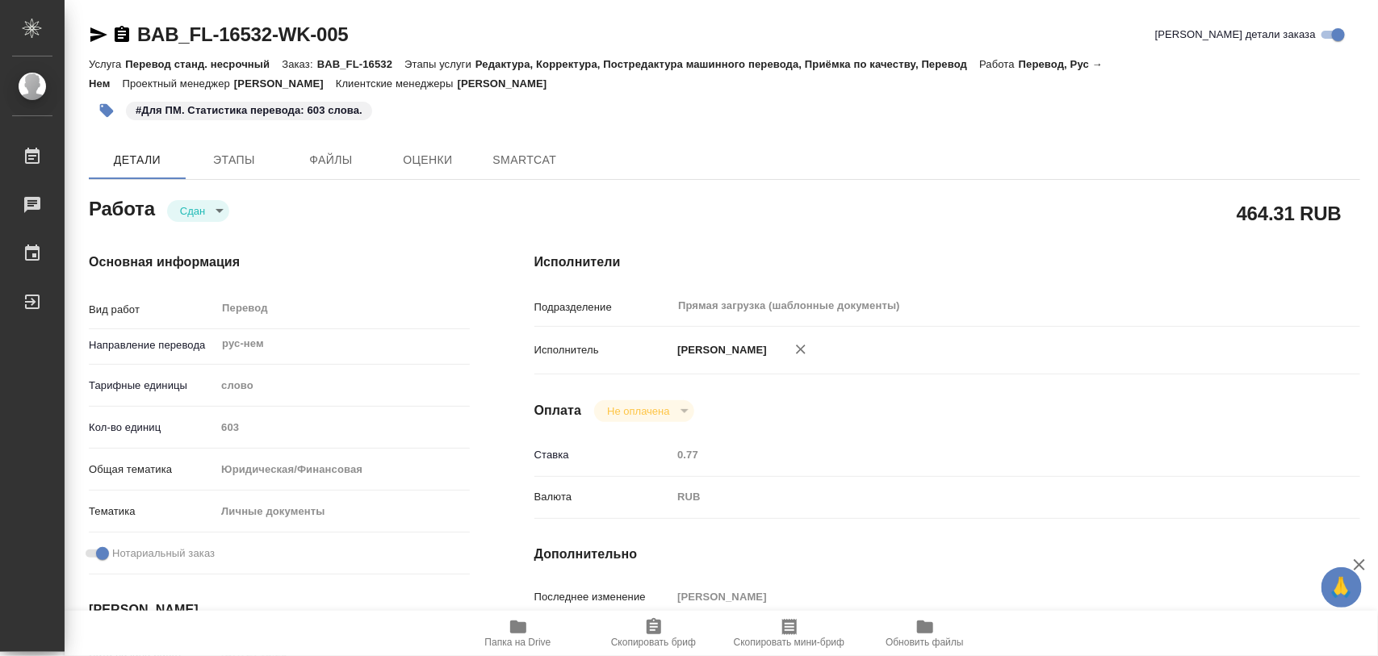
type textarea "x"
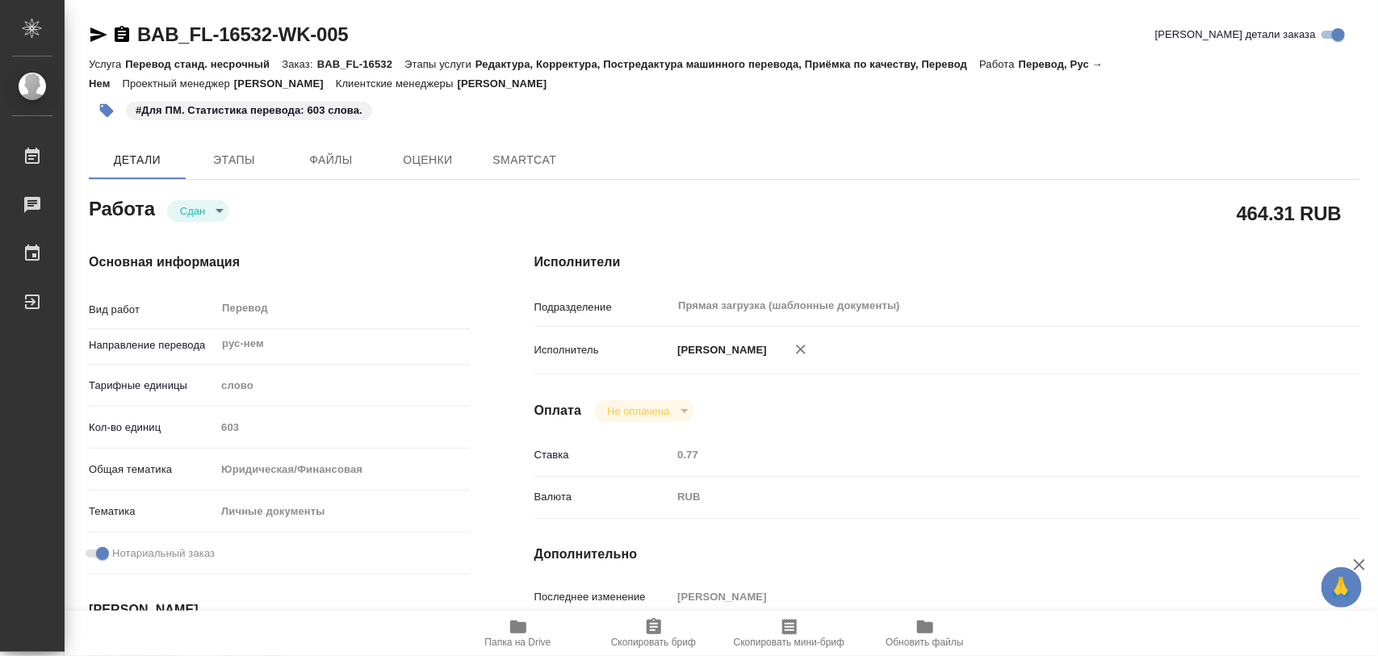
type textarea "x"
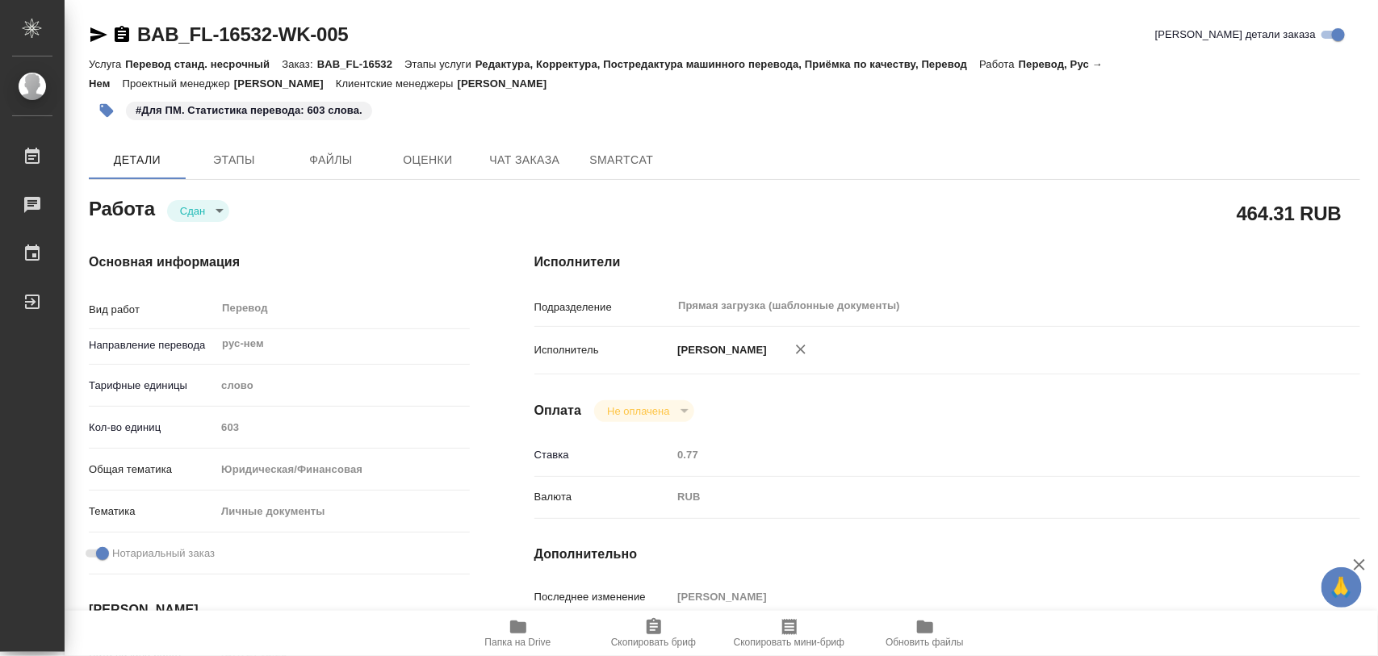
type textarea "x"
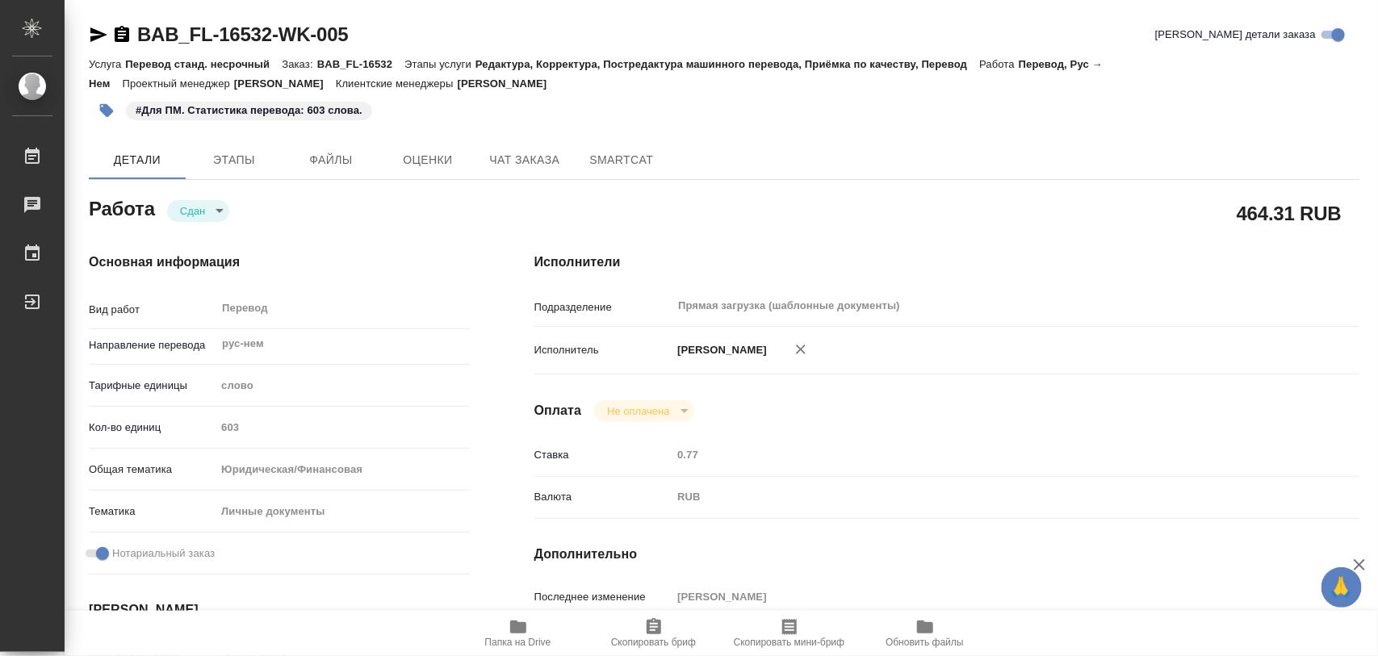
type textarea "x"
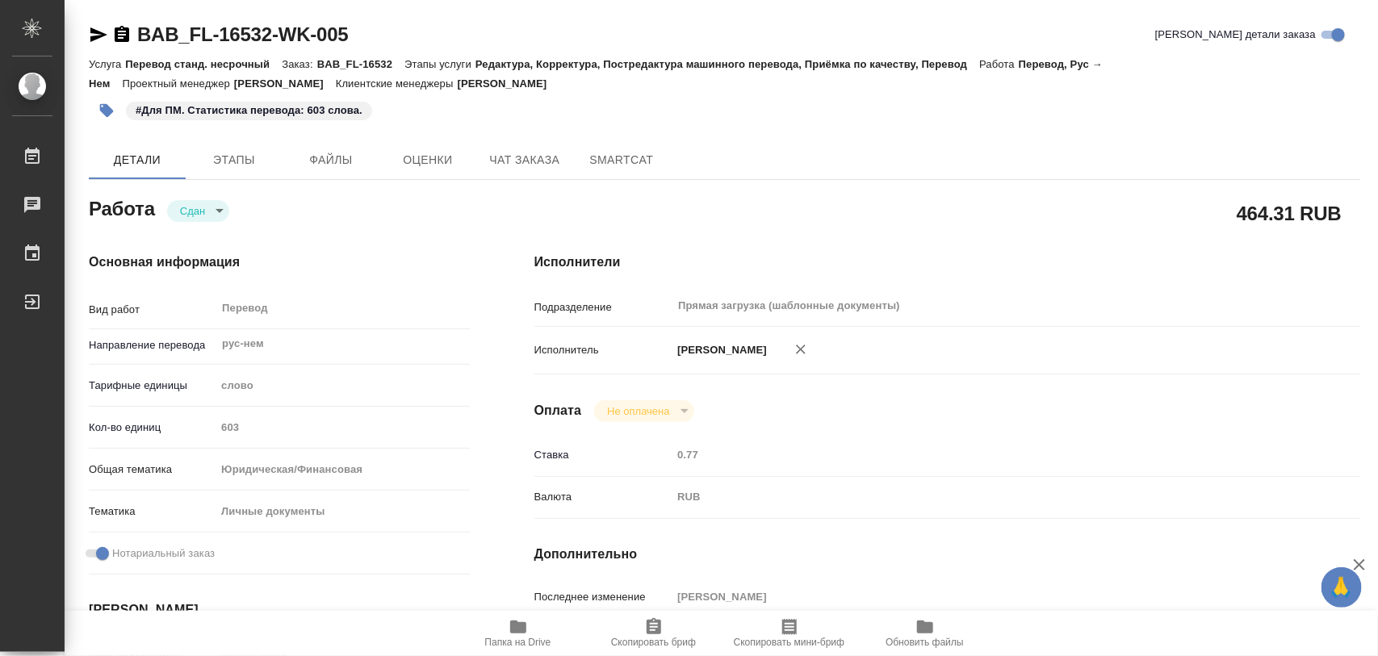
click at [525, 628] on icon "button" at bounding box center [518, 627] width 16 height 13
